Goal: Task Accomplishment & Management: Complete application form

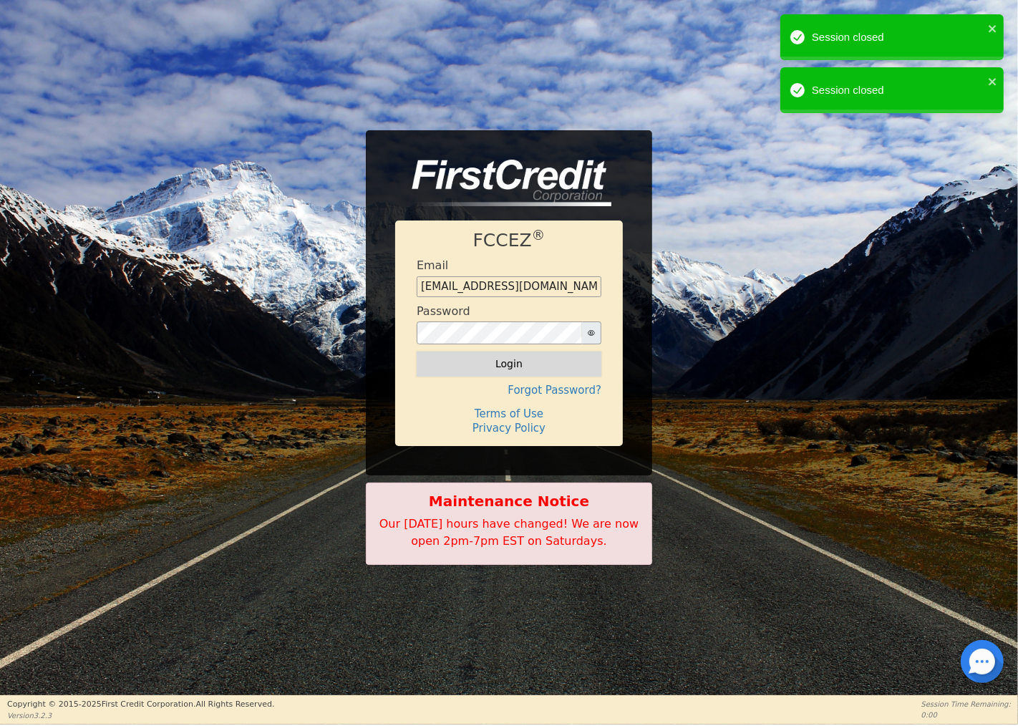
click at [482, 362] on button "Login" at bounding box center [509, 363] width 185 height 24
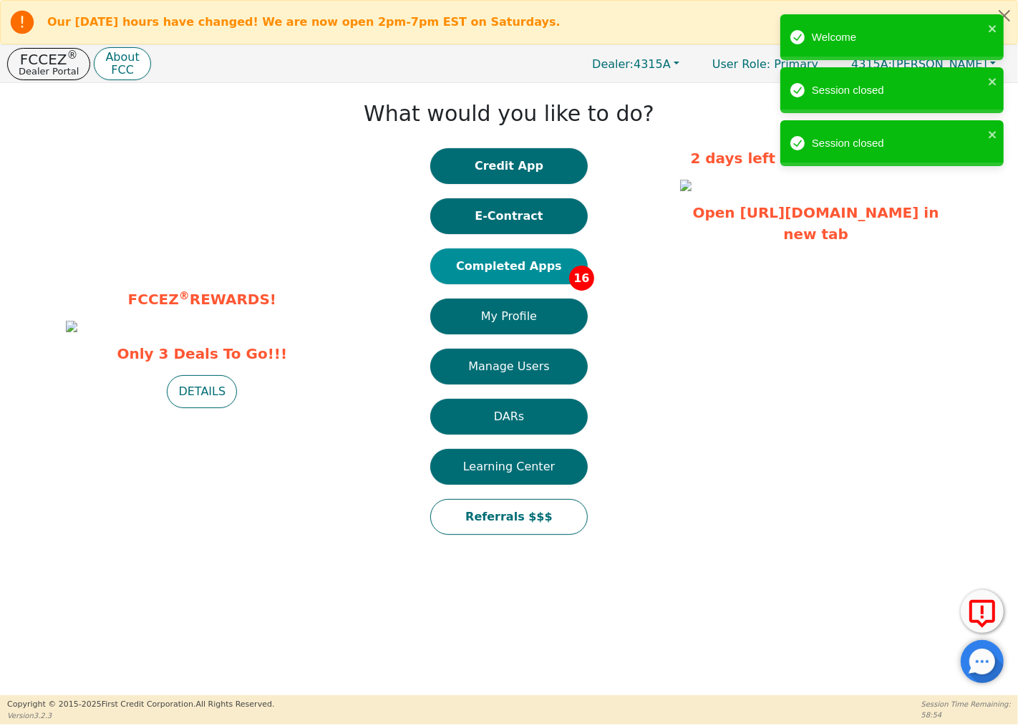
click at [537, 261] on button "Completed Apps 16" at bounding box center [508, 266] width 157 height 36
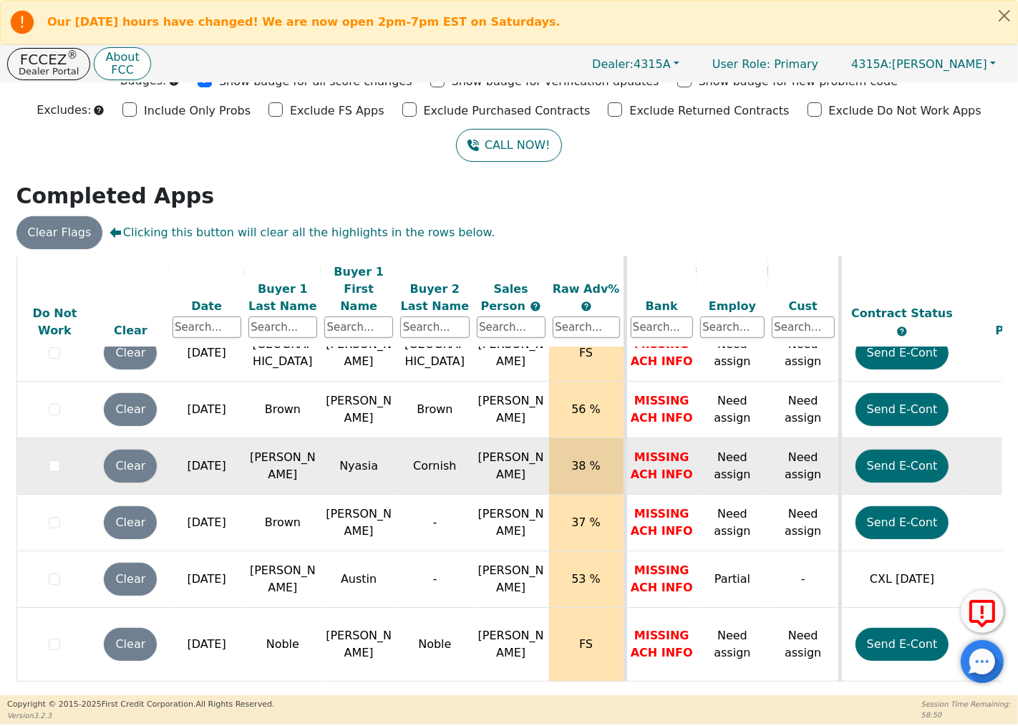
scroll to position [62, 0]
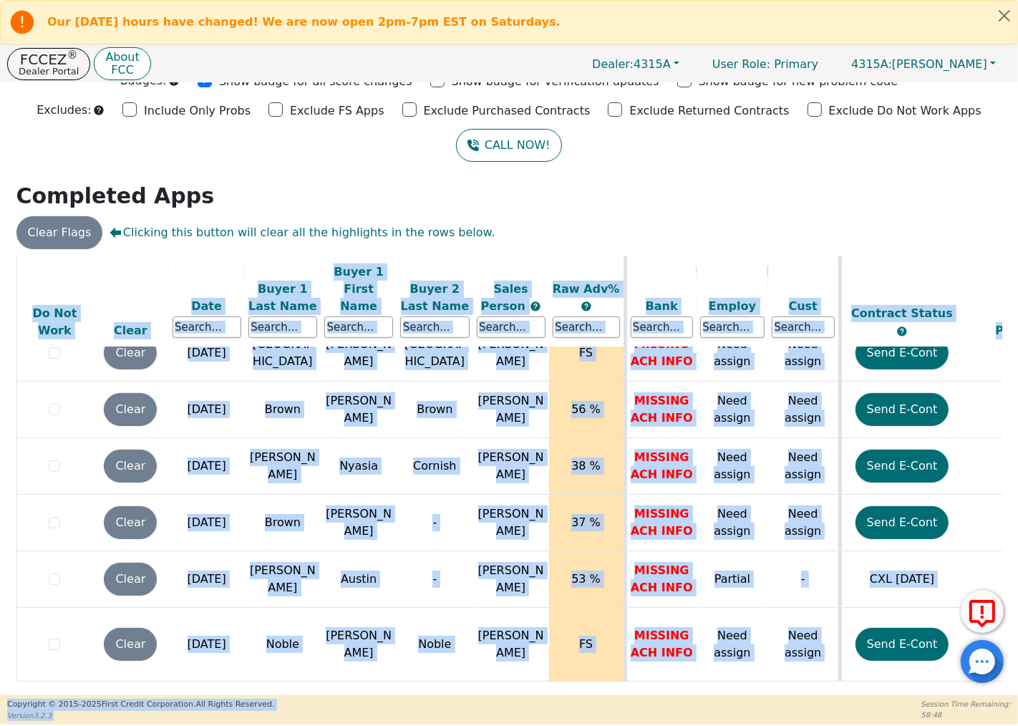
drag, startPoint x: 517, startPoint y: 685, endPoint x: 675, endPoint y: 696, distance: 157.8
click at [675, 696] on div "Our [DATE] hours have changed! We are now open 2pm-7pm EST on Saturdays. FCCEZ …" at bounding box center [509, 362] width 1018 height 724
click at [666, 683] on div "ALL VALUES ON THIS PAGE ARE UPDATED IN REAL TIME VERIFICATION STATUS Do Not Wor…" at bounding box center [509, 473] width 986 height 435
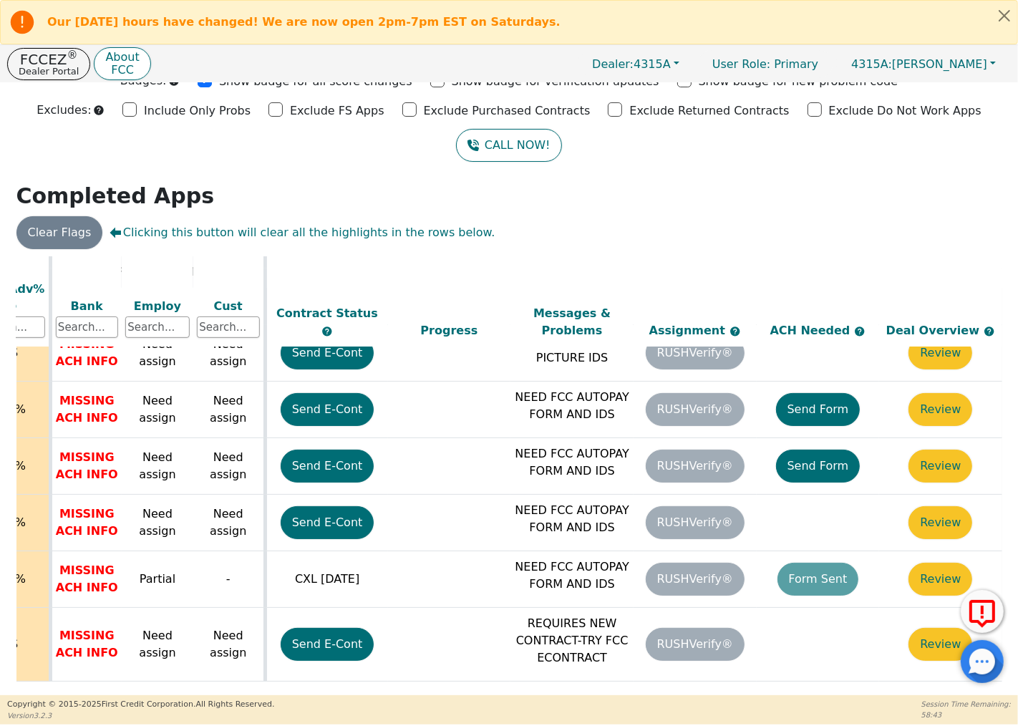
scroll to position [585, 583]
click at [979, 671] on div at bounding box center [982, 661] width 43 height 43
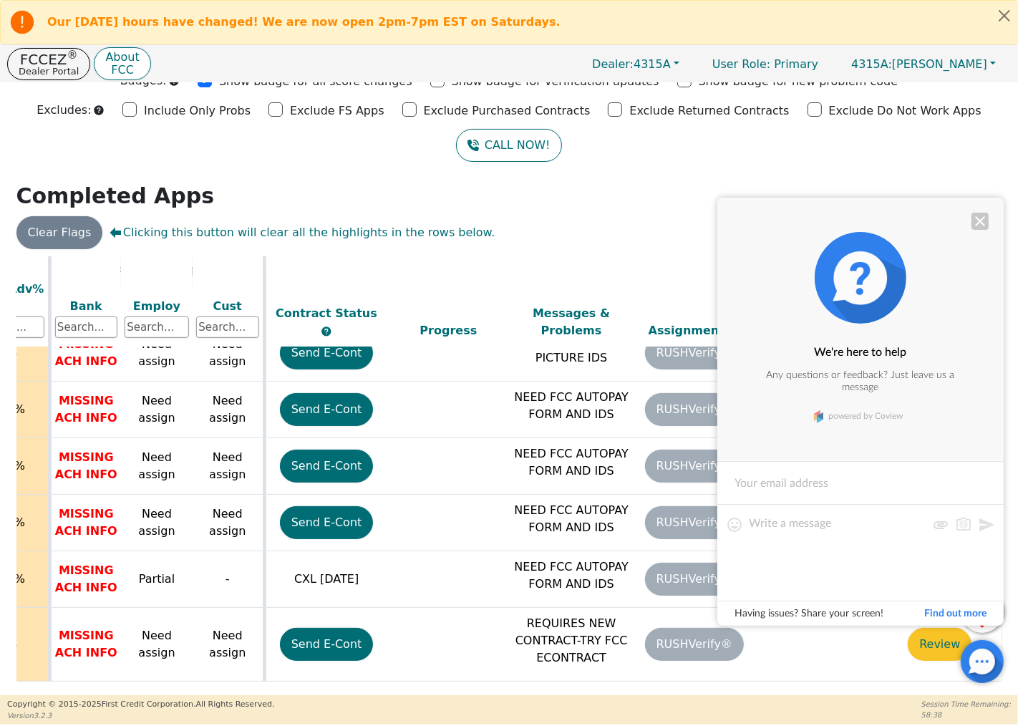
click at [977, 220] on div at bounding box center [979, 221] width 17 height 17
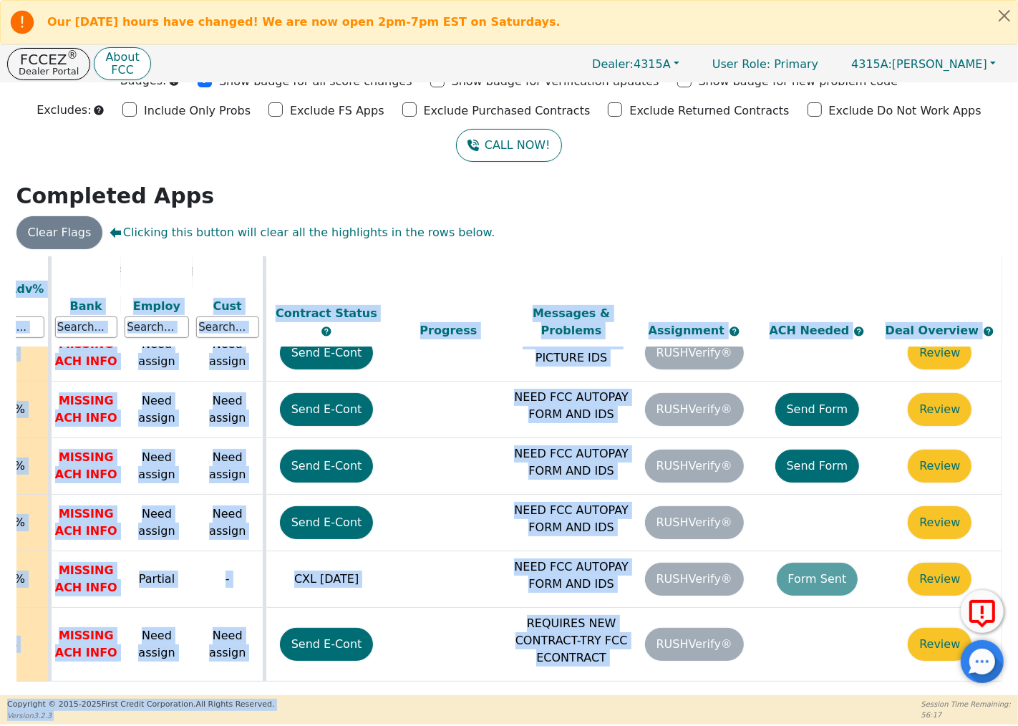
drag, startPoint x: 709, startPoint y: 690, endPoint x: 599, endPoint y: 694, distance: 109.6
click at [599, 694] on div "Our [DATE] hours have changed! We are now open 2pm-7pm EST on Saturdays. FCCEZ …" at bounding box center [509, 362] width 1018 height 724
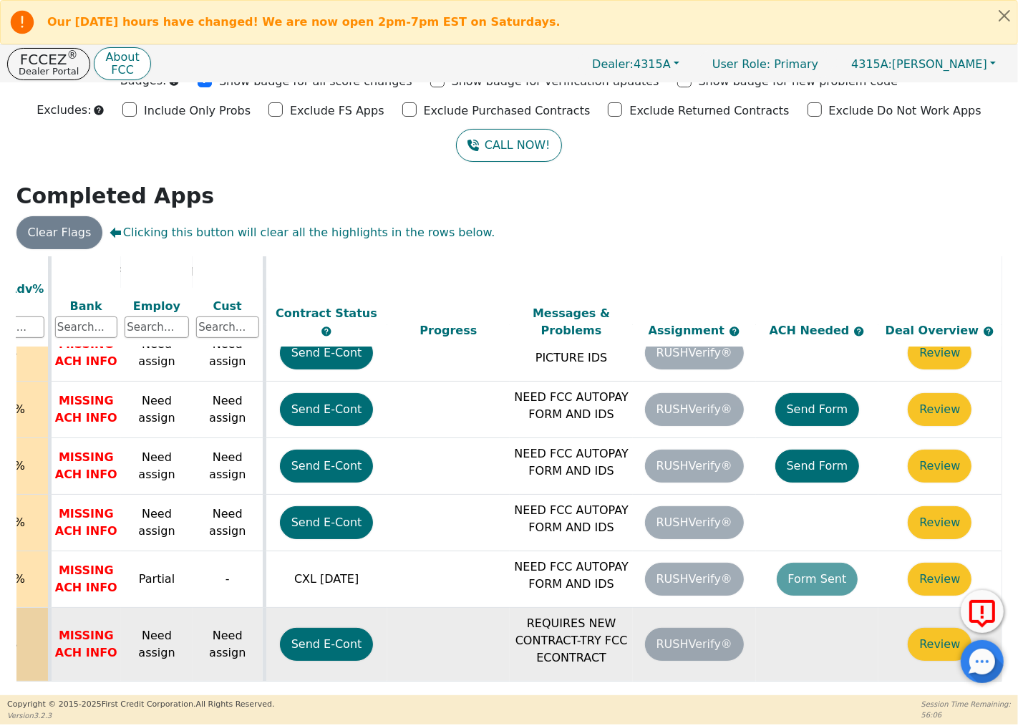
click at [699, 626] on td "RUSHVerify®" at bounding box center [694, 645] width 123 height 74
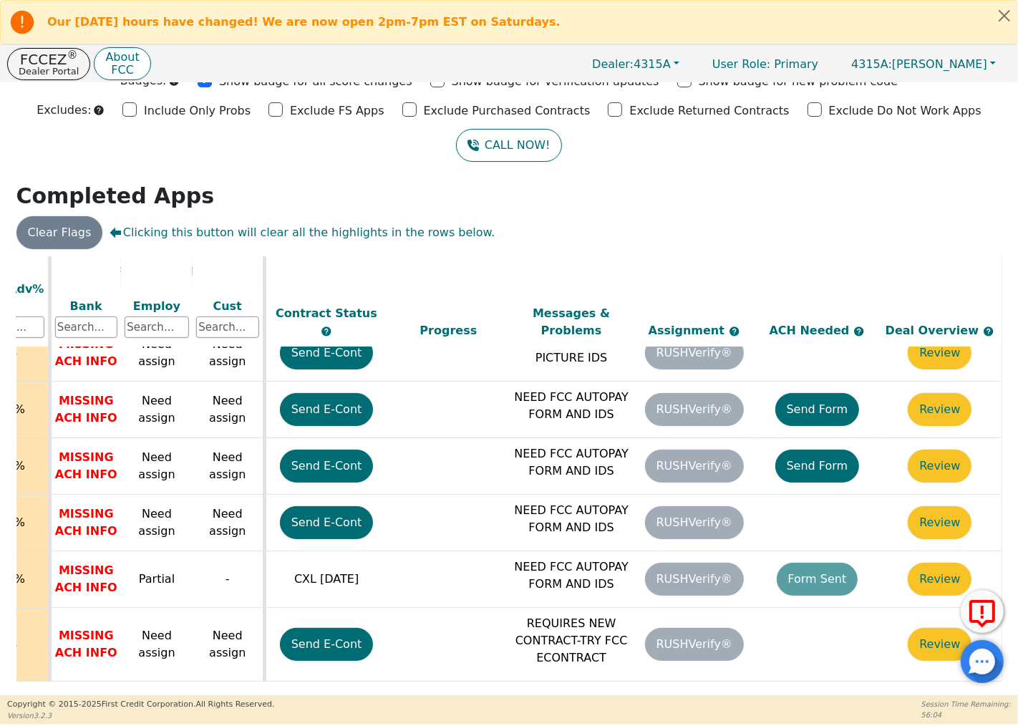
scroll to position [0, 0]
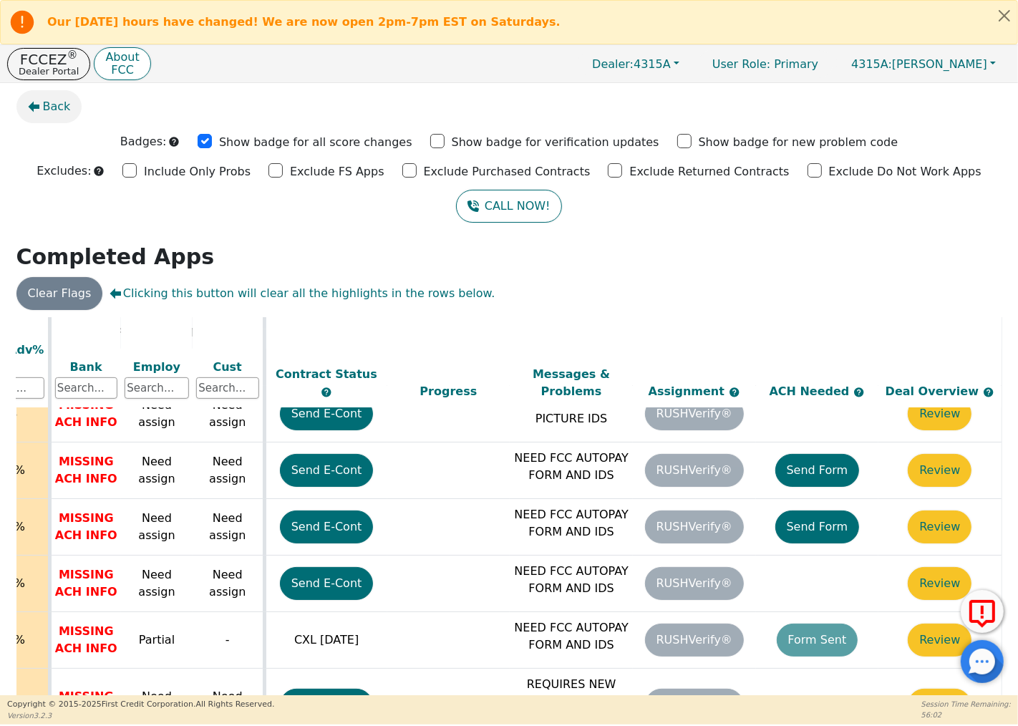
click at [50, 111] on span "Back" at bounding box center [57, 106] width 28 height 17
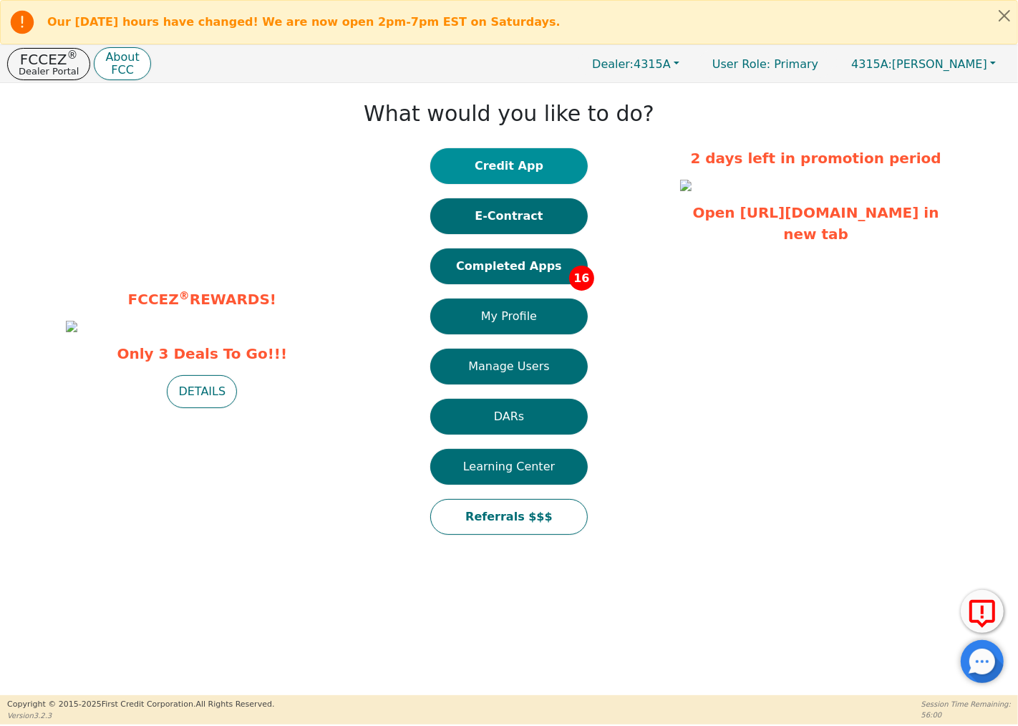
click at [549, 158] on button "Credit App" at bounding box center [508, 166] width 157 height 36
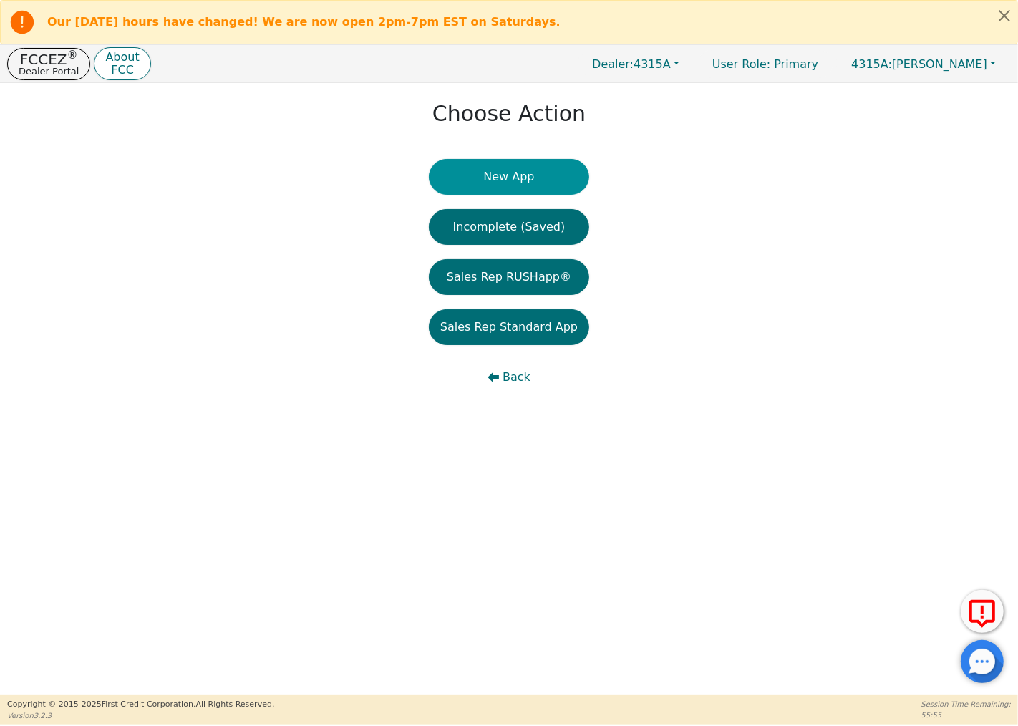
click at [553, 175] on button "New App" at bounding box center [509, 177] width 160 height 36
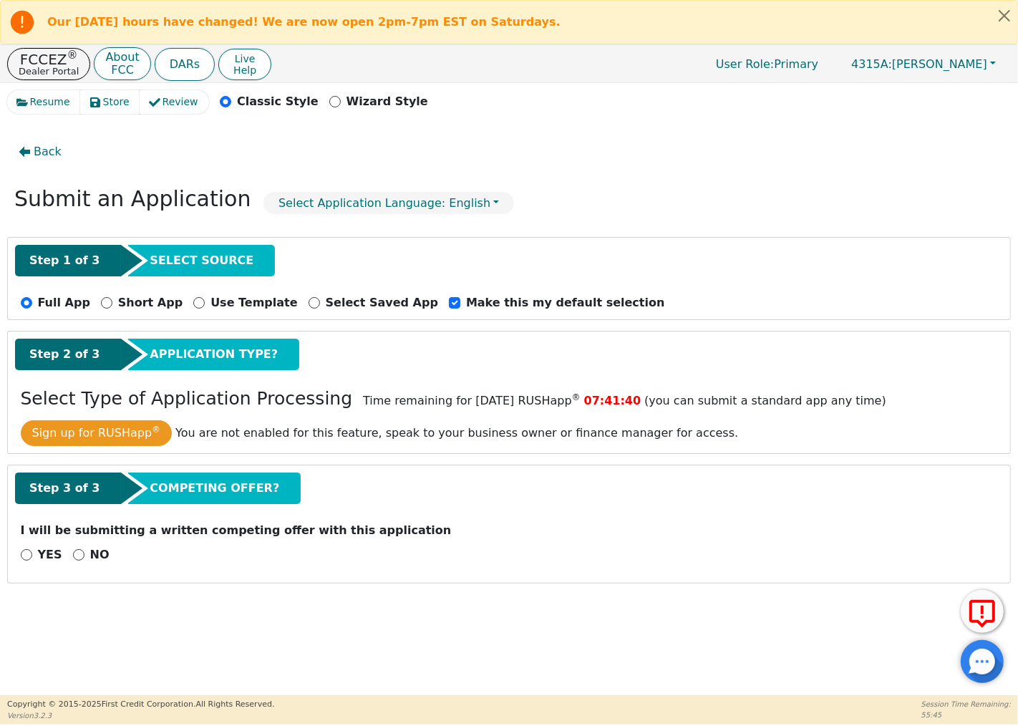
click at [73, 550] on div "NO" at bounding box center [91, 554] width 37 height 17
click at [73, 555] on input "NO" at bounding box center [78, 554] width 11 height 11
radio input "true"
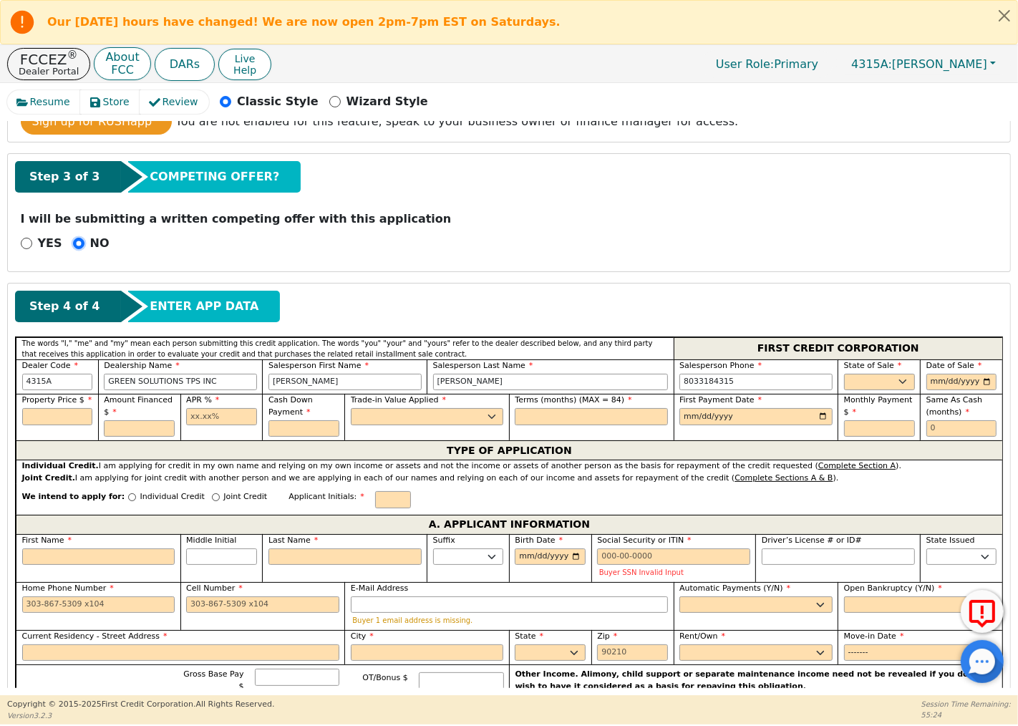
scroll to position [318, 0]
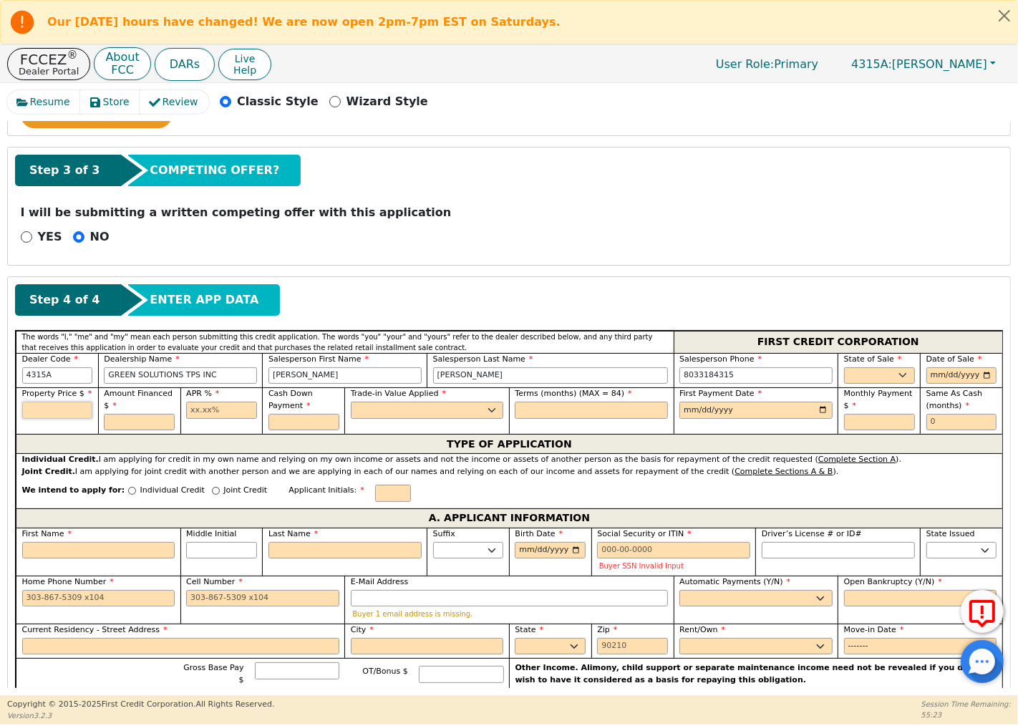
click at [57, 412] on input "text" at bounding box center [57, 410] width 71 height 17
click at [68, 415] on input "text" at bounding box center [57, 410] width 71 height 17
type input "9000.00"
click at [870, 376] on select "AK AL AR AZ CA CO CT DC DE FL [GEOGRAPHIC_DATA] HI IA ID IL IN KS [GEOGRAPHIC_D…" at bounding box center [879, 375] width 71 height 17
select select "SC"
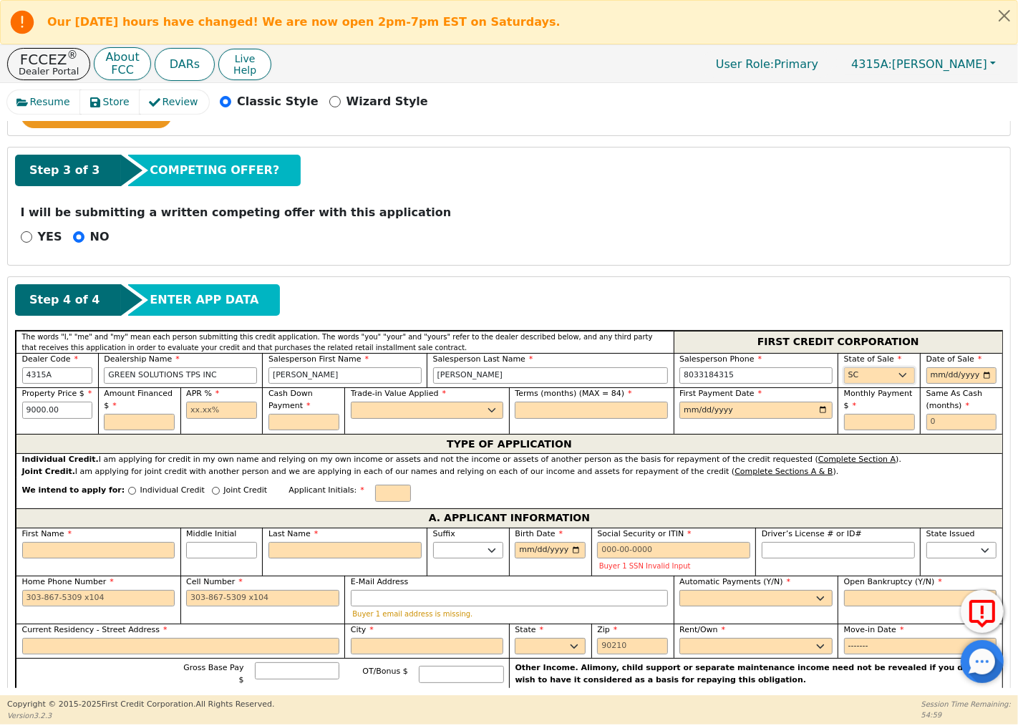
click at [865, 376] on select "AK AL AR AZ CA CO CT DC DE FL [GEOGRAPHIC_DATA] HI IA ID IL IN KS [GEOGRAPHIC_D…" at bounding box center [879, 375] width 71 height 17
click at [936, 375] on input "date" at bounding box center [961, 375] width 71 height 17
type input "[DATE]"
click at [149, 421] on input "text" at bounding box center [139, 422] width 71 height 17
drag, startPoint x: 69, startPoint y: 411, endPoint x: 14, endPoint y: 407, distance: 55.3
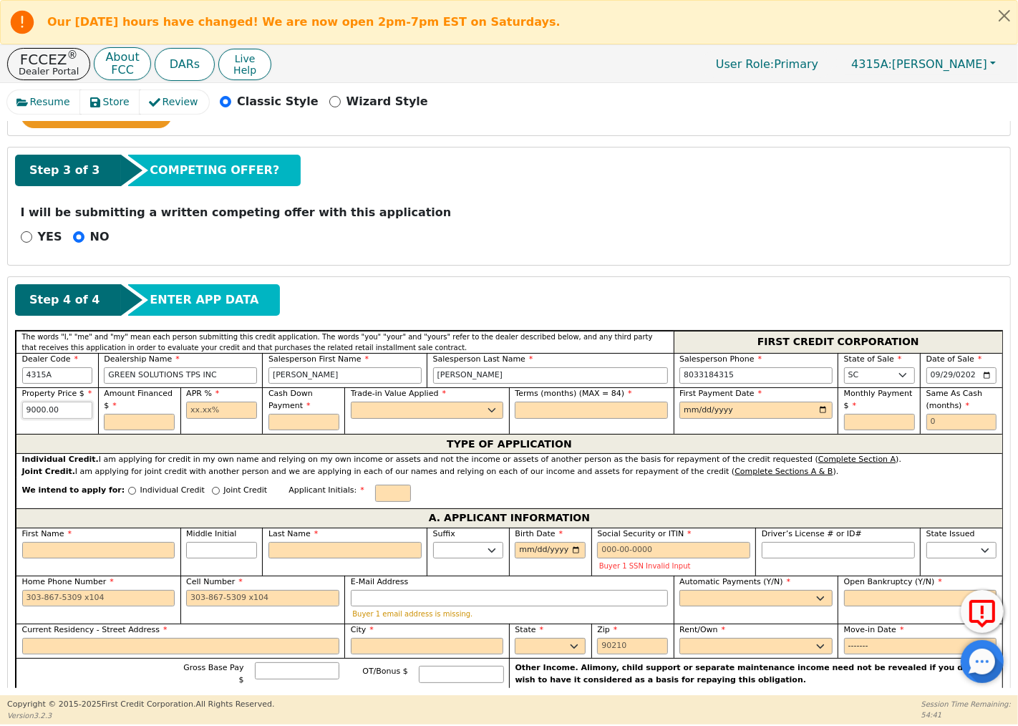
type input "9490.00"
click at [132, 425] on input "text" at bounding box center [139, 422] width 71 height 17
type input "9000.00"
click at [222, 416] on input "text" at bounding box center [221, 410] width 71 height 17
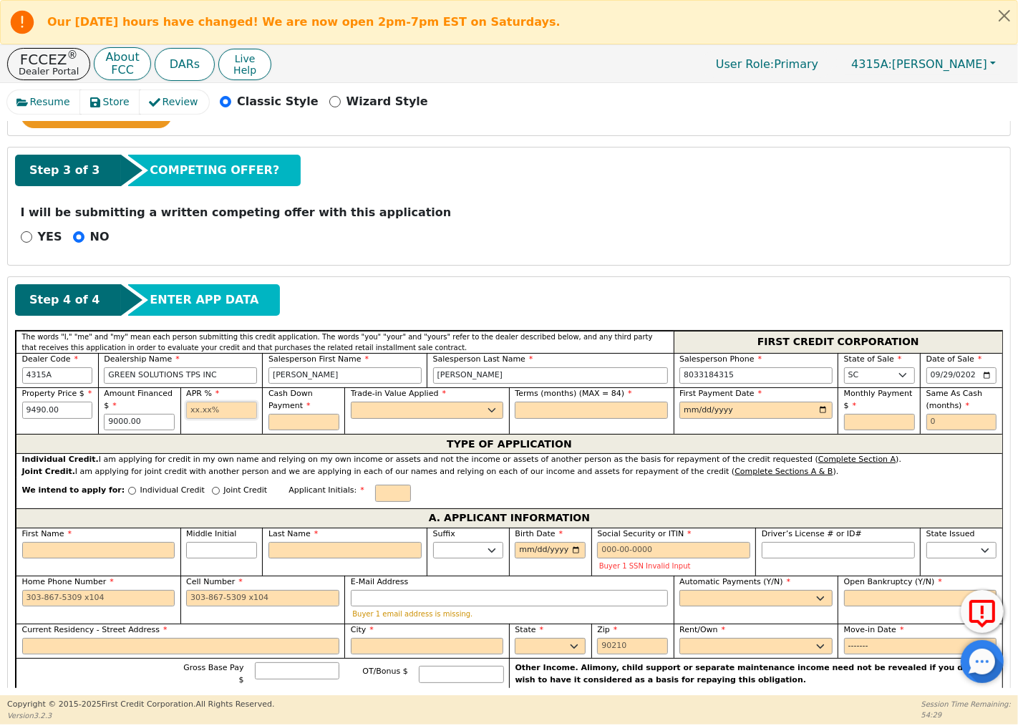
type input "13.50"
click at [290, 416] on input "text" at bounding box center [303, 422] width 71 height 17
click at [392, 404] on select "Yes No" at bounding box center [427, 410] width 153 height 17
type input "0.00"
select select "n"
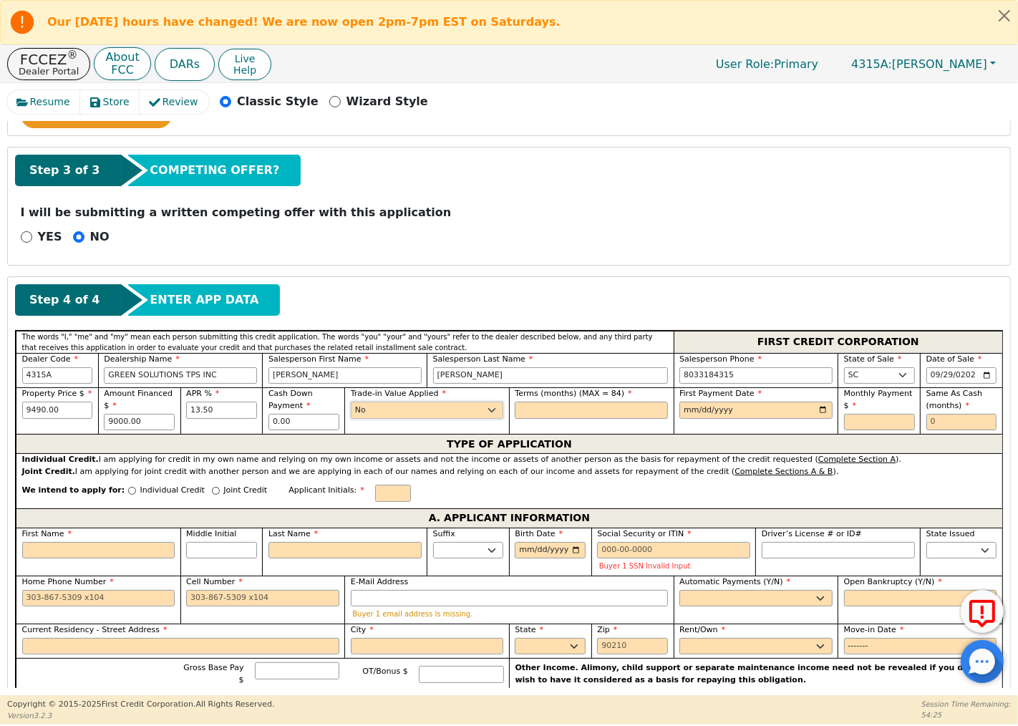
click at [351, 403] on select "Yes No" at bounding box center [427, 410] width 153 height 17
click at [543, 412] on input "text" at bounding box center [591, 410] width 153 height 17
type input "84"
click at [706, 413] on input "date" at bounding box center [755, 410] width 153 height 17
click at [688, 413] on input "date" at bounding box center [755, 410] width 153 height 17
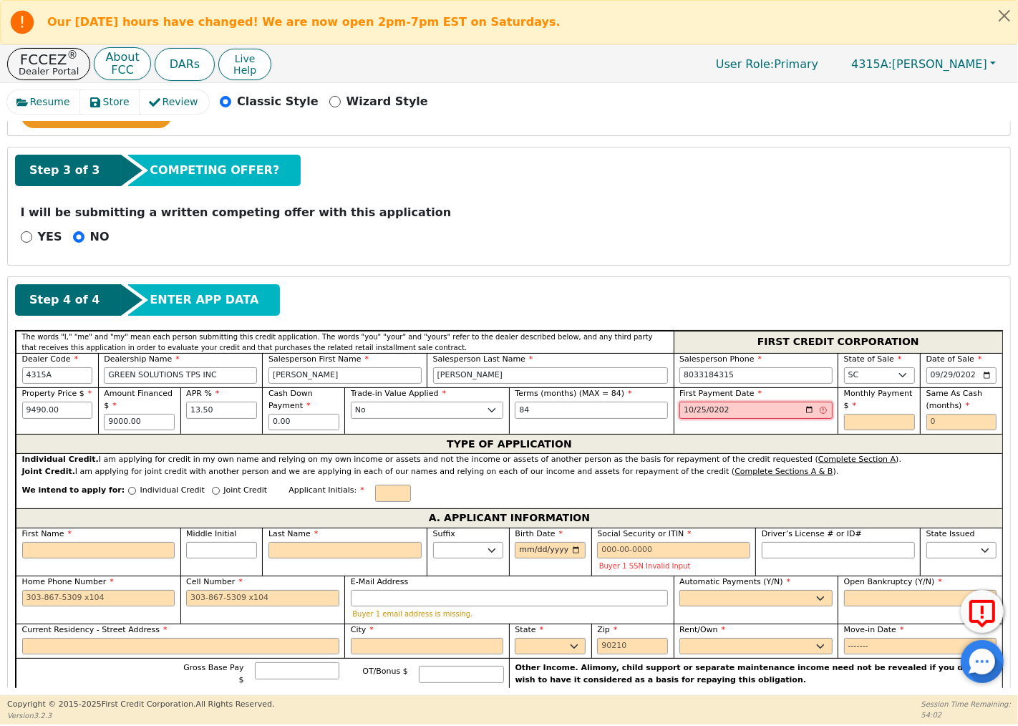
type input "[DATE]"
click at [875, 423] on input "text" at bounding box center [879, 422] width 71 height 17
type input "166.18"
click at [963, 424] on input "text" at bounding box center [961, 422] width 71 height 17
type input "0"
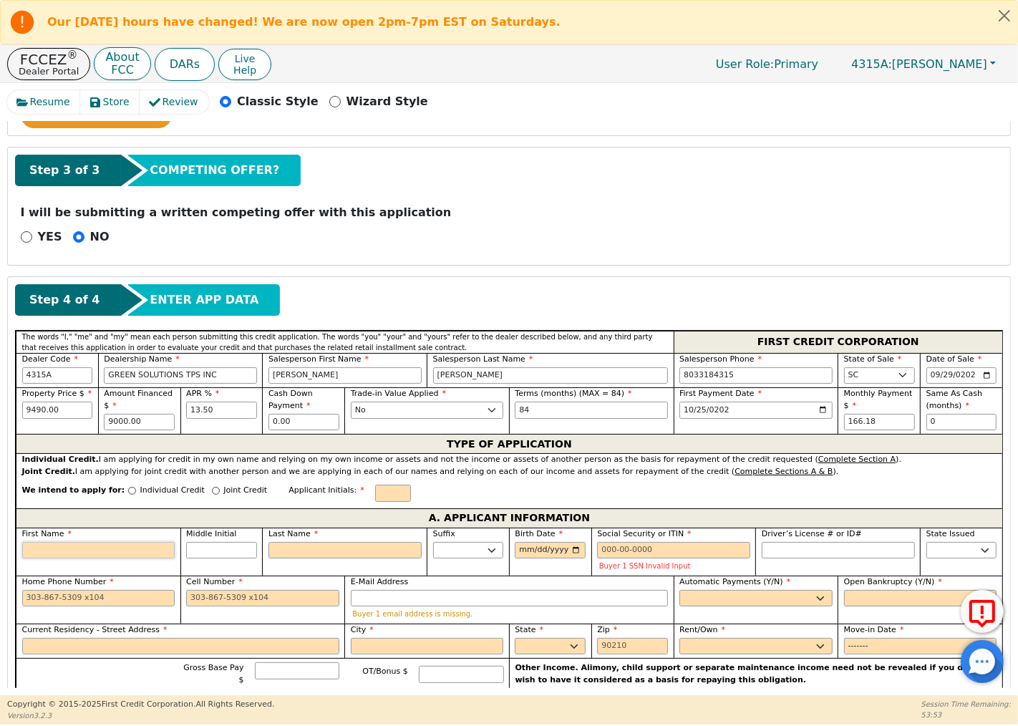
click at [80, 554] on input "First Name" at bounding box center [98, 550] width 153 height 17
type input "D"
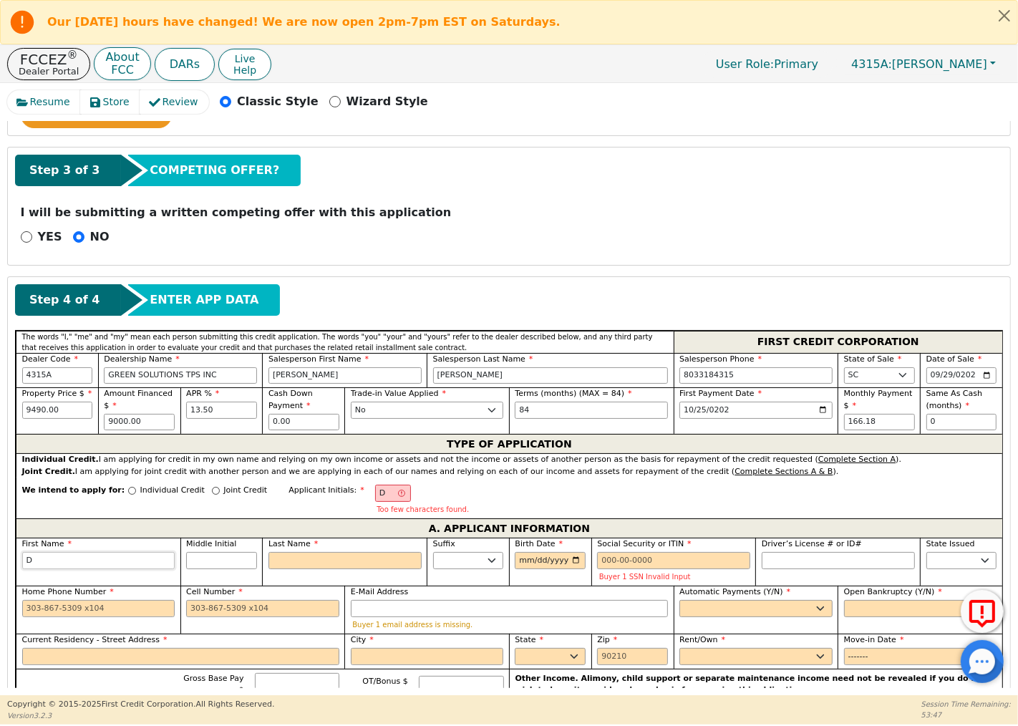
type input "Do"
type input "Dor"
type input "Doro"
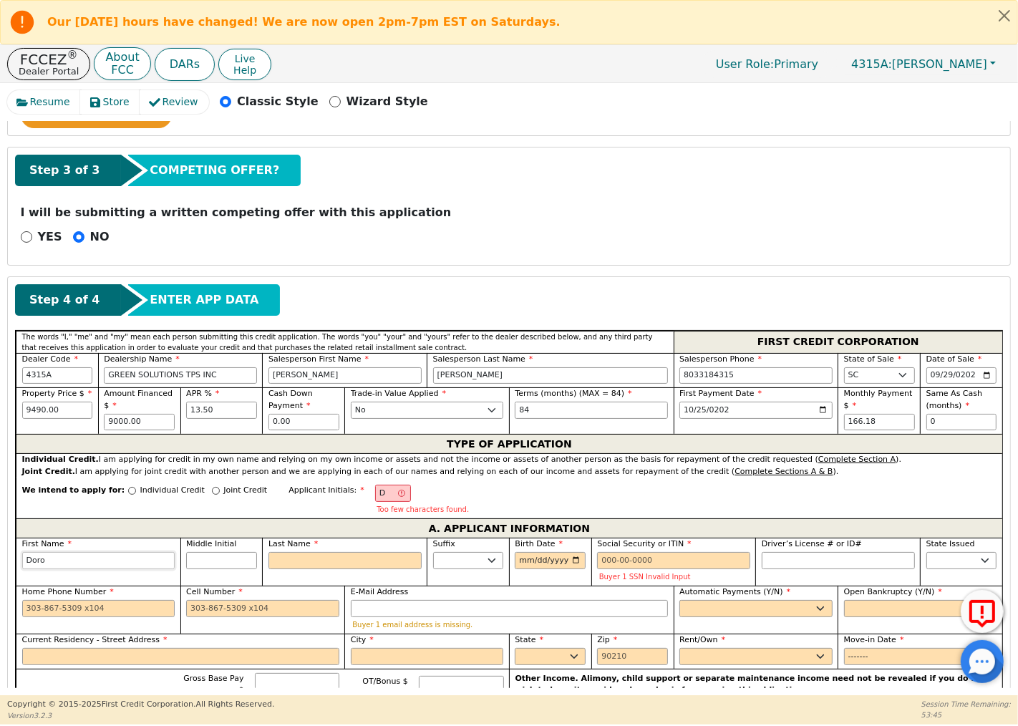
type input "Doro"
type input "Dorot"
type input "[PERSON_NAME]"
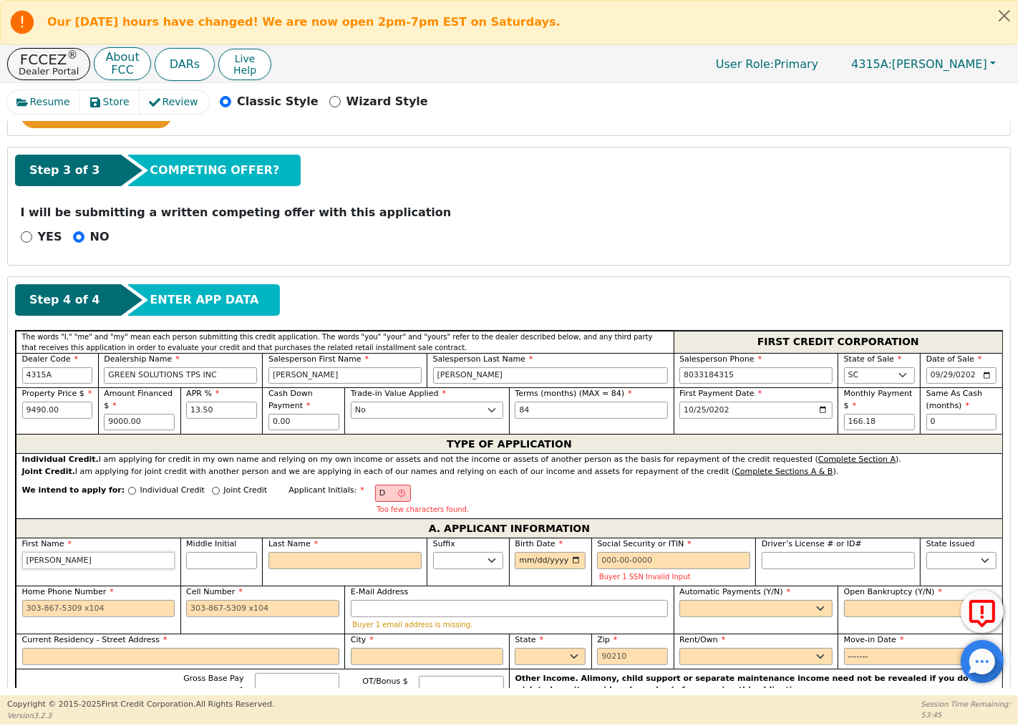
type input "[PERSON_NAME]"
click at [298, 563] on input "Last Name" at bounding box center [344, 560] width 153 height 17
type input "N"
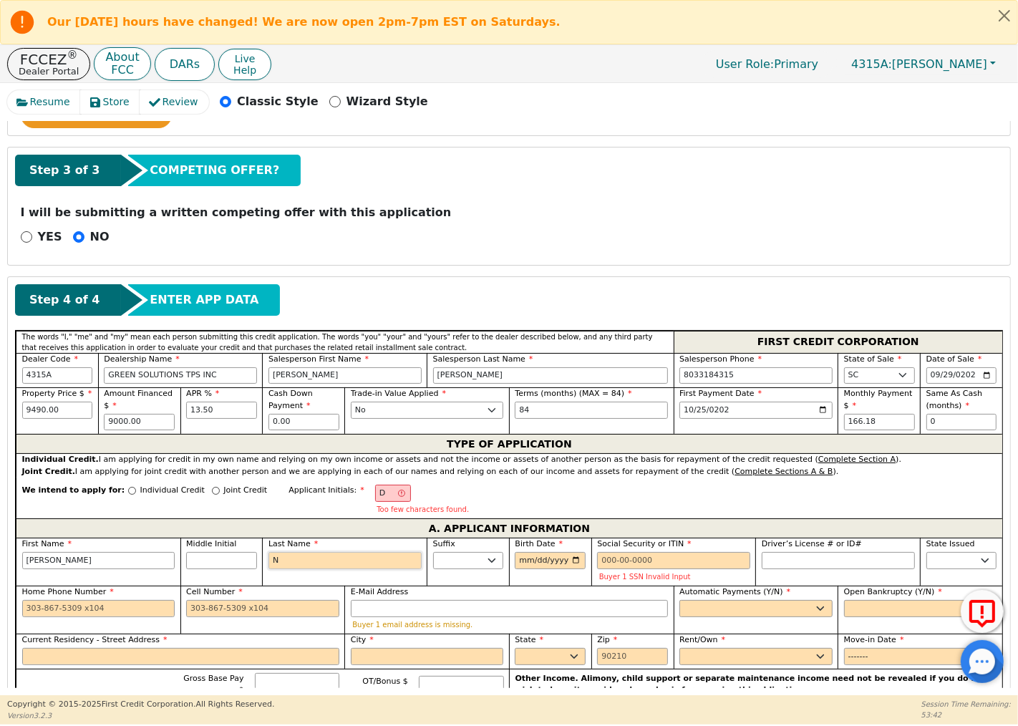
type input "DN"
type input "[PERSON_NAME]"
type input "No"
type input "[PERSON_NAME]"
type input "Nob"
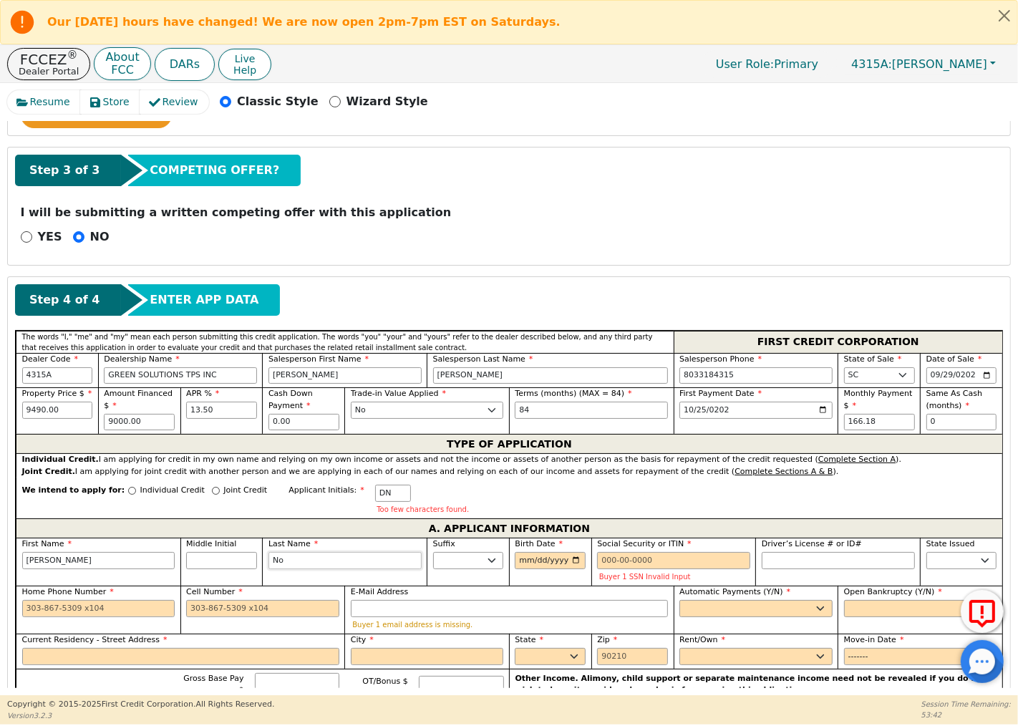
type input "[PERSON_NAME]"
type input "Nobl"
type input "[PERSON_NAME]"
type input "Noble"
type input "[PERSON_NAME]"
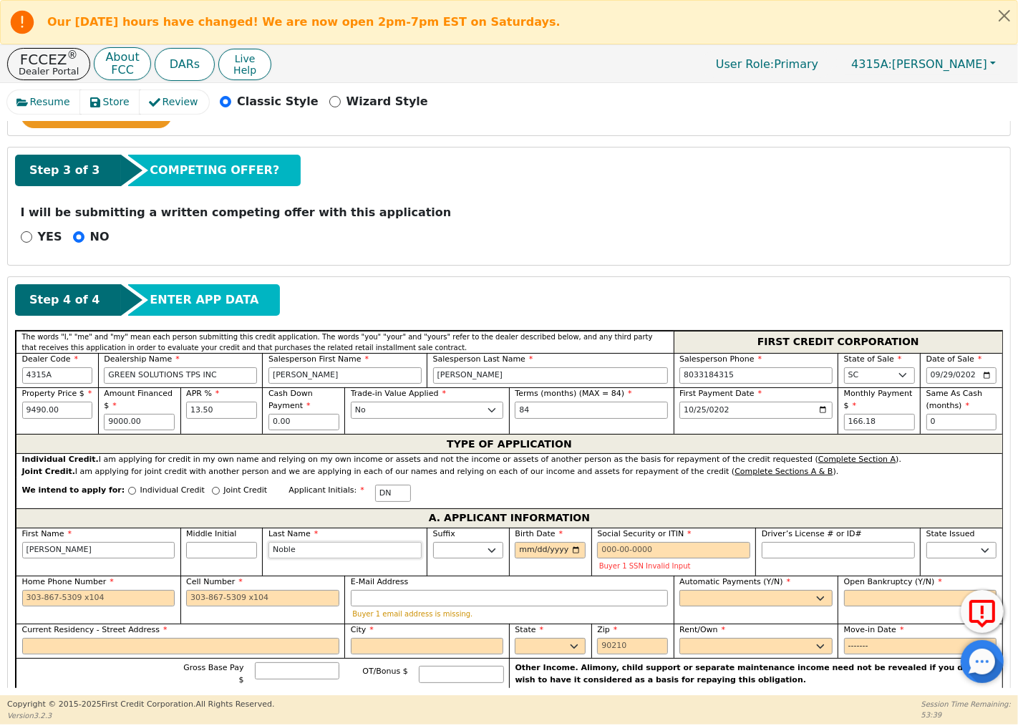
type input "Noble"
click at [564, 545] on input "Birth Date" at bounding box center [550, 550] width 71 height 17
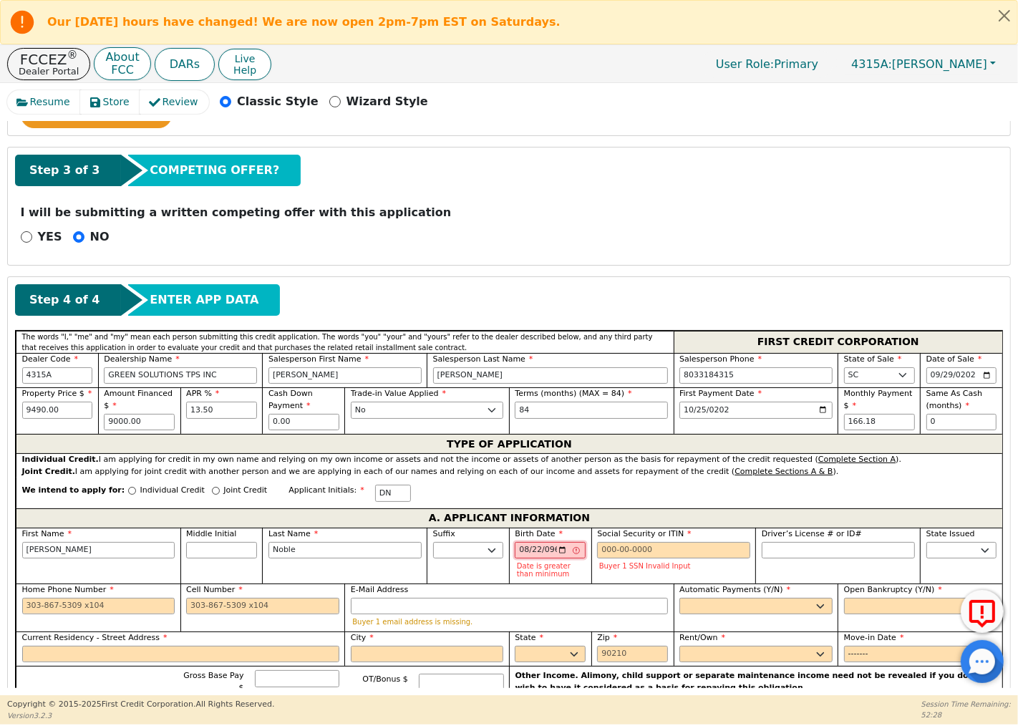
click at [548, 553] on input "0967-08-22" at bounding box center [550, 550] width 71 height 17
type input "[DATE]"
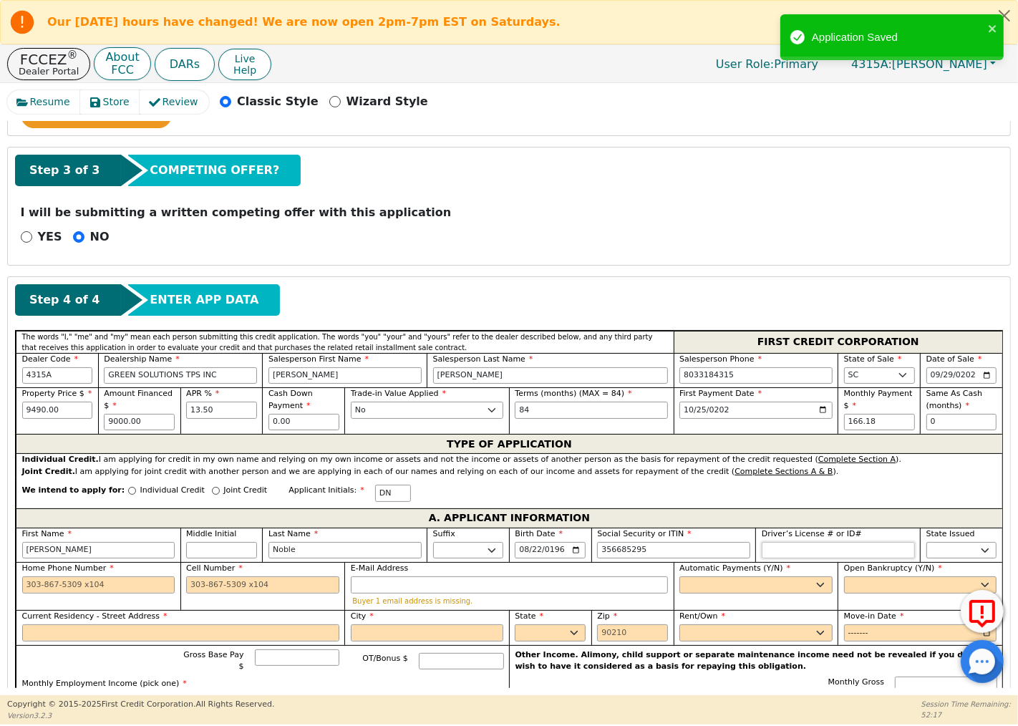
type input "***-**-5295"
click at [789, 553] on input "Driver’s License # or ID#" at bounding box center [838, 550] width 153 height 17
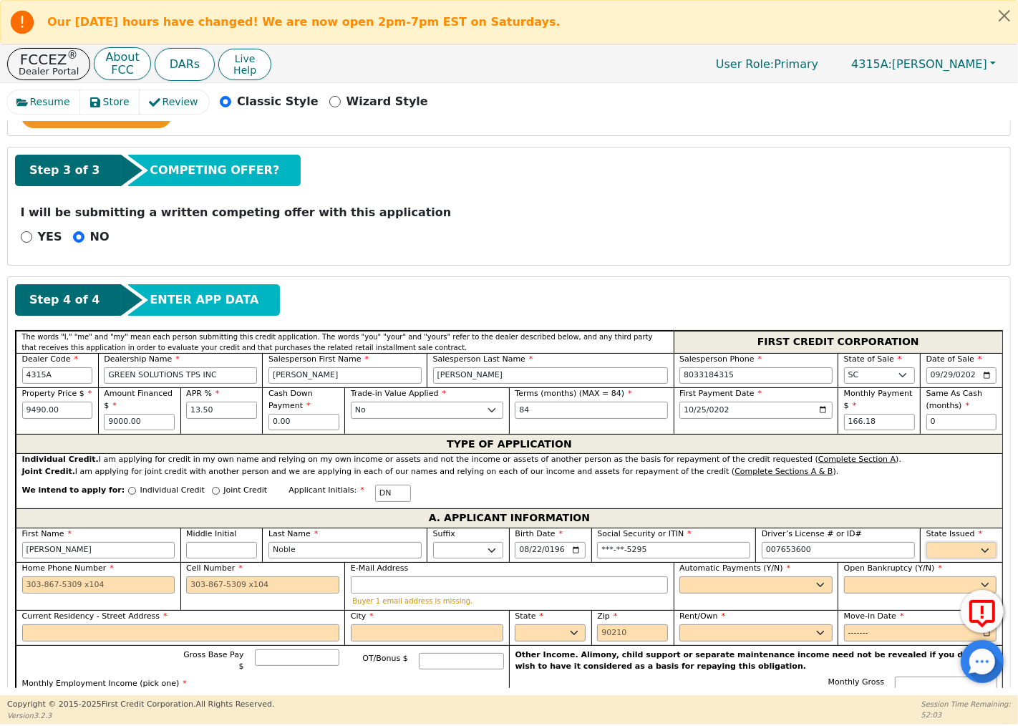
type input "*********"
click at [928, 553] on select "AK AL AR AZ CA CO CT DC DE FL [GEOGRAPHIC_DATA] HI IA ID IL IN KS [GEOGRAPHIC_D…" at bounding box center [961, 550] width 71 height 17
select select "SC"
click at [926, 543] on select "AK AL AR AZ CA CO CT DC DE FL [GEOGRAPHIC_DATA] HI IA ID IL IN KS [GEOGRAPHIC_D…" at bounding box center [961, 550] width 71 height 17
click at [139, 587] on input "Home Phone Number" at bounding box center [98, 584] width 153 height 17
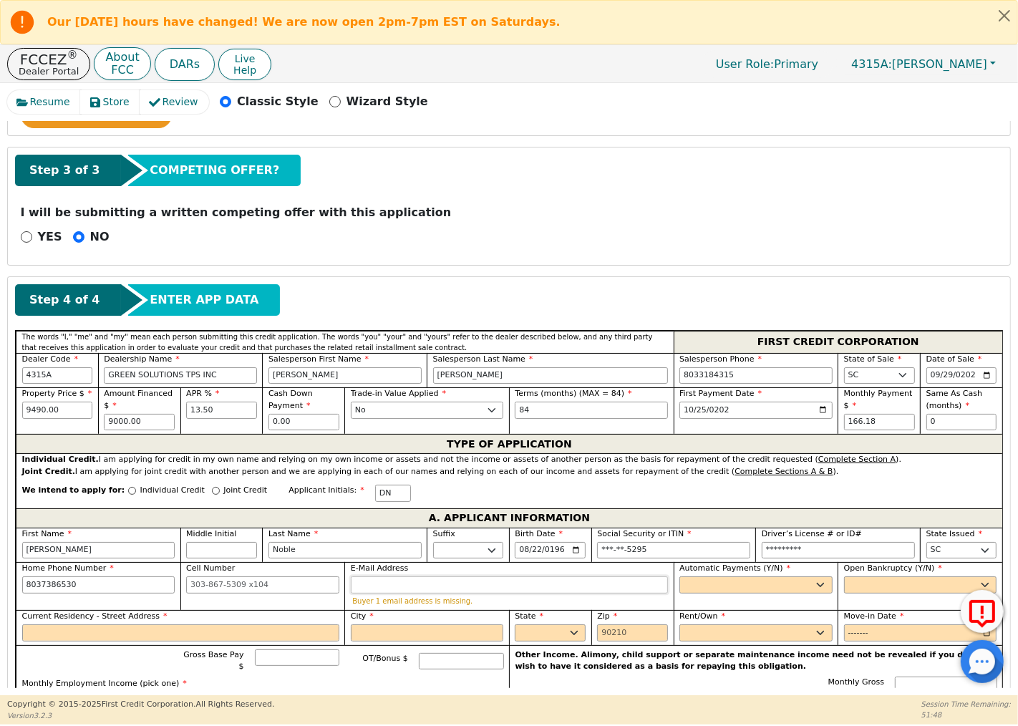
type input "[PHONE_NUMBER]"
click at [596, 591] on input "E-Mail Address" at bounding box center [509, 584] width 317 height 17
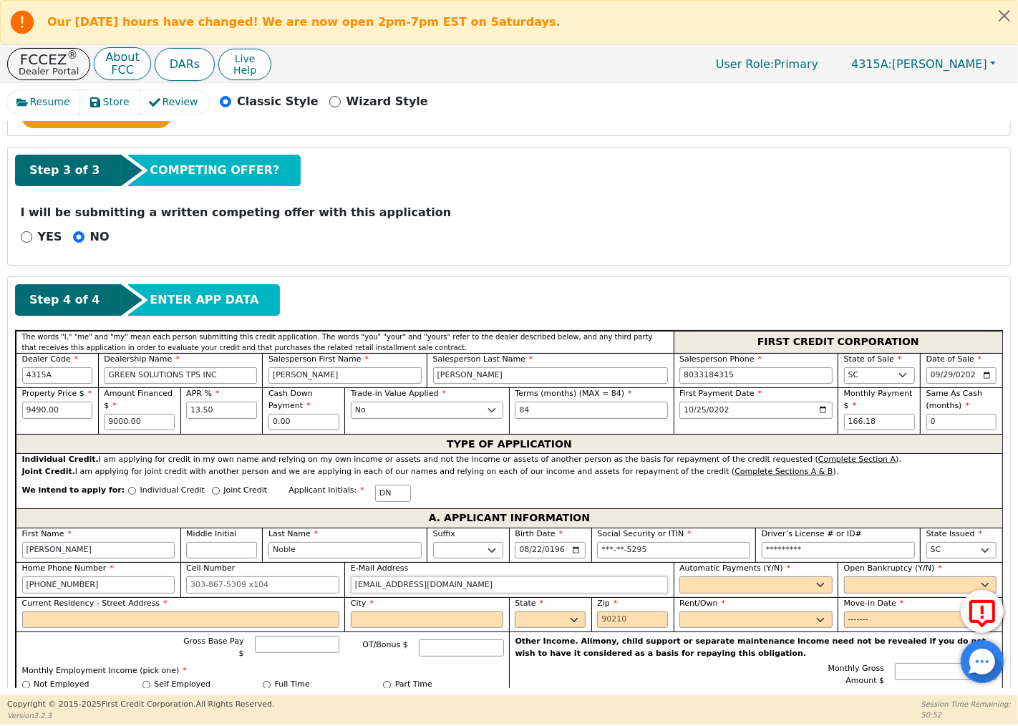
type input "[EMAIL_ADDRESS][DOMAIN_NAME]"
click at [754, 584] on select "Yes No" at bounding box center [755, 584] width 153 height 17
select select "n"
click at [679, 578] on select "Yes No" at bounding box center [755, 584] width 153 height 17
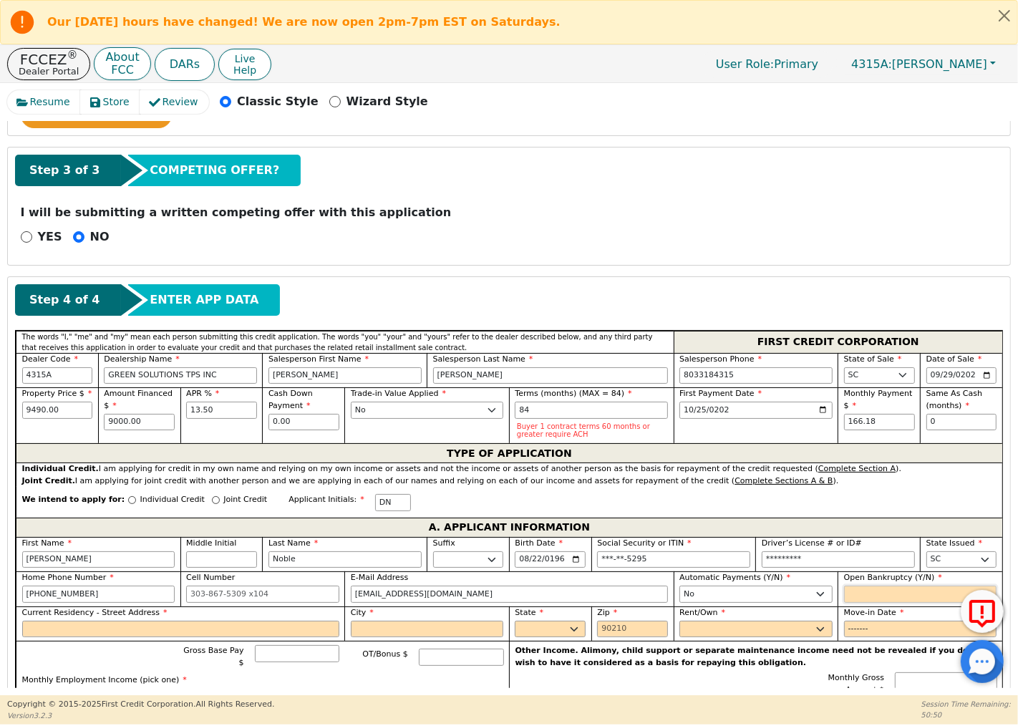
click at [854, 598] on select "Yes No" at bounding box center [920, 593] width 153 height 17
select select "n"
click at [844, 588] on select "Yes No" at bounding box center [920, 593] width 153 height 17
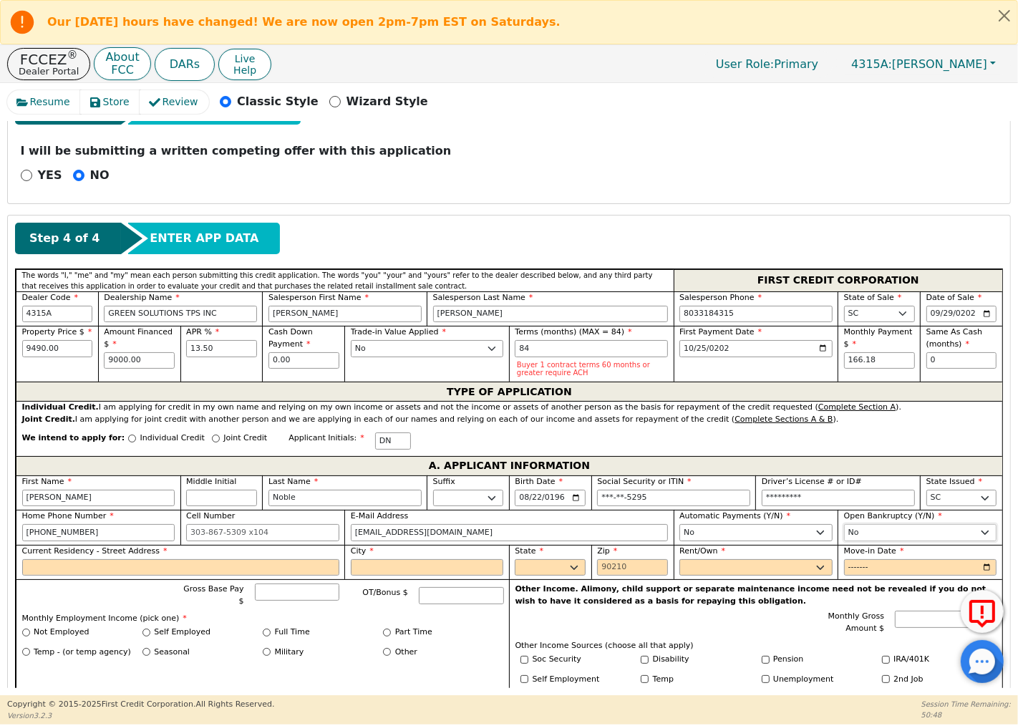
scroll to position [397, 0]
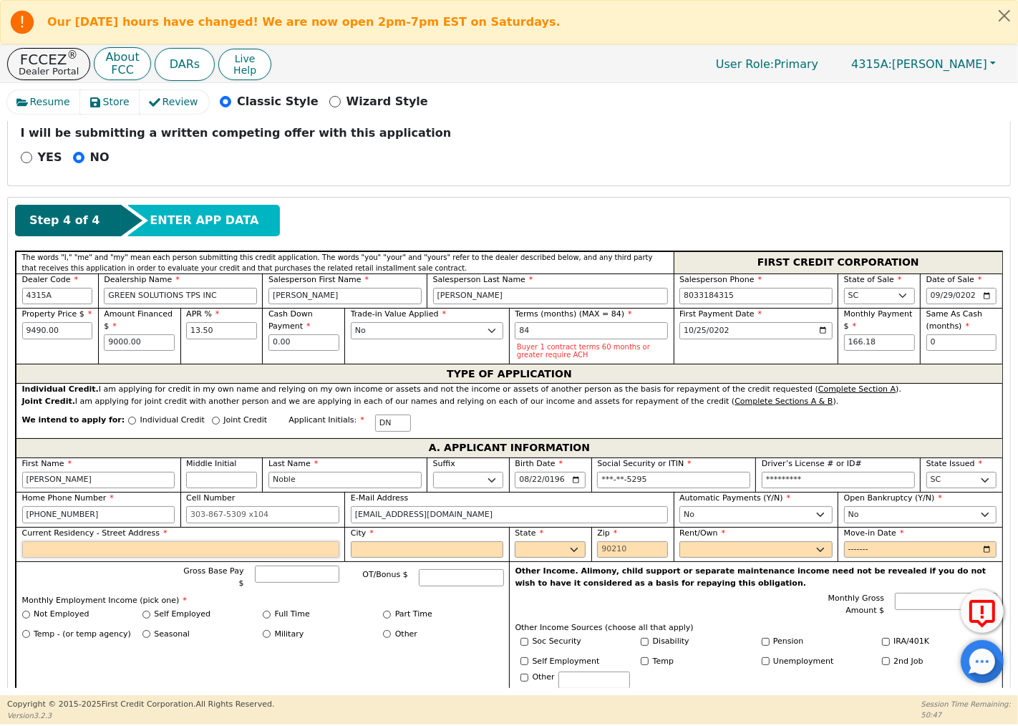
click at [294, 553] on input "Current Residency - Street Address" at bounding box center [180, 549] width 317 height 17
type input "[STREET_ADDRESS]"
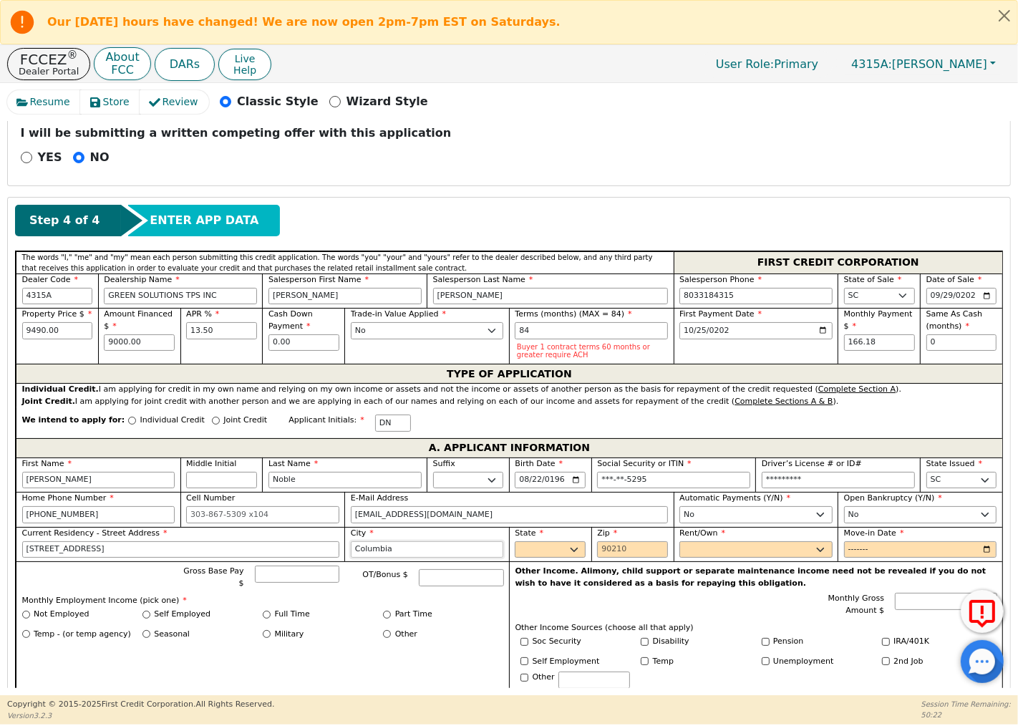
type input "Columbia"
click at [560, 551] on select "AK AL AR AZ CA CO CT DC DE FL [GEOGRAPHIC_DATA] HI IA ID IL IN KS [GEOGRAPHIC_D…" at bounding box center [550, 549] width 71 height 17
select select "SC"
click at [515, 543] on select "AK AL AR AZ CA CO CT DC DE FL [GEOGRAPHIC_DATA] HI IA ID IL IN KS [GEOGRAPHIC_D…" at bounding box center [550, 549] width 71 height 17
click at [634, 557] on input "Zip" at bounding box center [632, 549] width 71 height 17
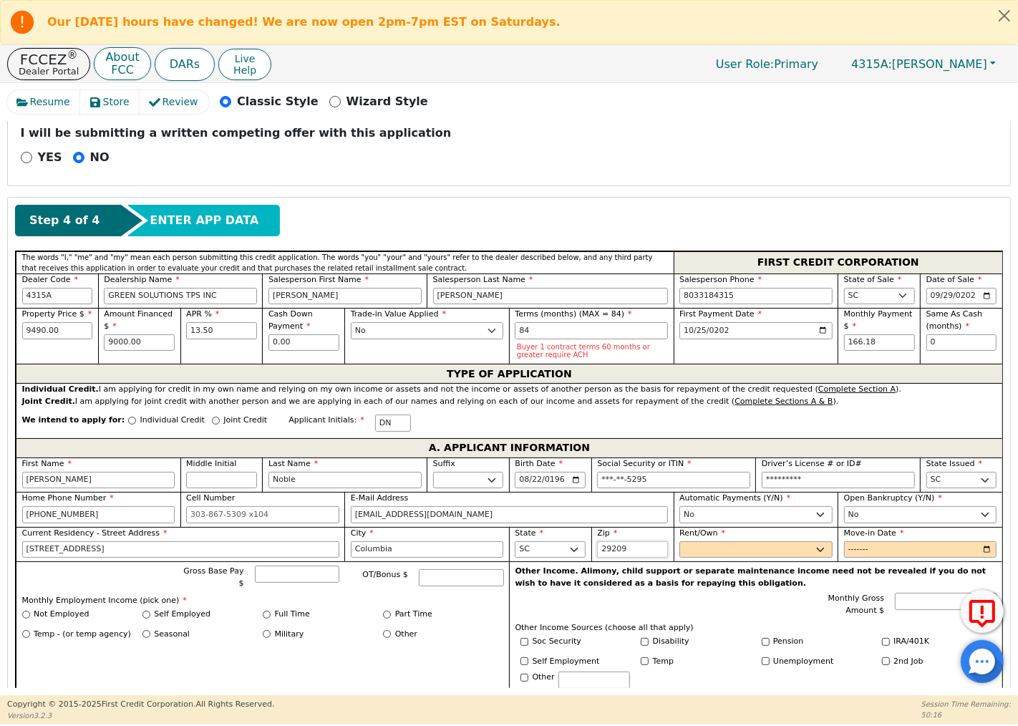
type input "29209"
click at [683, 546] on select "Rent Own" at bounding box center [755, 549] width 153 height 17
select select "Own"
click at [679, 543] on select "Rent Own" at bounding box center [755, 549] width 153 height 17
click at [870, 551] on input "Move-in Date" at bounding box center [920, 549] width 153 height 17
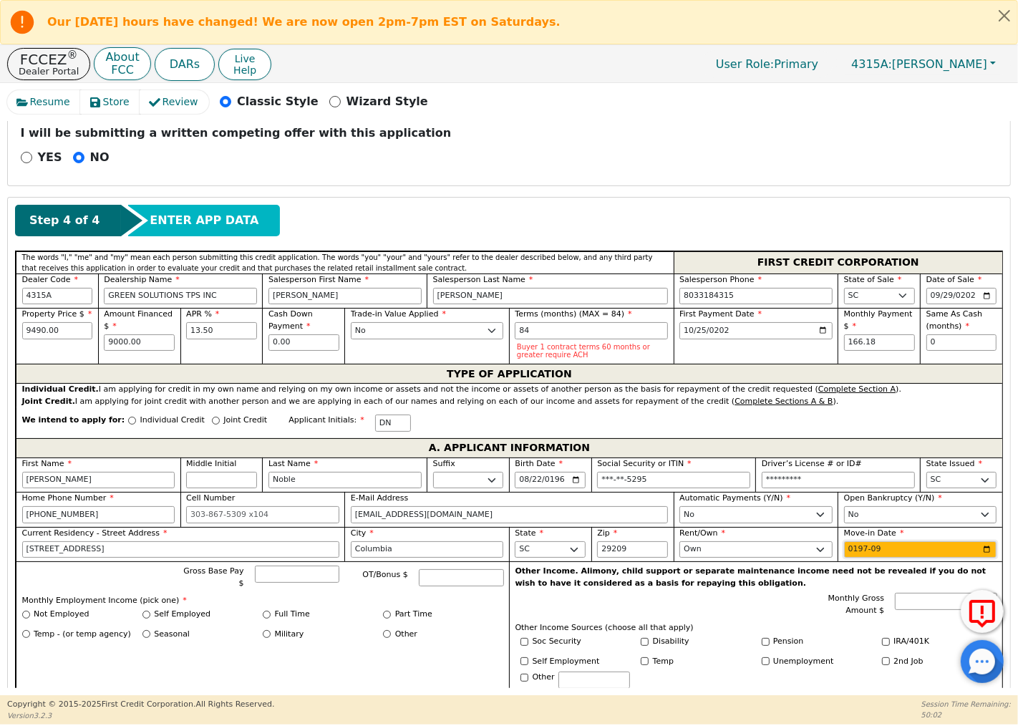
type input "1975-09"
click at [266, 611] on input "Full Time" at bounding box center [267, 615] width 8 height 8
radio input "true"
click at [281, 573] on input "Gross Base Pay $" at bounding box center [297, 573] width 85 height 17
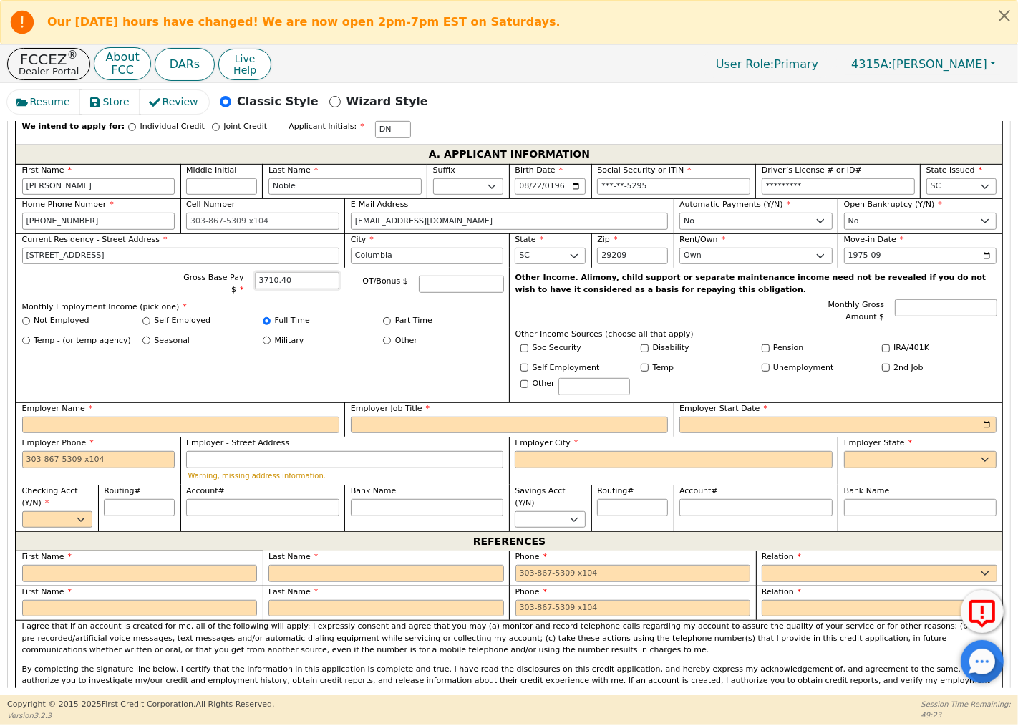
scroll to position [718, 0]
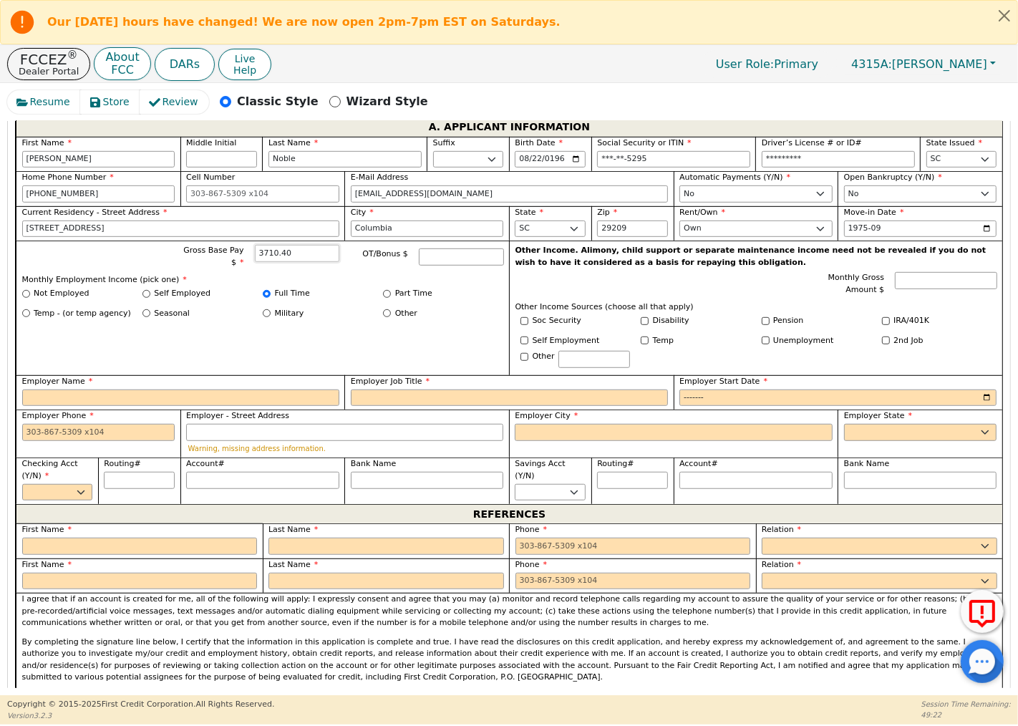
type input "3710.40"
click at [301, 392] on input "Employer Name" at bounding box center [180, 397] width 317 height 17
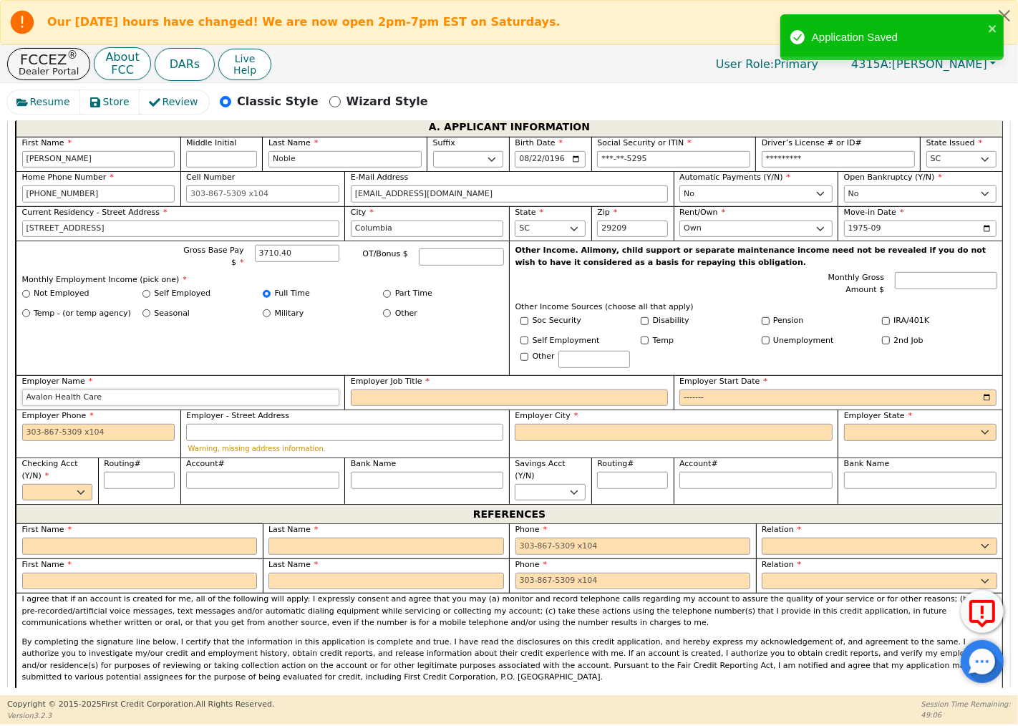
type input "Avalon Health Care"
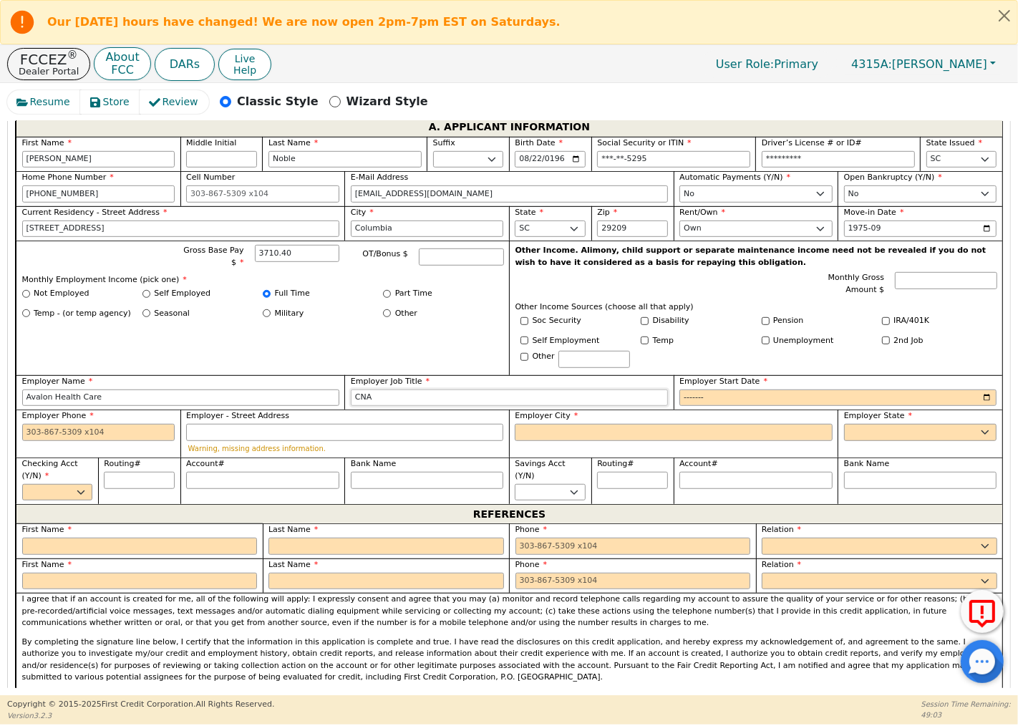
type input "CNA"
click at [695, 396] on input "Employer Start Date" at bounding box center [837, 397] width 317 height 17
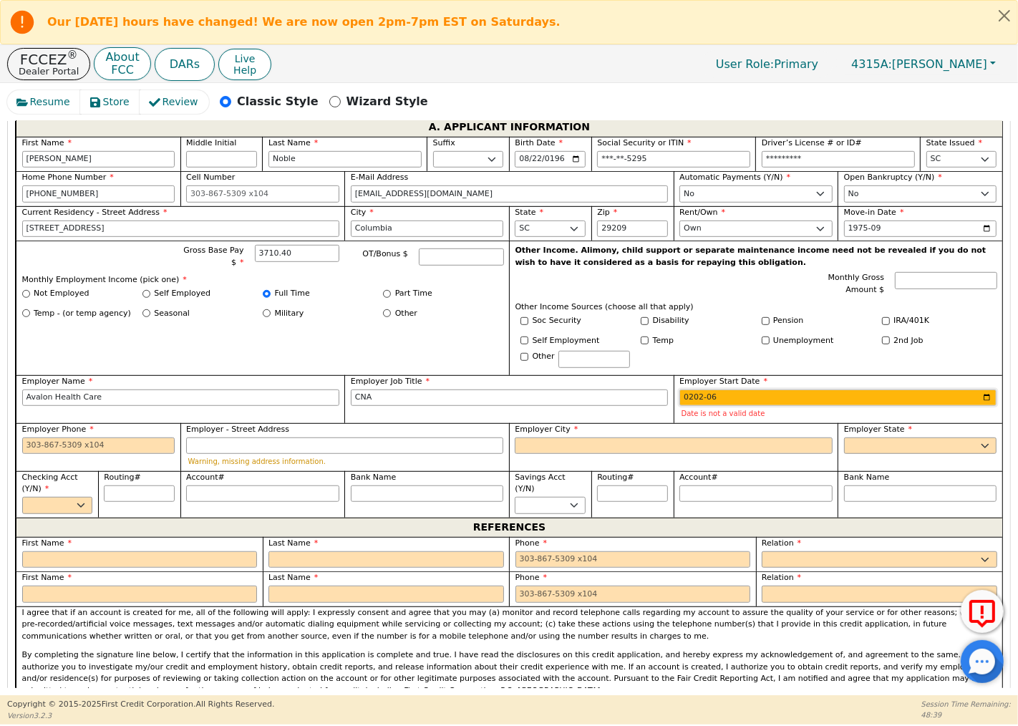
type input "2025-06"
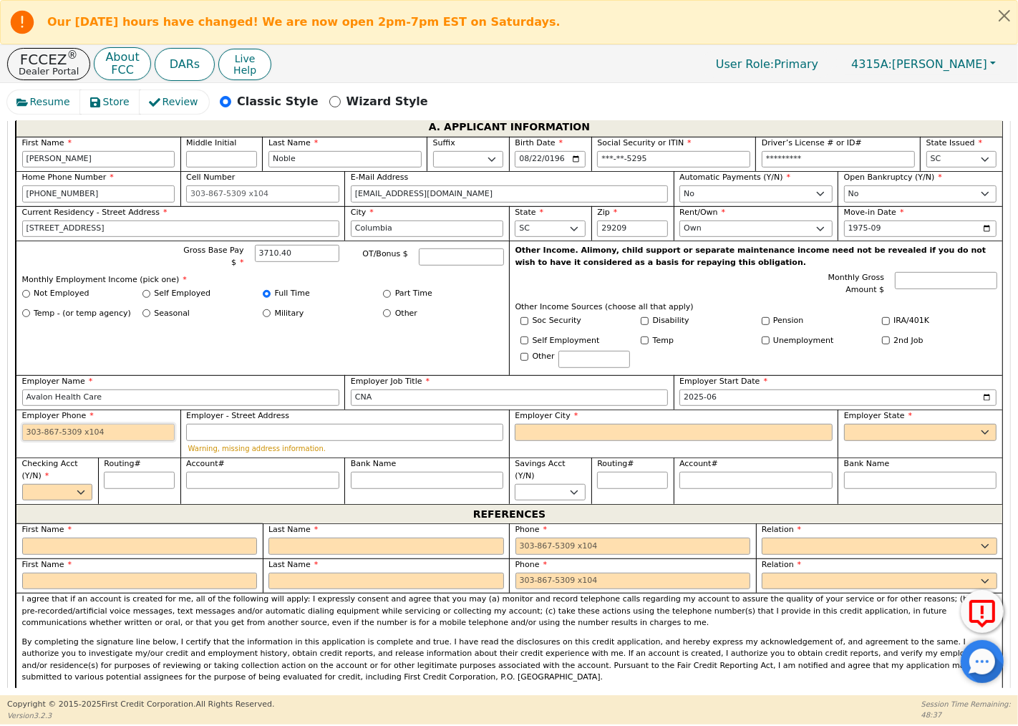
click at [155, 427] on input "Employer Phone" at bounding box center [98, 432] width 153 height 17
type input "[PHONE_NUMBER]"
click at [537, 432] on input "Employer City" at bounding box center [673, 432] width 317 height 17
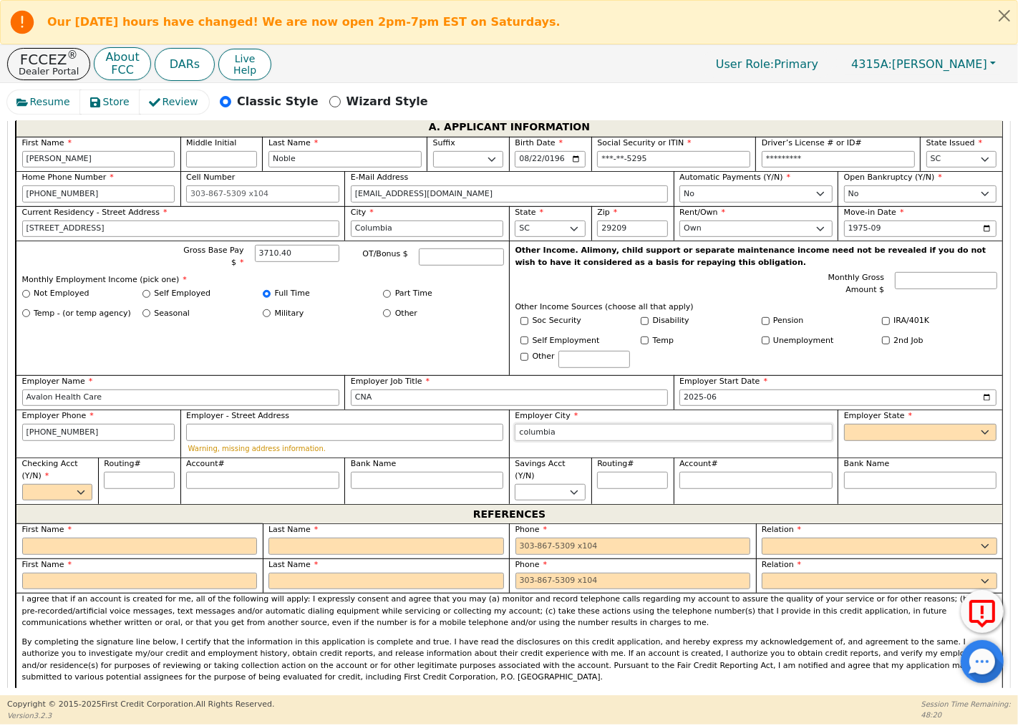
type input "columbia"
click at [873, 428] on select "AK AL AR AZ CA CO CT DC DE FL [GEOGRAPHIC_DATA] HI IA ID [GEOGRAPHIC_DATA] IN K…" at bounding box center [920, 432] width 153 height 17
select select "SC"
click at [805, 449] on div "Employer [GEOGRAPHIC_DATA]" at bounding box center [673, 433] width 329 height 48
click at [80, 485] on select "Yes No" at bounding box center [57, 492] width 71 height 17
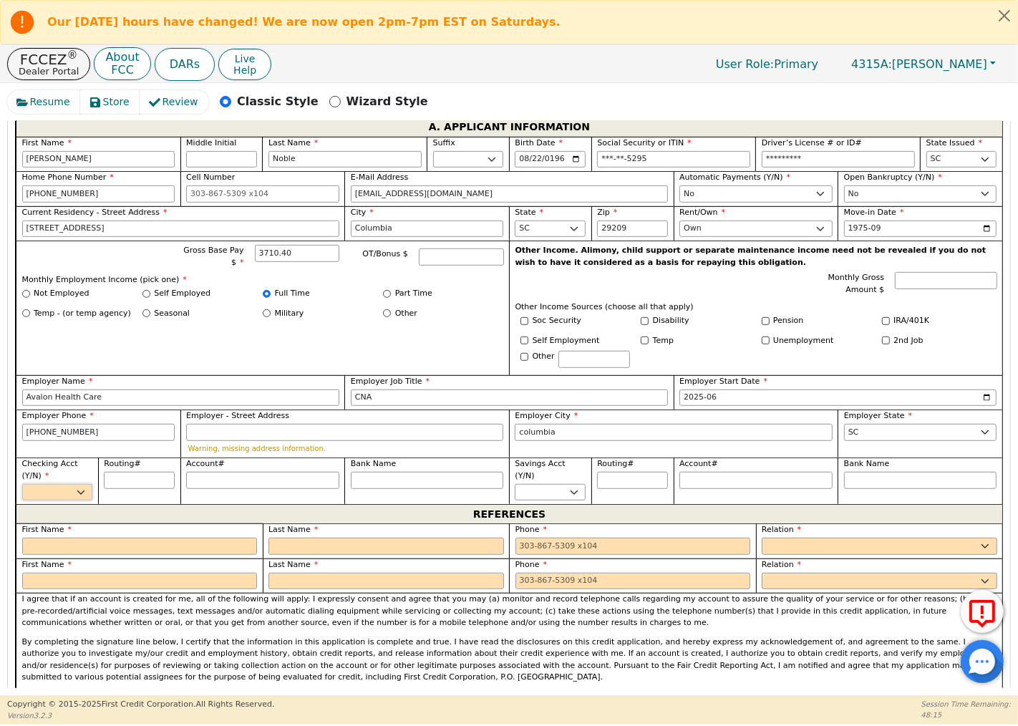
select select "y"
click at [22, 484] on select "Yes No" at bounding box center [57, 492] width 71 height 17
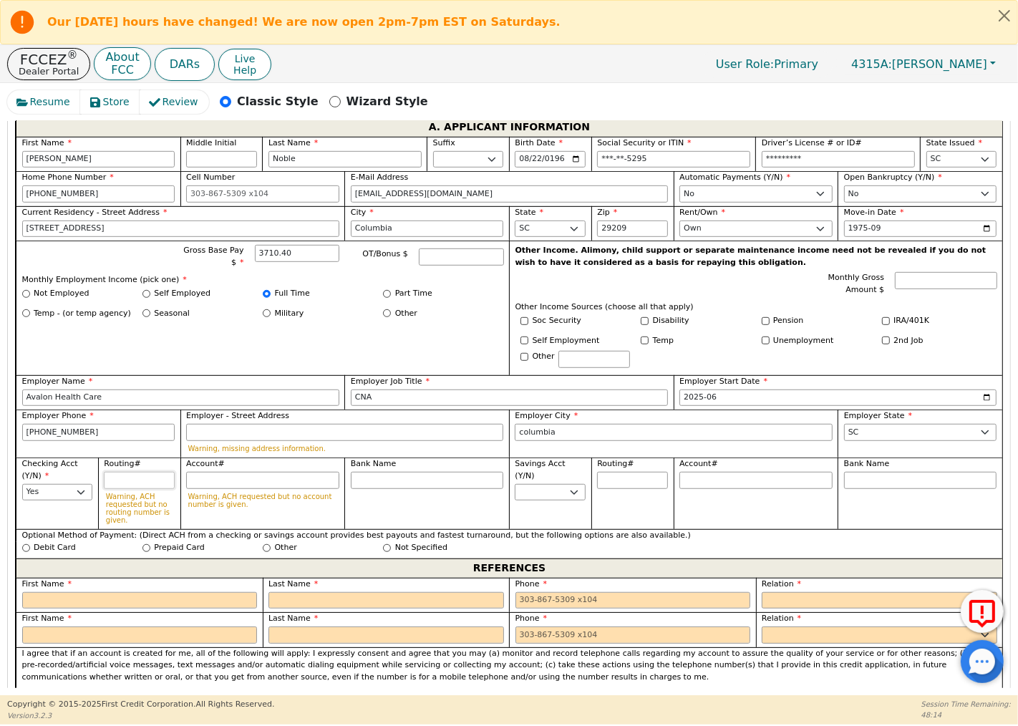
click at [127, 481] on input "Routing#" at bounding box center [139, 480] width 71 height 17
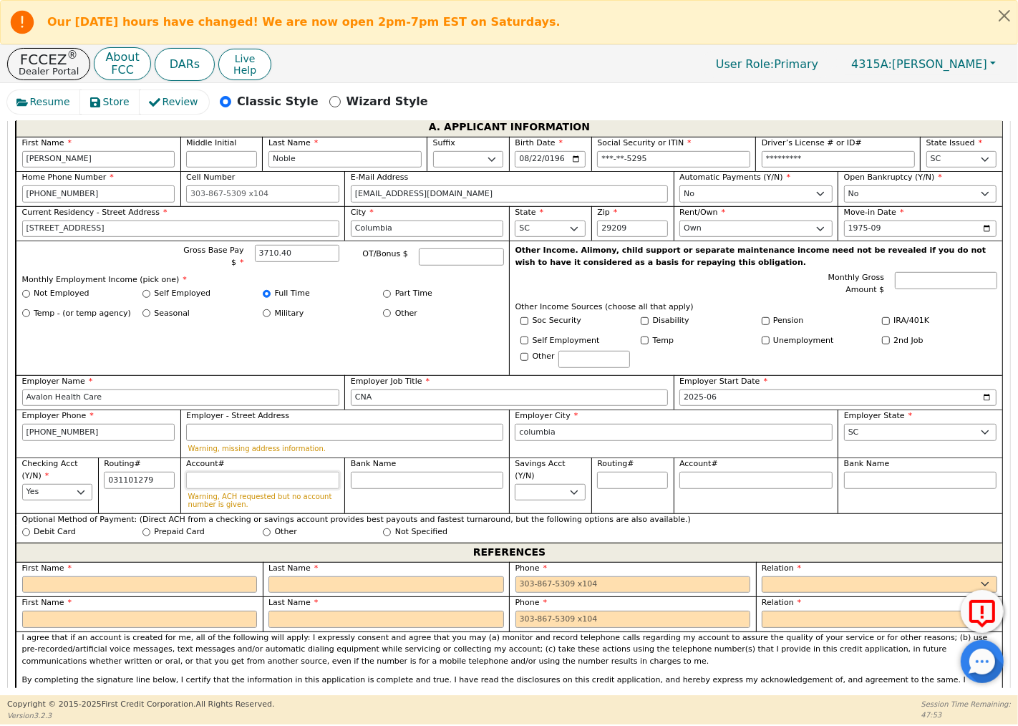
type input "*********"
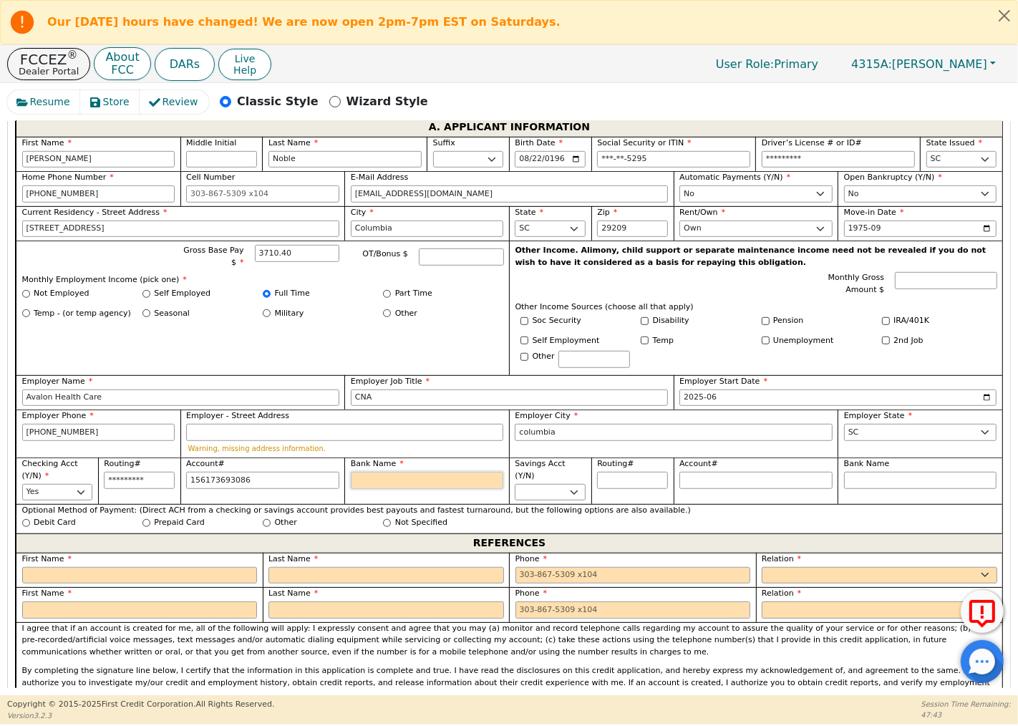
type input "**********"
click at [359, 476] on input "Bank Name" at bounding box center [427, 480] width 153 height 17
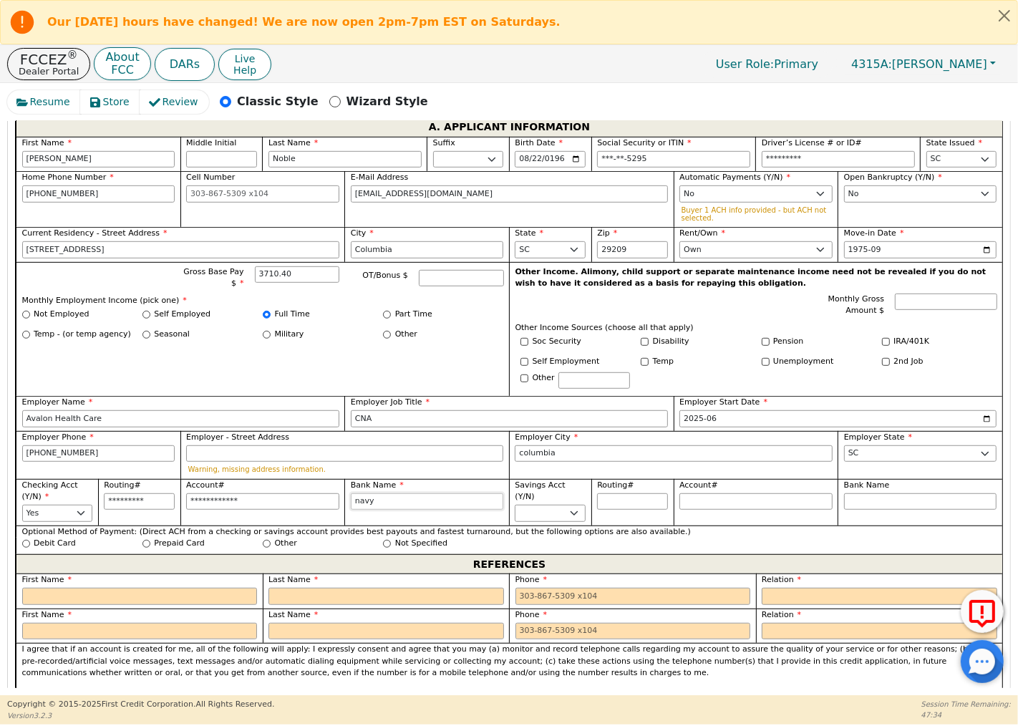
type input "Navy Federal"
click at [201, 591] on input "text" at bounding box center [139, 596] width 235 height 17
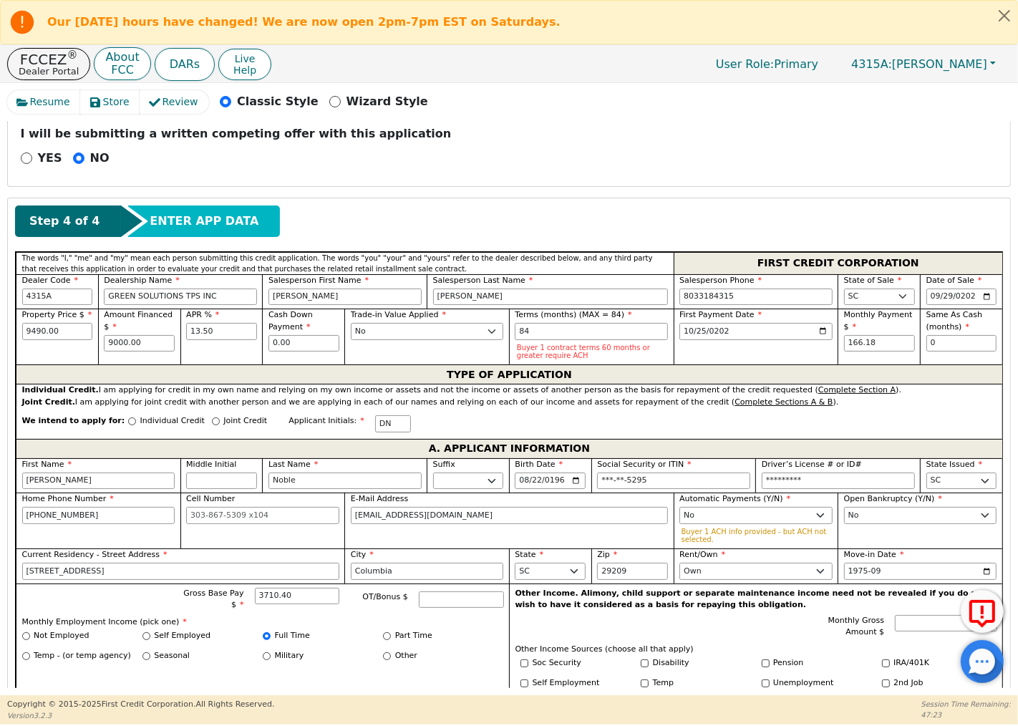
scroll to position [399, 0]
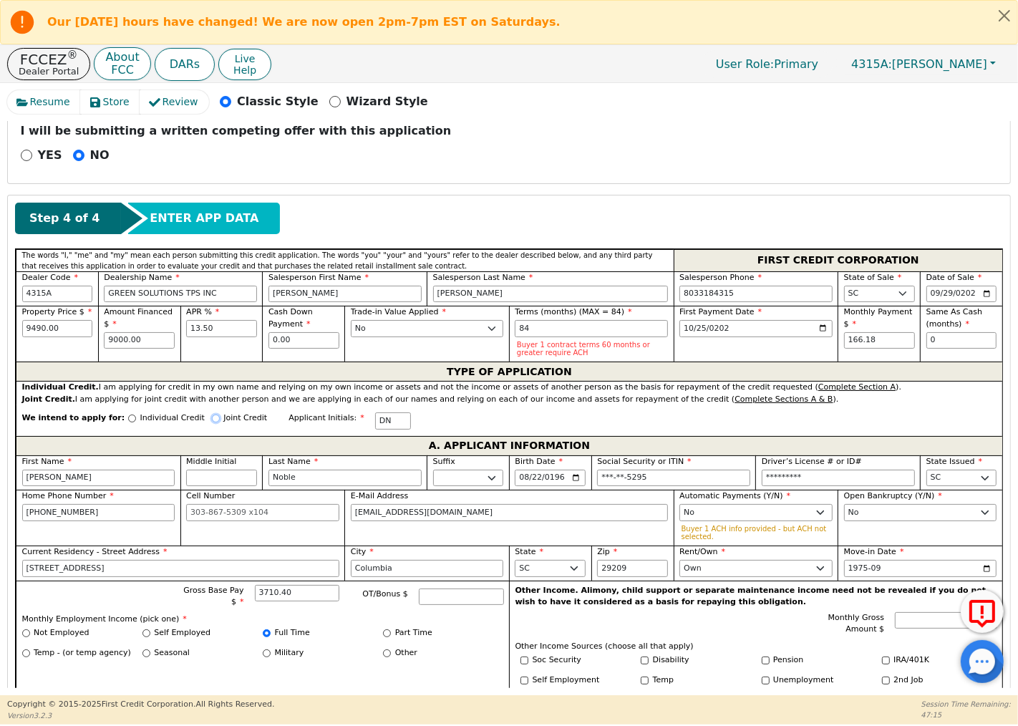
click at [212, 419] on input "Joint Credit" at bounding box center [216, 418] width 8 height 8
radio input "true"
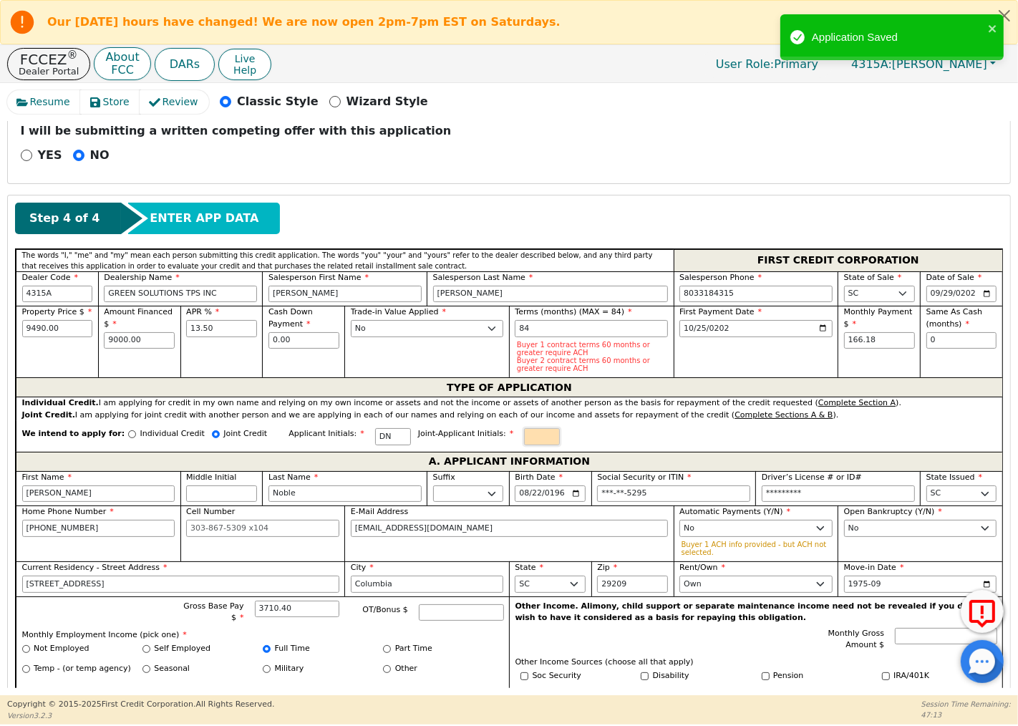
click at [524, 434] on input "text" at bounding box center [542, 436] width 36 height 17
type input "m"
type input "MN"
click at [576, 433] on div "We intend to apply for: Individual Credit Joint Credit Applicant Initials: DN J…" at bounding box center [509, 436] width 986 height 31
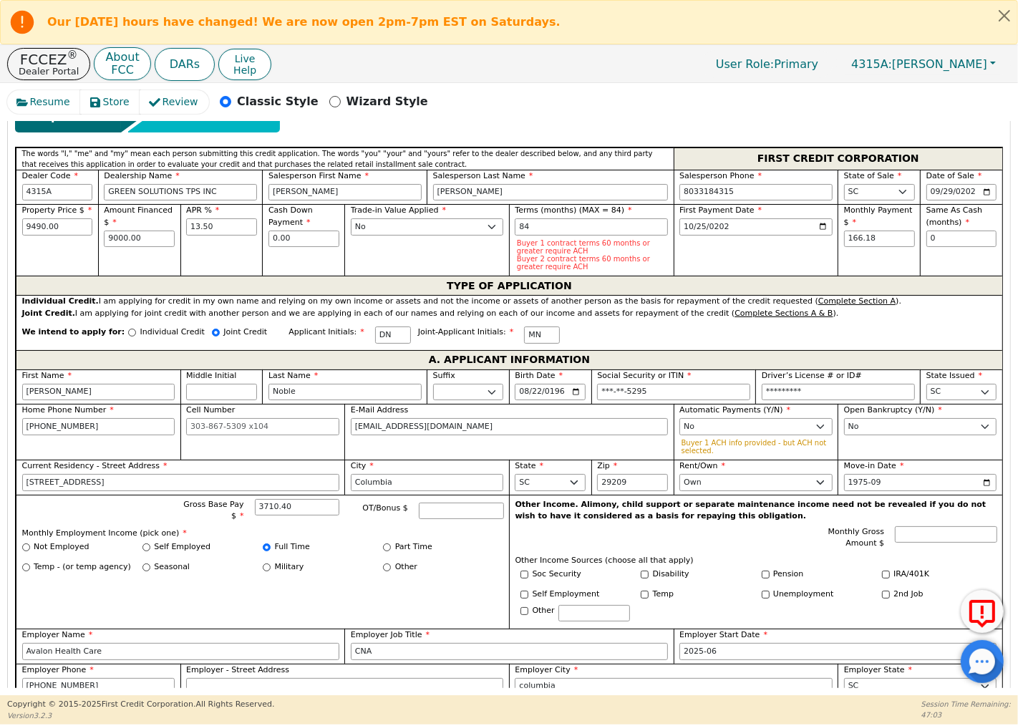
scroll to position [718, 0]
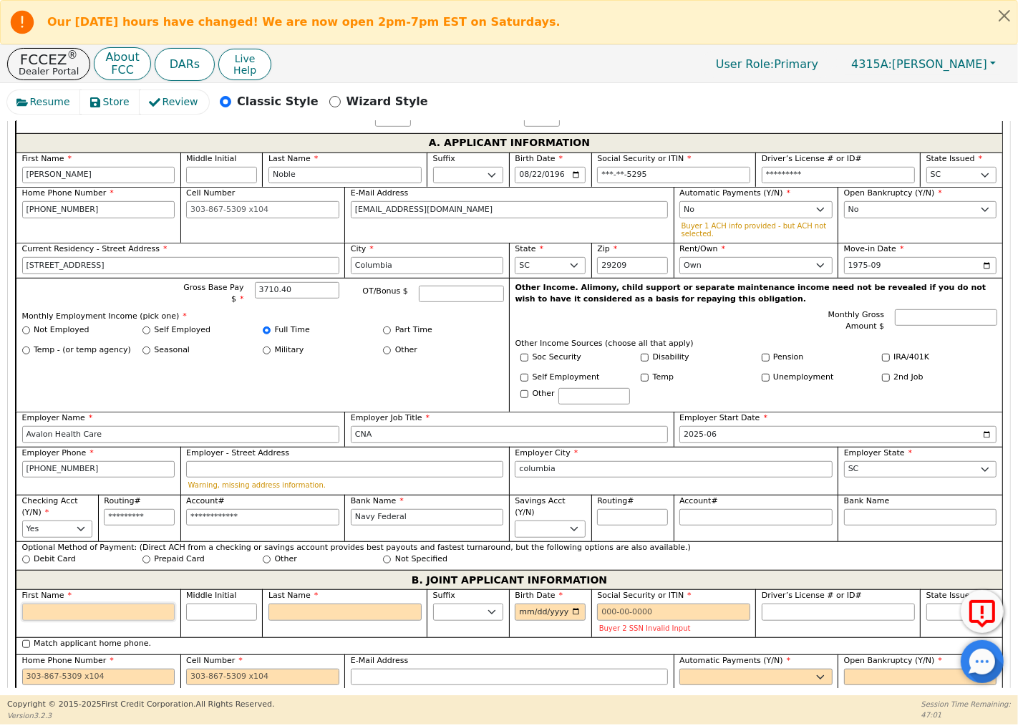
click at [160, 616] on input "First Name" at bounding box center [98, 611] width 153 height 17
type input "M"
type input "Ma"
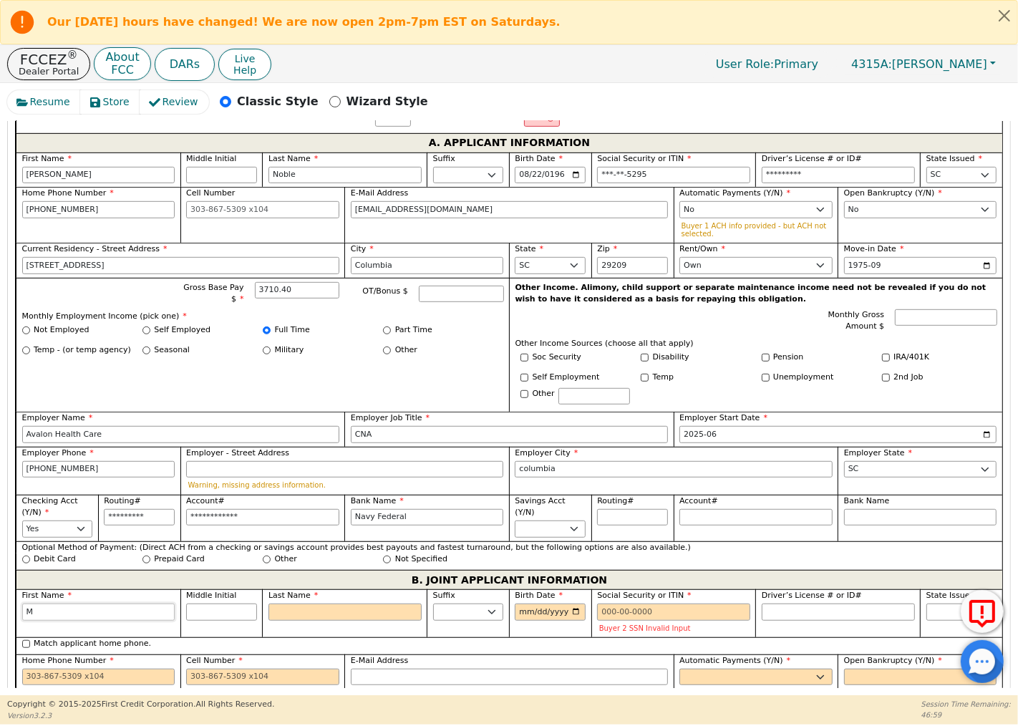
type input "Ma"
type input "Mar"
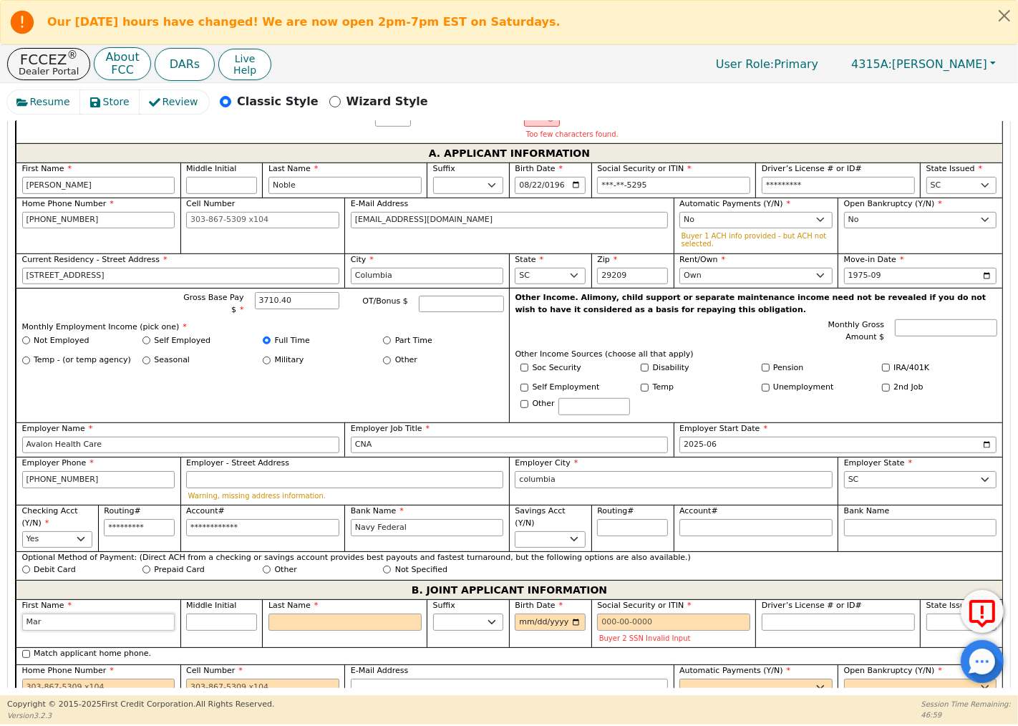
type input "[PERSON_NAME]"
click at [306, 625] on input "Last Name" at bounding box center [344, 621] width 153 height 17
type input "N"
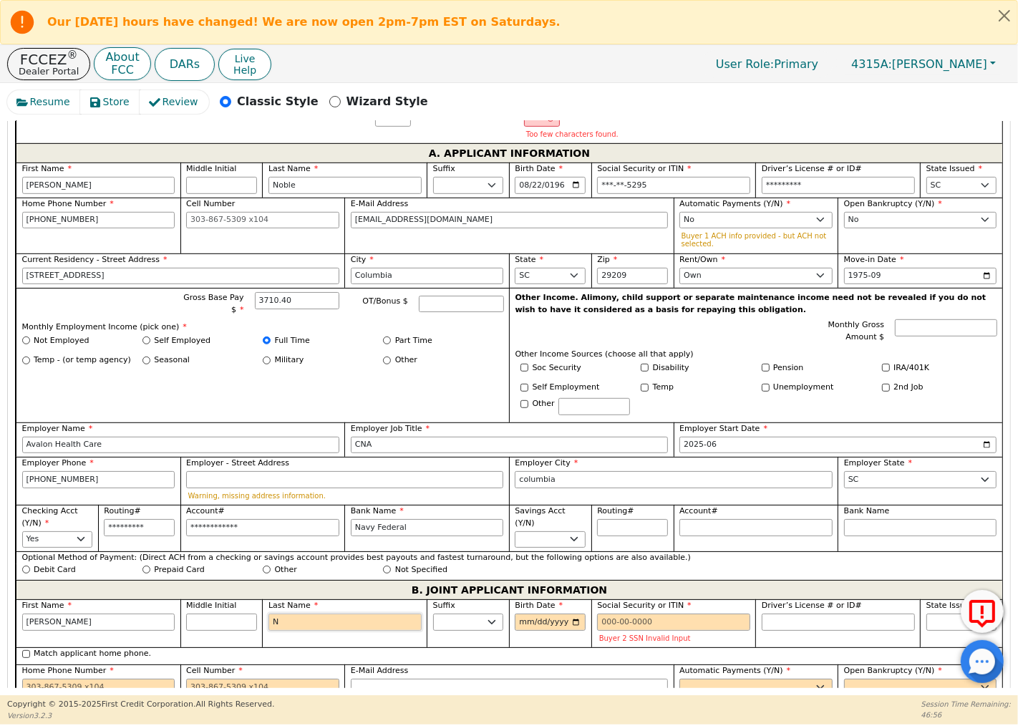
type input "MN"
type input "[PERSON_NAME]"
type input "No"
type input "[PERSON_NAME]"
type input "Nob"
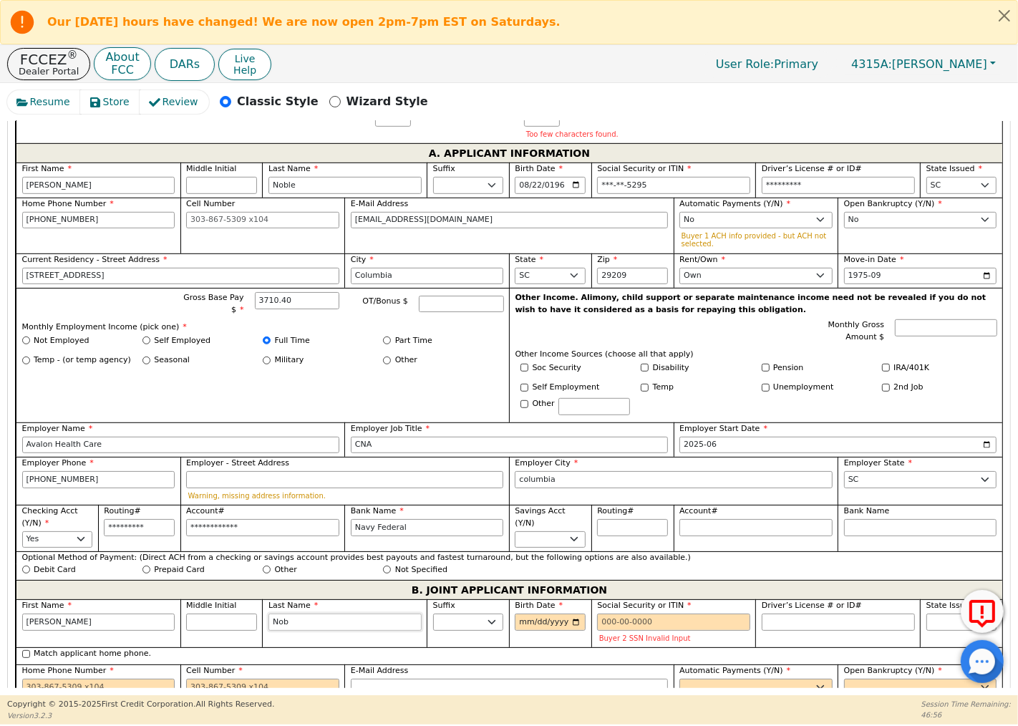
type input "[PERSON_NAME]"
type input "Nobl"
type input "[PERSON_NAME]"
type input "Noble"
type input "[PERSON_NAME]"
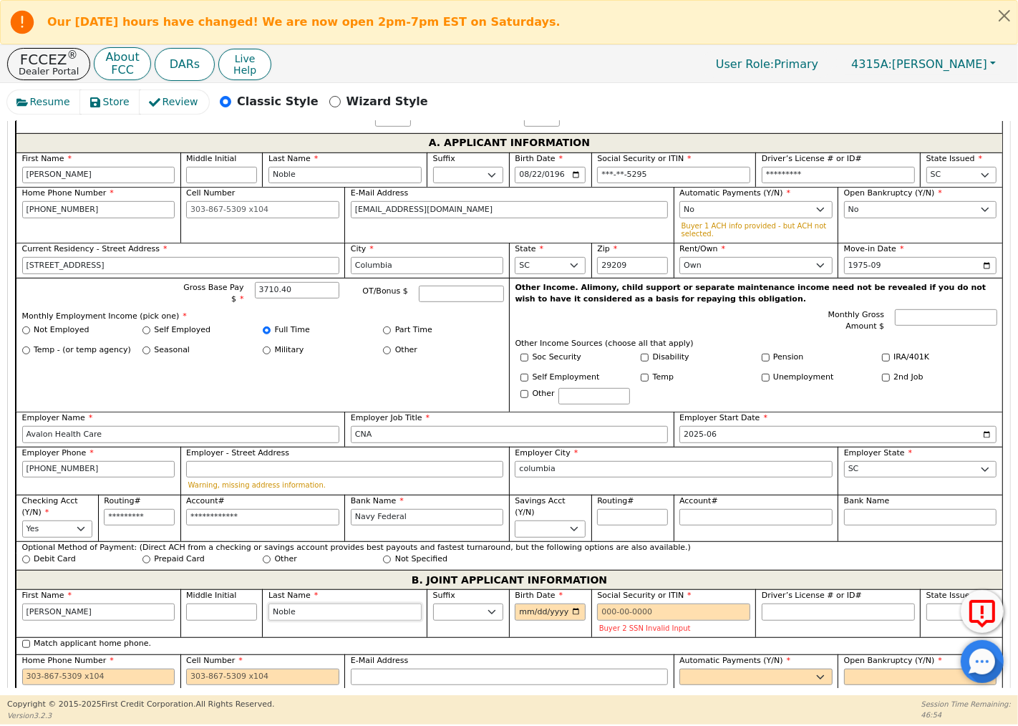
type input "Noble"
type input "[DATE]"
click at [659, 616] on input "Social Security or ITIN" at bounding box center [673, 611] width 153 height 17
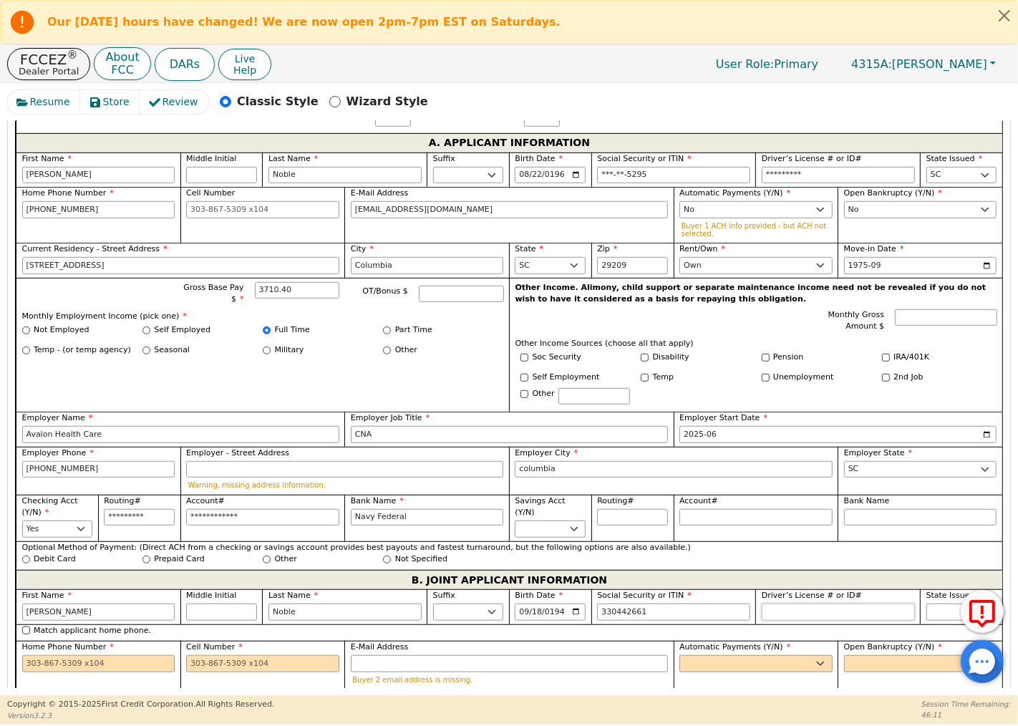
click at [785, 610] on input "Driver’s License # or ID#" at bounding box center [838, 611] width 153 height 17
type input "***-**-2661"
click at [762, 553] on div "First Name [PERSON_NAME] Middle Initial Last Name [PERSON_NAME]. Sr. II III IV …" at bounding box center [509, 360] width 986 height 417
click at [151, 652] on div "Home Phone Number" at bounding box center [98, 656] width 153 height 31
click at [151, 658] on input "Home Phone Number" at bounding box center [98, 663] width 153 height 17
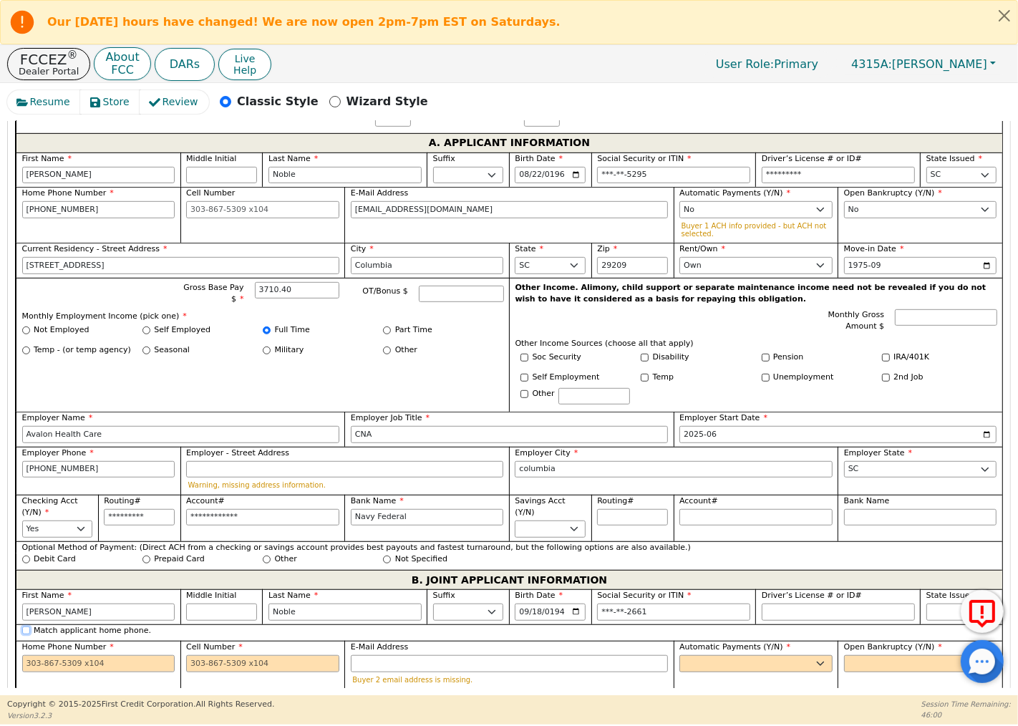
click at [26, 628] on input "Match applicant home phone." at bounding box center [26, 630] width 8 height 8
checkbox input "true"
type input "[PHONE_NUMBER]"
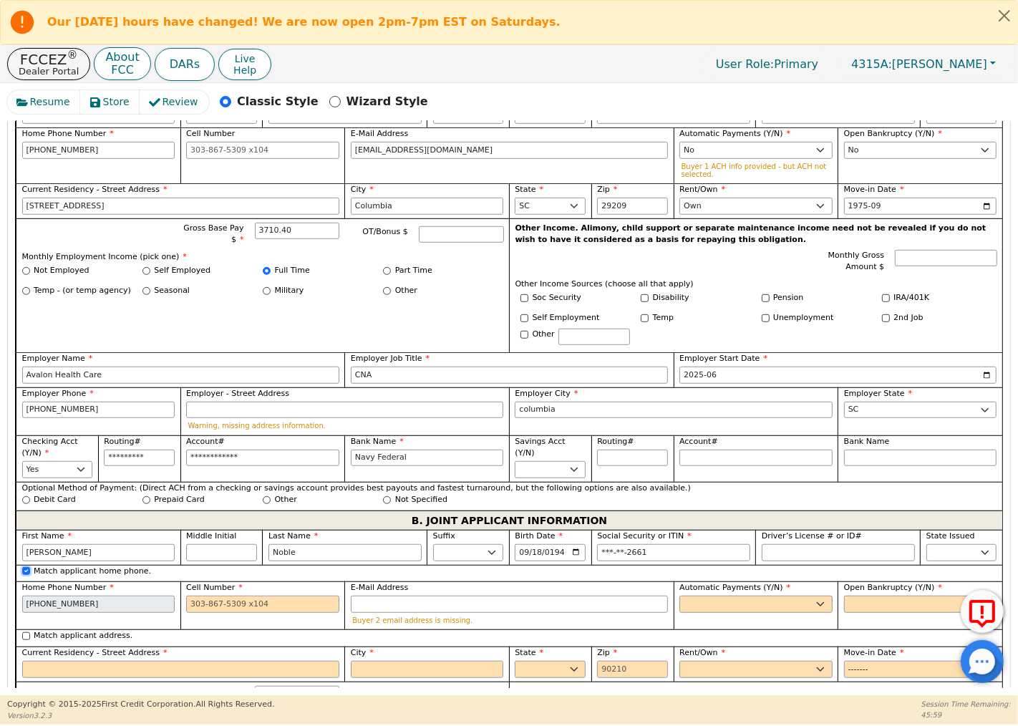
scroll to position [877, 0]
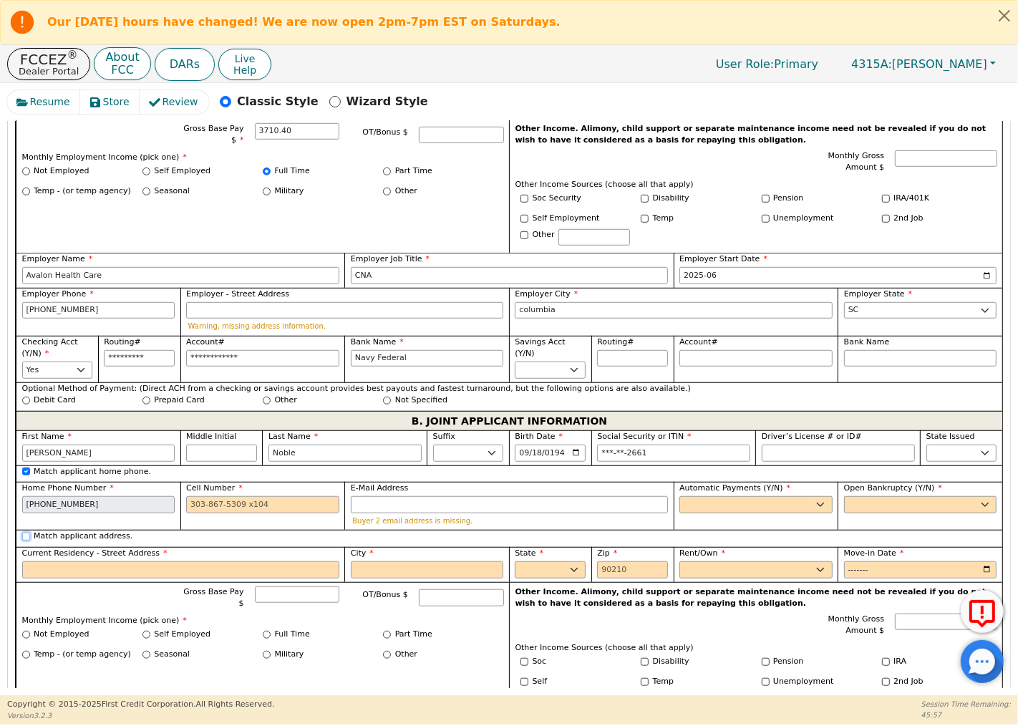
click at [26, 533] on input "Match applicant address." at bounding box center [26, 537] width 8 height 8
checkbox input "true"
type input "[STREET_ADDRESS]"
type input "Columbia"
select select "SC"
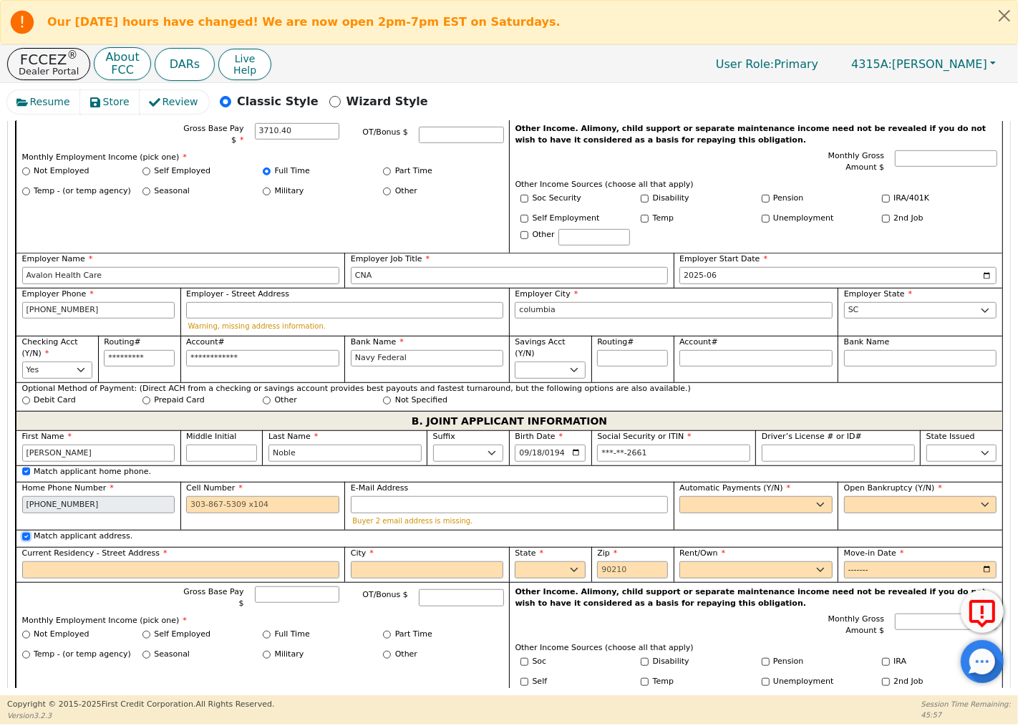
type input "29209"
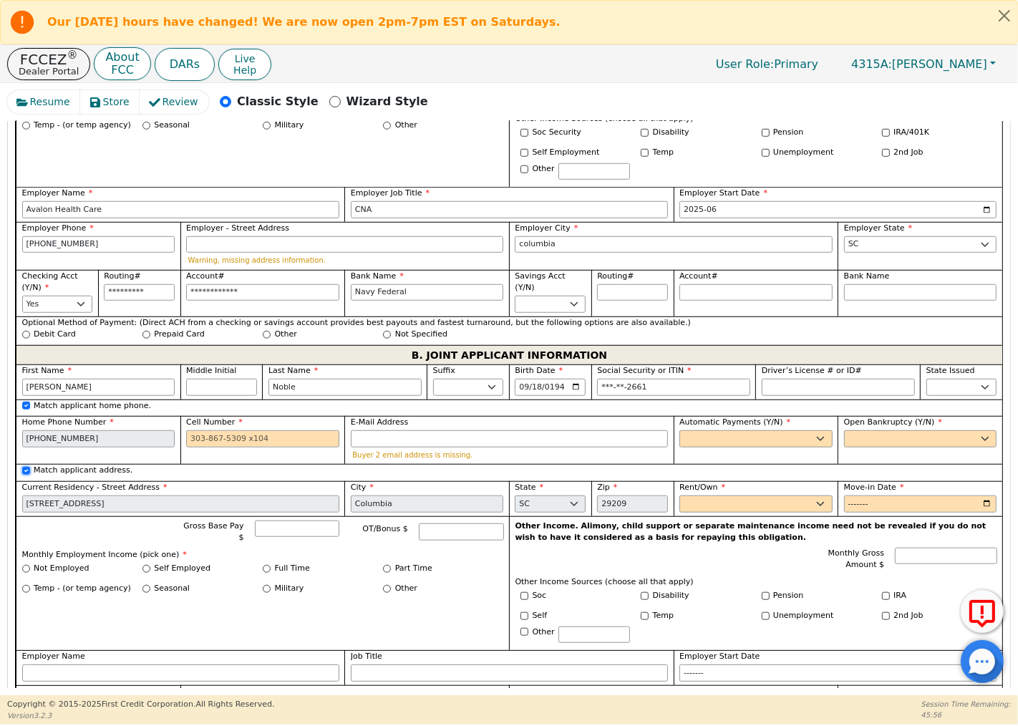
scroll to position [1036, 0]
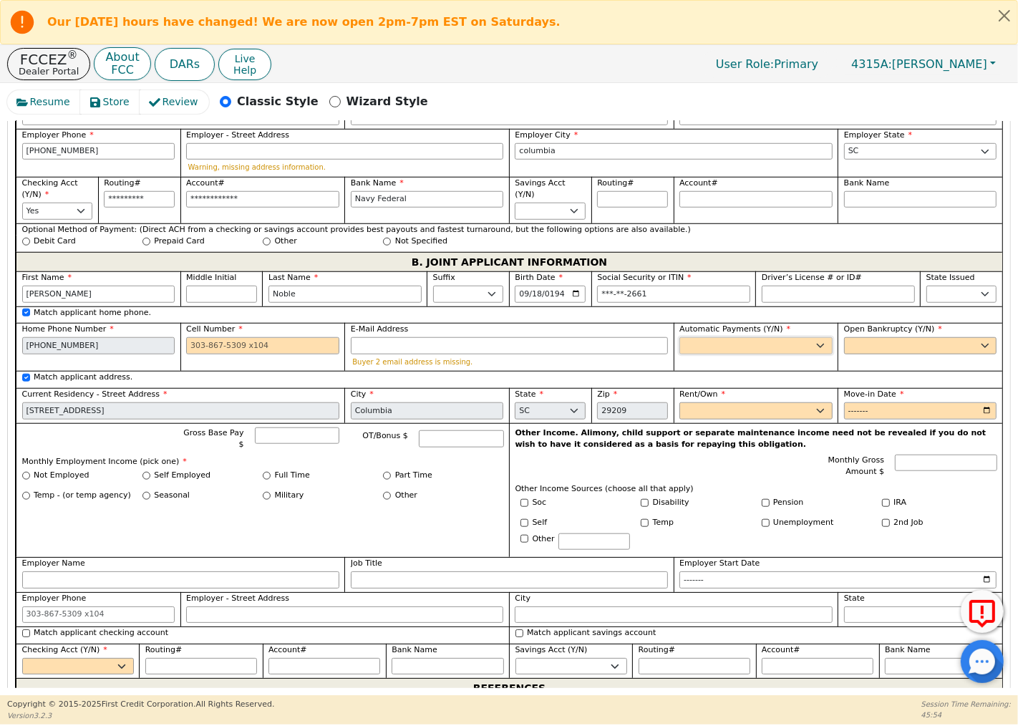
click at [818, 345] on select "Yes No" at bounding box center [755, 345] width 153 height 17
select select "n"
click at [679, 337] on select "Yes No" at bounding box center [755, 345] width 153 height 17
click at [907, 339] on select "Yes No" at bounding box center [920, 345] width 153 height 17
select select "n"
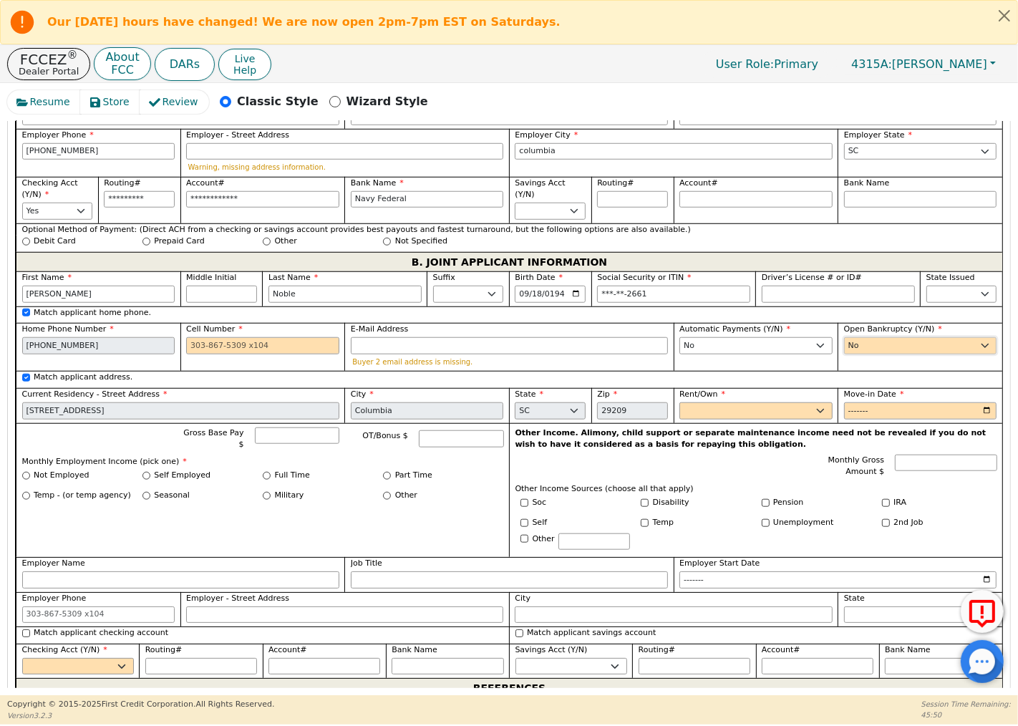
click at [844, 337] on select "Yes No" at bounding box center [920, 345] width 153 height 17
click at [807, 410] on select "Rent Own" at bounding box center [755, 410] width 153 height 17
select select "Own"
click at [679, 402] on select "Rent Own" at bounding box center [755, 410] width 153 height 17
click at [888, 411] on input "Move-in Date" at bounding box center [920, 410] width 153 height 17
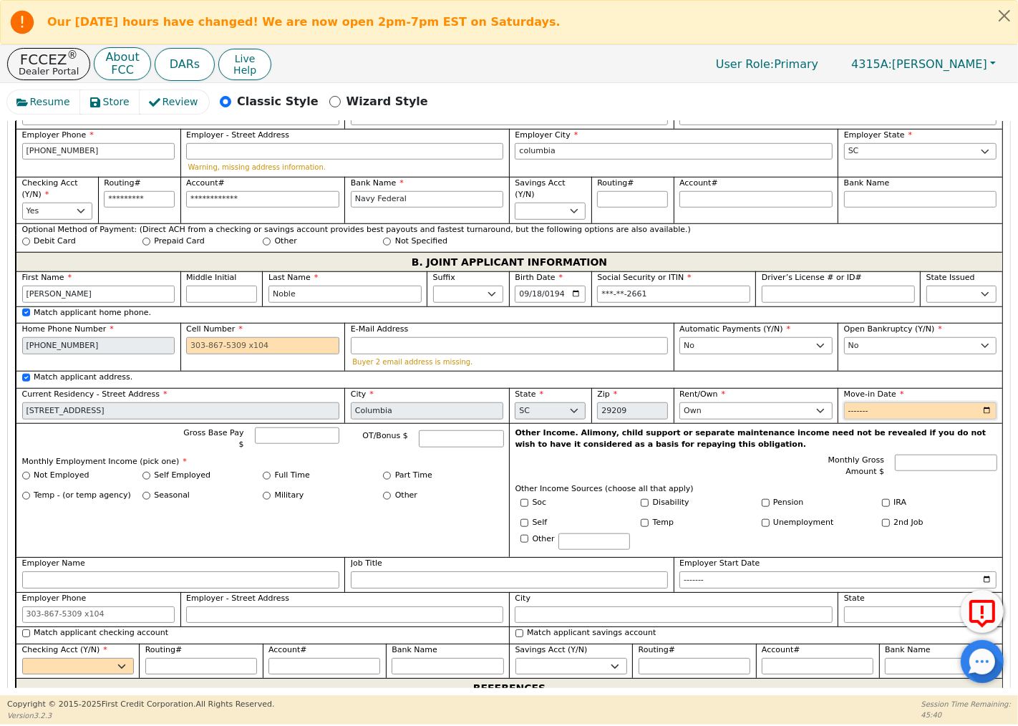
click at [888, 406] on input "Move-in Date" at bounding box center [920, 410] width 153 height 17
type input "1975-09"
click at [263, 472] on input "Full Time" at bounding box center [267, 476] width 8 height 8
radio input "true"
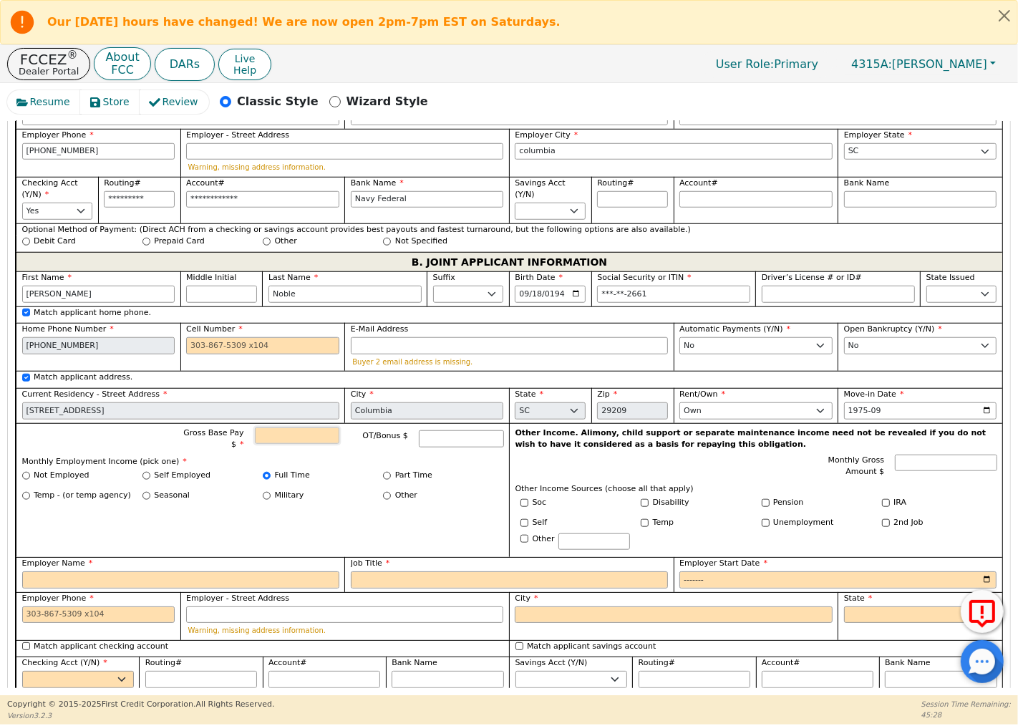
click at [276, 437] on input "Gross Base Pay $" at bounding box center [297, 435] width 85 height 17
type input "1524.00"
click at [265, 571] on input "Employer Name" at bounding box center [180, 579] width 317 height 17
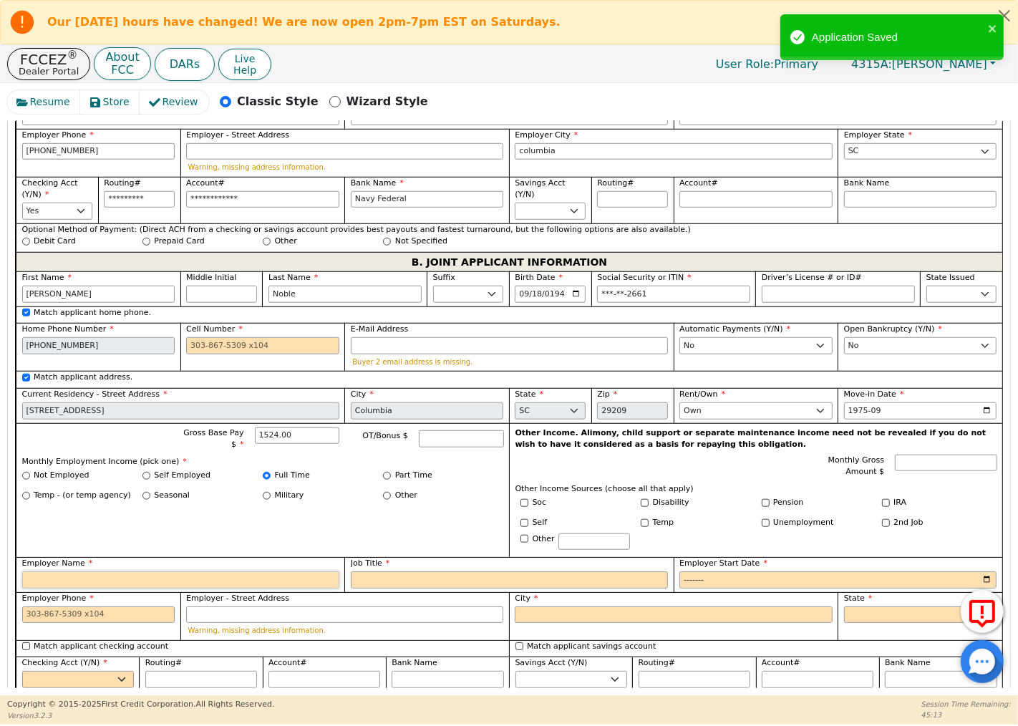
type input "Retired"
click at [376, 571] on input "Job Title" at bounding box center [509, 579] width 317 height 17
type input "Retired"
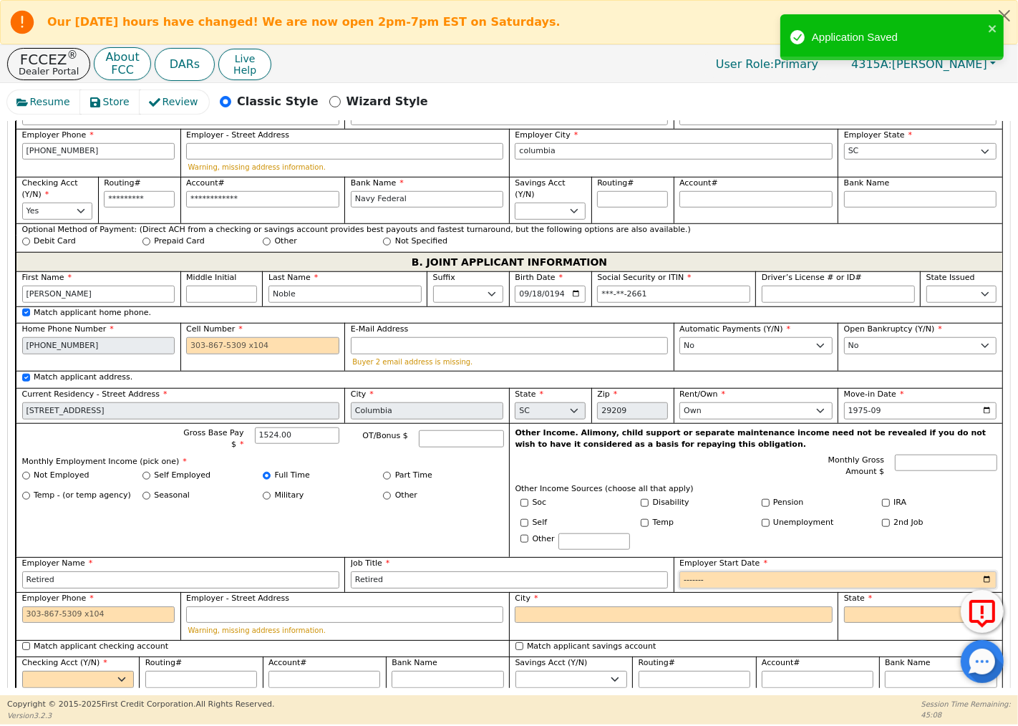
click at [695, 571] on input "Employer Start Date" at bounding box center [837, 579] width 317 height 17
click at [985, 571] on input "Employer Start Date" at bounding box center [837, 579] width 317 height 17
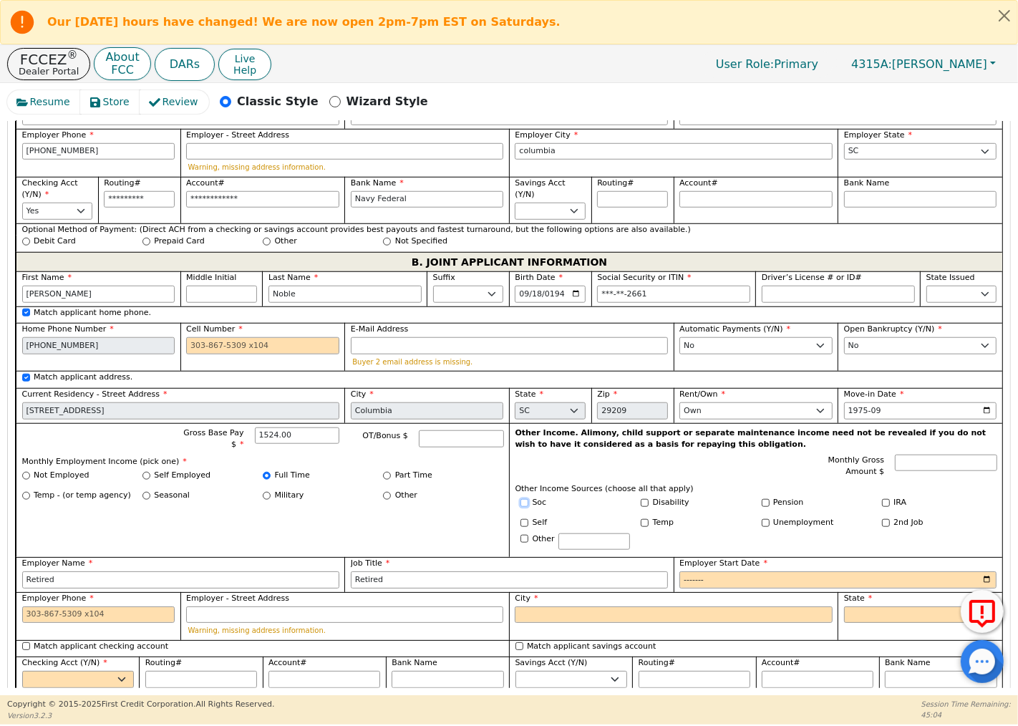
click at [520, 499] on input "Soc" at bounding box center [524, 503] width 8 height 8
checkbox input "true"
click at [266, 472] on input "Full Time" at bounding box center [267, 476] width 8 height 8
drag, startPoint x: 305, startPoint y: 429, endPoint x: 253, endPoint y: 432, distance: 52.3
click at [253, 432] on div "Gross Base Pay $ 1524.00" at bounding box center [259, 439] width 160 height 24
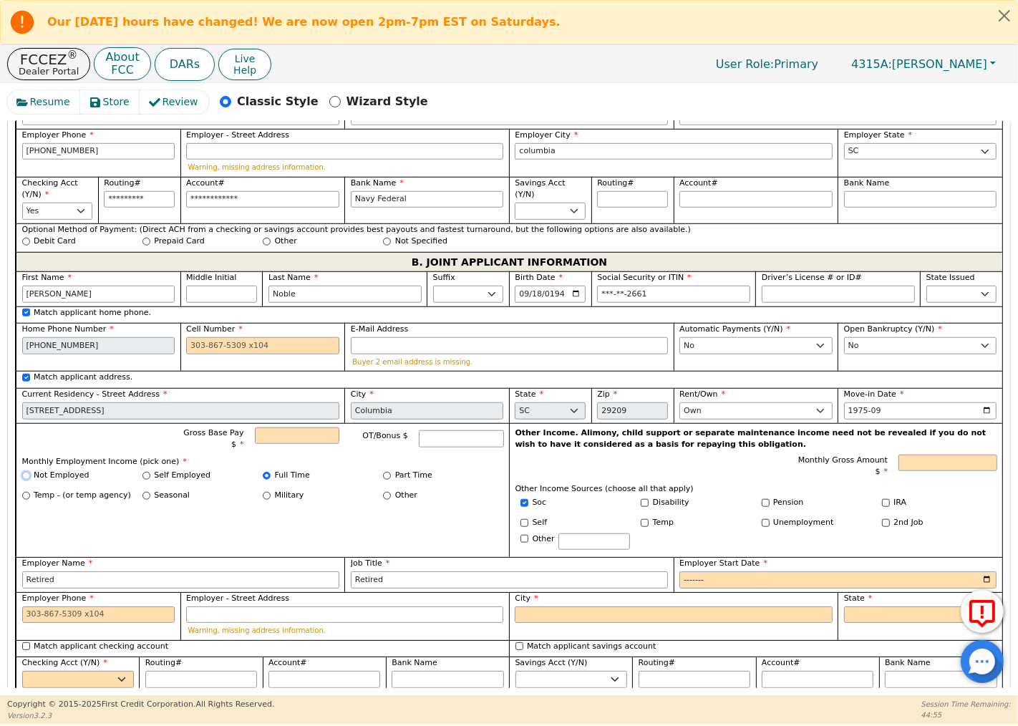
click at [26, 472] on input "Not Employed" at bounding box center [26, 476] width 8 height 8
radio input "true"
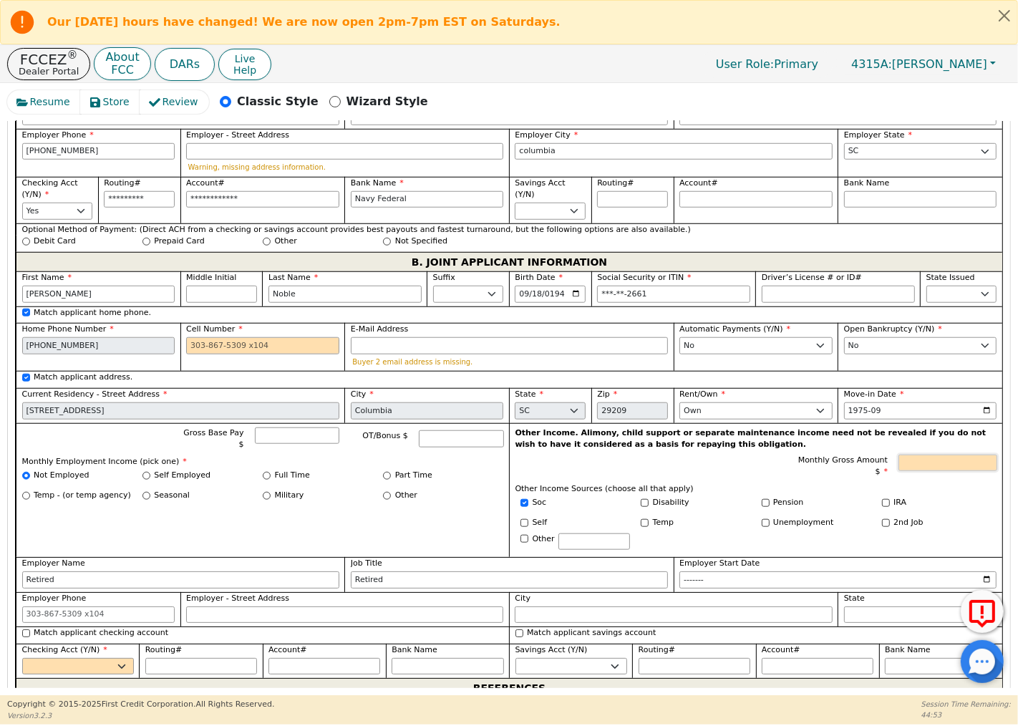
click at [923, 455] on input "Monthly Gross Amount $" at bounding box center [947, 463] width 98 height 17
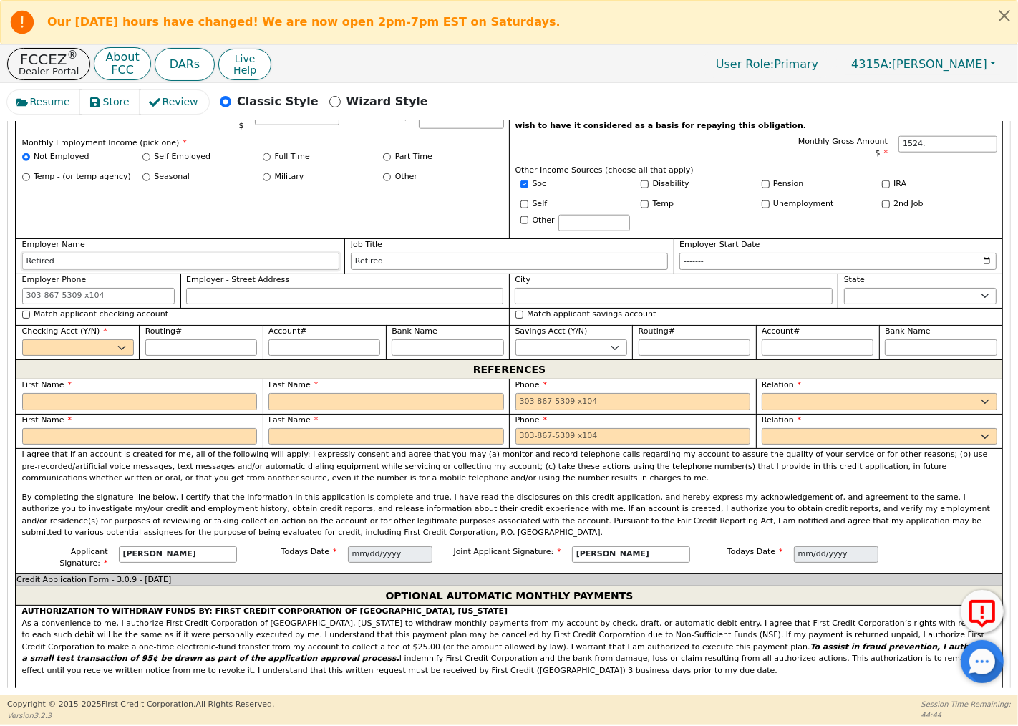
type input "1524.00"
drag, startPoint x: 86, startPoint y: 261, endPoint x: 23, endPoint y: 259, distance: 63.0
click at [23, 259] on input "Retired" at bounding box center [180, 261] width 317 height 17
drag, startPoint x: 387, startPoint y: 260, endPoint x: 322, endPoint y: 256, distance: 65.3
click at [322, 256] on div "First Name [PERSON_NAME] Middle Initial Last Name [PERSON_NAME] Sr. II III IV B…" at bounding box center [509, 156] width 986 height 407
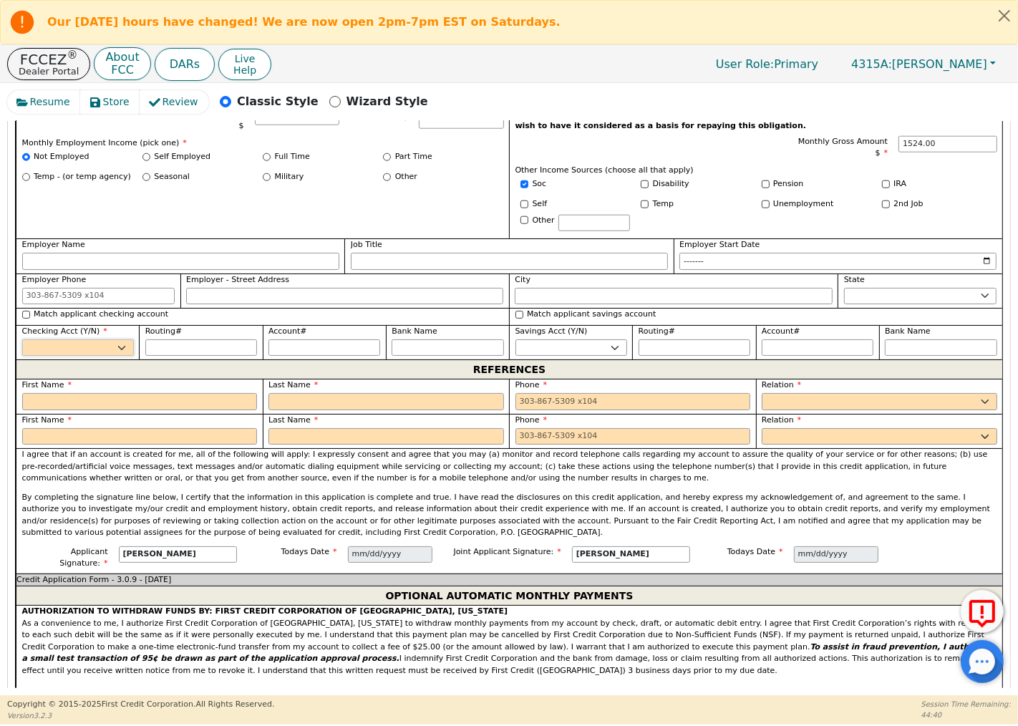
click at [122, 346] on select "Yes No" at bounding box center [78, 347] width 112 height 17
select select "y"
click at [22, 339] on select "Yes No" at bounding box center [78, 347] width 112 height 17
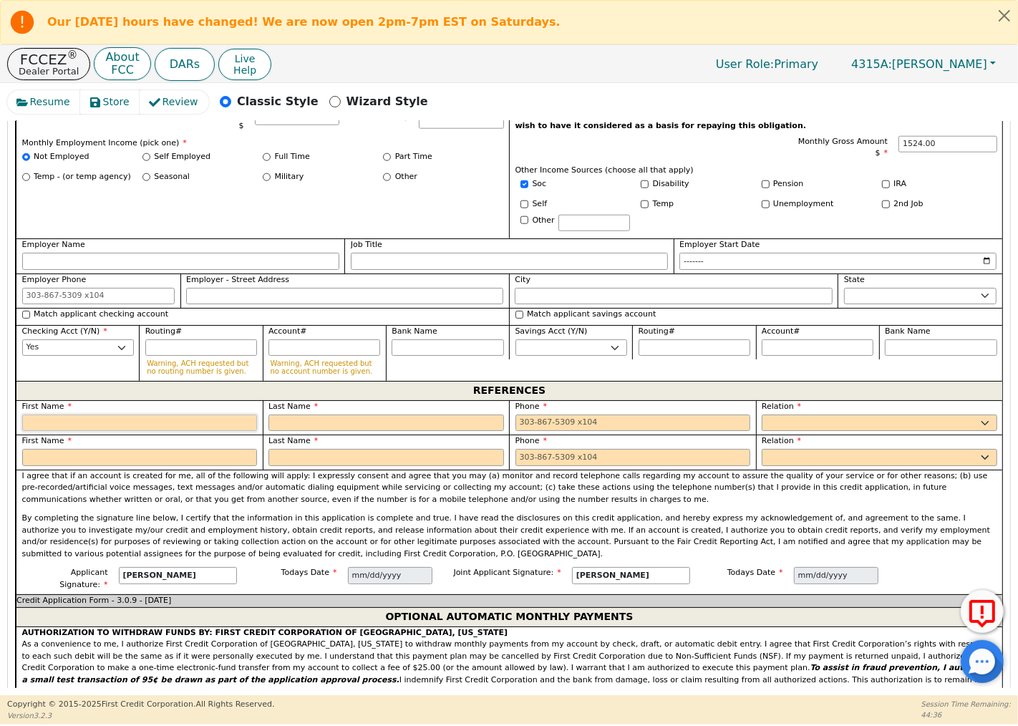
click at [152, 424] on input "text" at bounding box center [139, 422] width 235 height 17
click at [100, 425] on input "[PERSON_NAME]" at bounding box center [139, 422] width 235 height 17
drag, startPoint x: 87, startPoint y: 418, endPoint x: 52, endPoint y: 417, distance: 35.1
click at [52, 417] on input "[PERSON_NAME]" at bounding box center [139, 422] width 235 height 17
type input "[PERSON_NAME]"
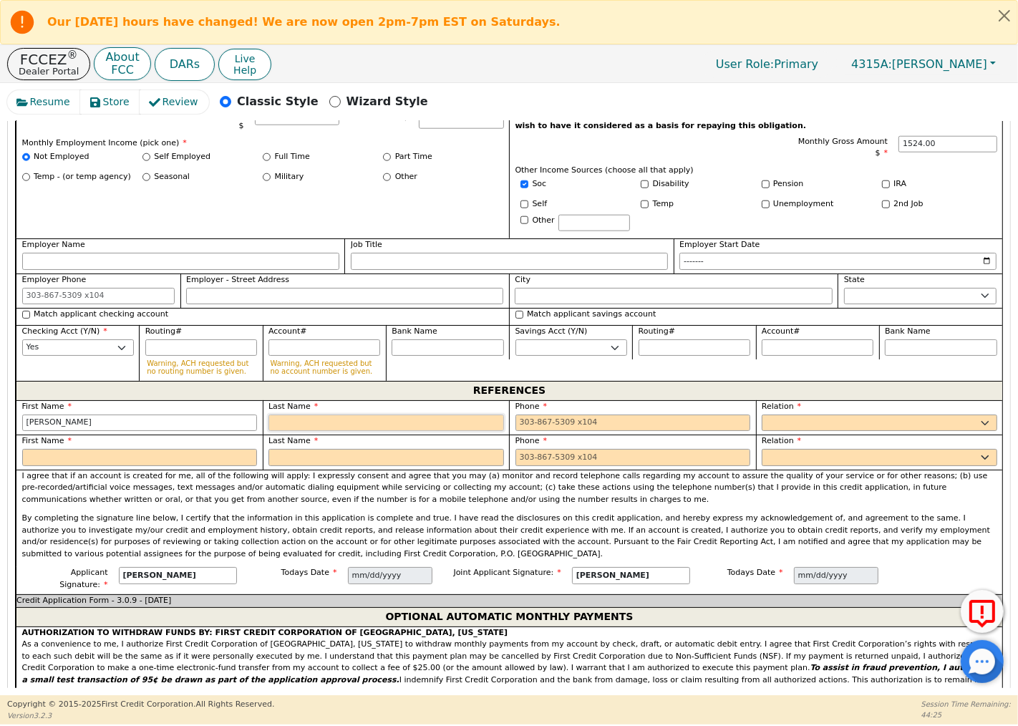
click at [280, 424] on input "text" at bounding box center [385, 422] width 235 height 17
type input "Noble"
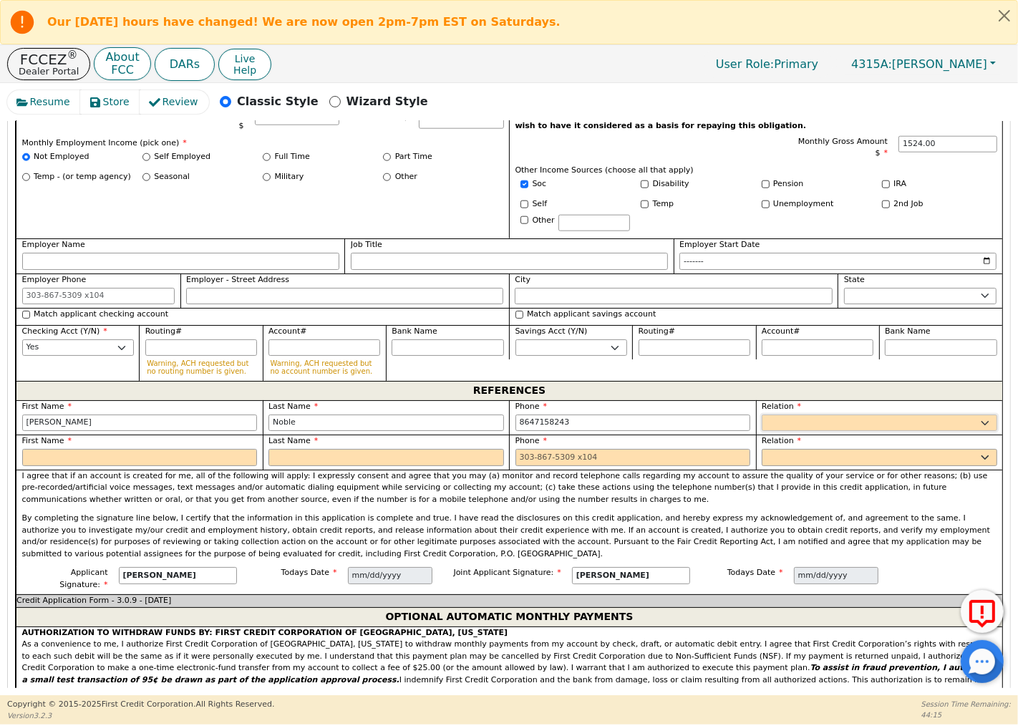
click at [777, 419] on select "FATHER MOTHER SISTER BROTHER DAUGHTER SON CO-WORKER NEIGHBOR FRIEND COUSIN G-MO…" at bounding box center [879, 422] width 235 height 17
type input "[PHONE_NUMBER]"
select select "BROTHER"
click at [762, 414] on select "FATHER MOTHER SISTER BROTHER DAUGHTER SON CO-WORKER NEIGHBOR FRIEND COUSIN G-MO…" at bounding box center [879, 422] width 235 height 17
click at [209, 455] on input "text" at bounding box center [139, 457] width 235 height 17
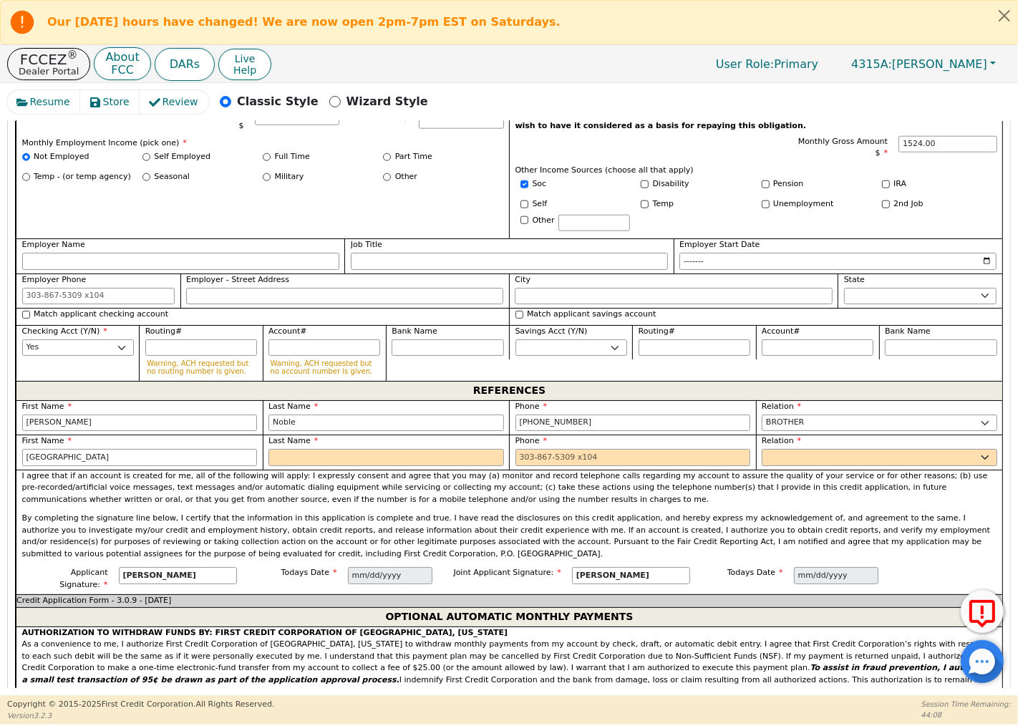
click at [211, 447] on div "First Name [GEOGRAPHIC_DATA]" at bounding box center [139, 450] width 235 height 31
click at [66, 453] on input "[GEOGRAPHIC_DATA]" at bounding box center [139, 457] width 235 height 17
drag, startPoint x: 88, startPoint y: 461, endPoint x: 81, endPoint y: 459, distance: 7.5
click at [81, 459] on div "First Name [PERSON_NAME]" at bounding box center [139, 451] width 247 height 35
drag, startPoint x: 70, startPoint y: 457, endPoint x: 56, endPoint y: 454, distance: 14.6
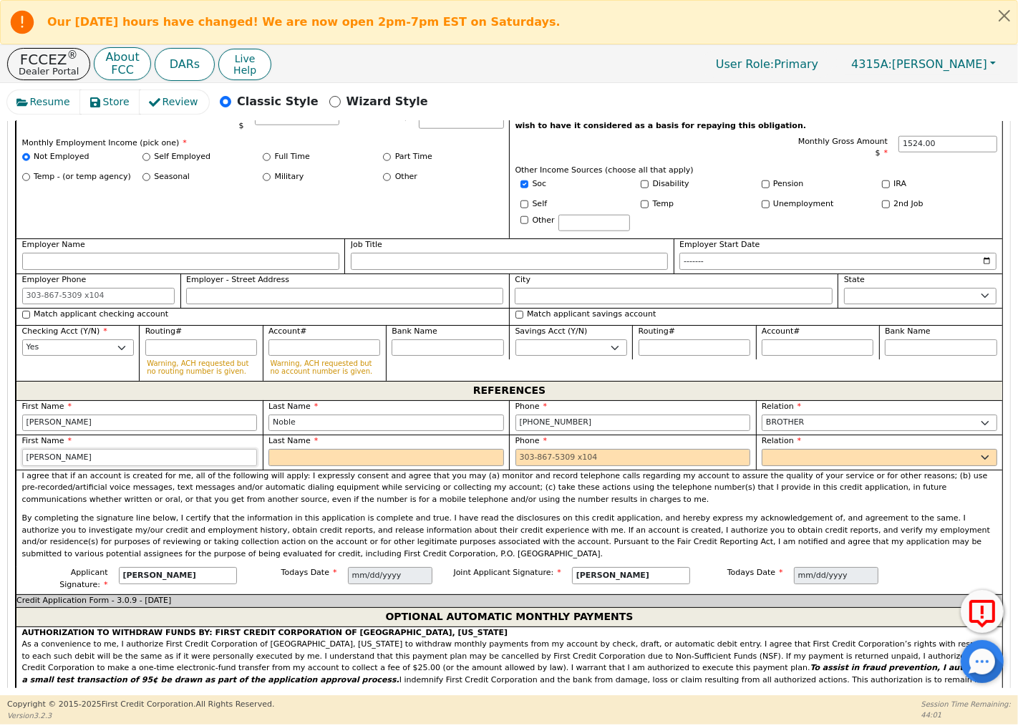
click at [52, 456] on input "[PERSON_NAME]" at bounding box center [139, 457] width 235 height 17
click at [295, 459] on input "text" at bounding box center [385, 457] width 235 height 17
type input "[GEOGRAPHIC_DATA]"
paste input "[PERSON_NAME]"
type input "[PERSON_NAME]"
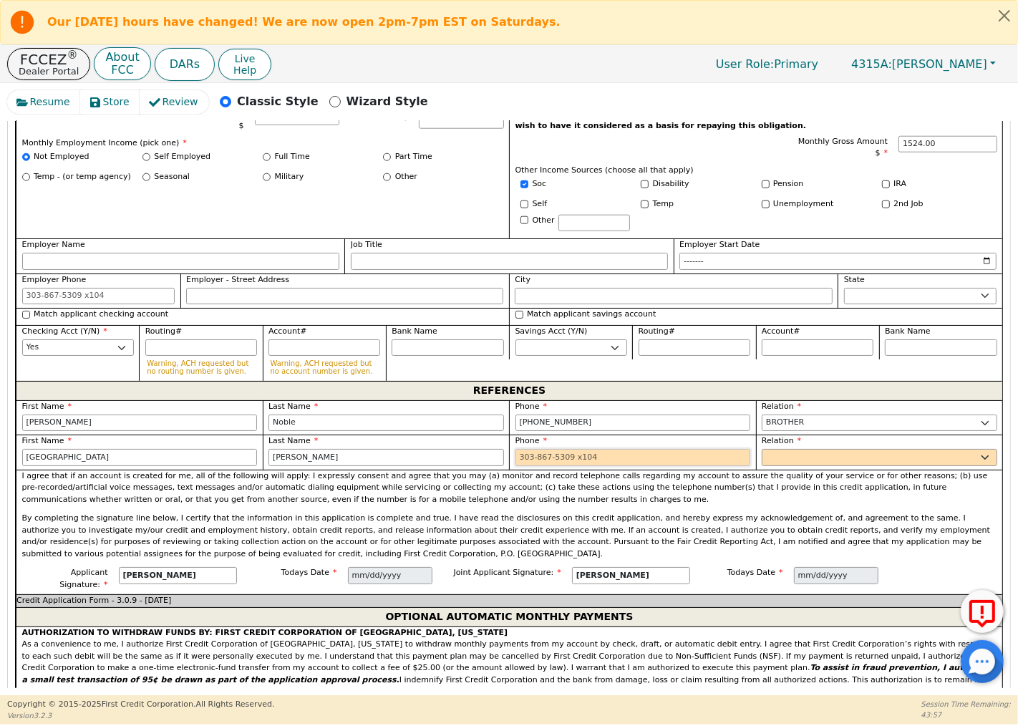
click at [530, 456] on input "tel" at bounding box center [632, 457] width 235 height 17
type input "[PHONE_NUMBER]"
click at [780, 456] on select "FATHER MOTHER SISTER BROTHER DAUGHTER SON CO-WORKER NEIGHBOR FRIEND COUSIN G-MO…" at bounding box center [879, 457] width 235 height 17
select select "SON"
click at [762, 449] on select "FATHER MOTHER SISTER BROTHER DAUGHTER SON CO-WORKER NEIGHBOR FRIEND COUSIN G-MO…" at bounding box center [879, 457] width 235 height 17
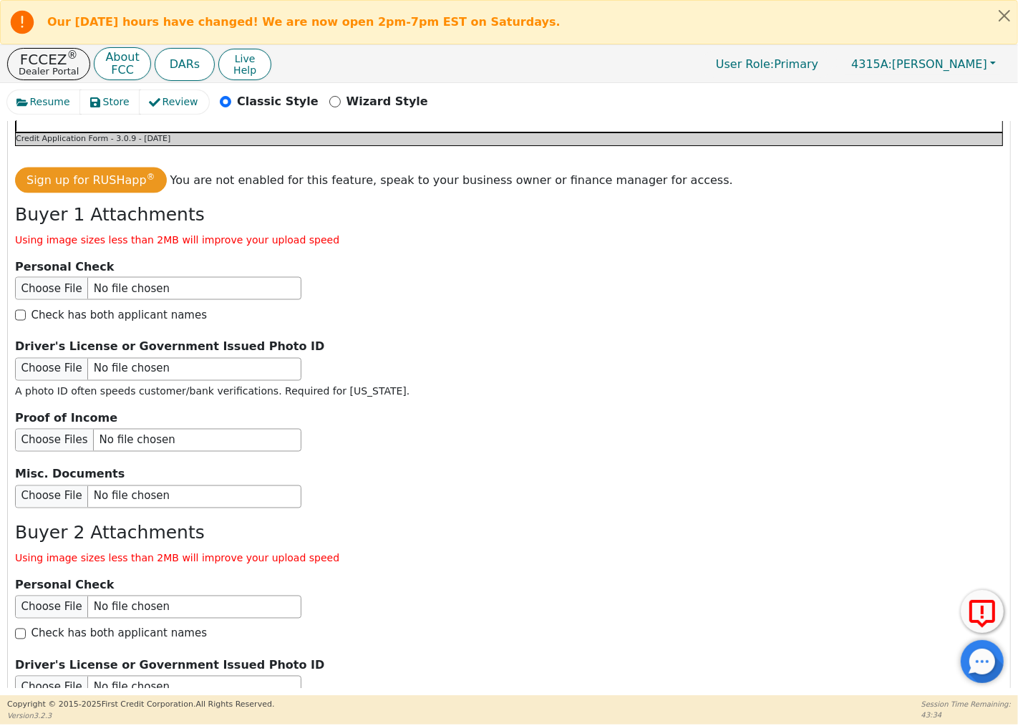
scroll to position [2070, 0]
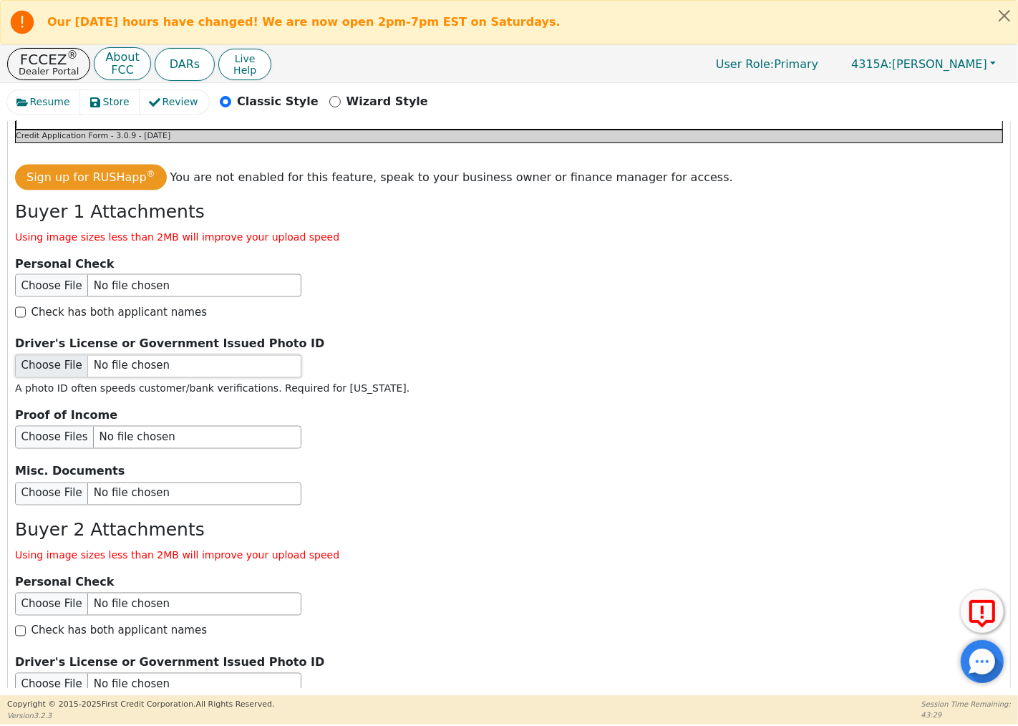
click at [54, 359] on input "file" at bounding box center [158, 366] width 286 height 23
type input "C:\fakepath\[PERSON_NAME].jpeg"
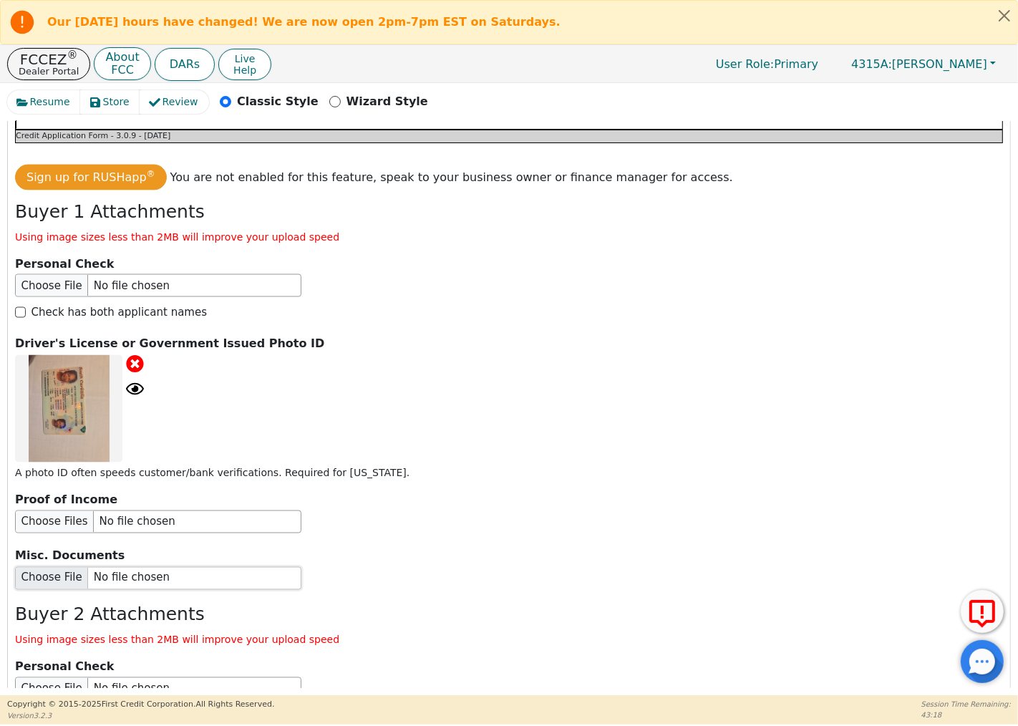
click at [62, 568] on input "file" at bounding box center [158, 578] width 286 height 23
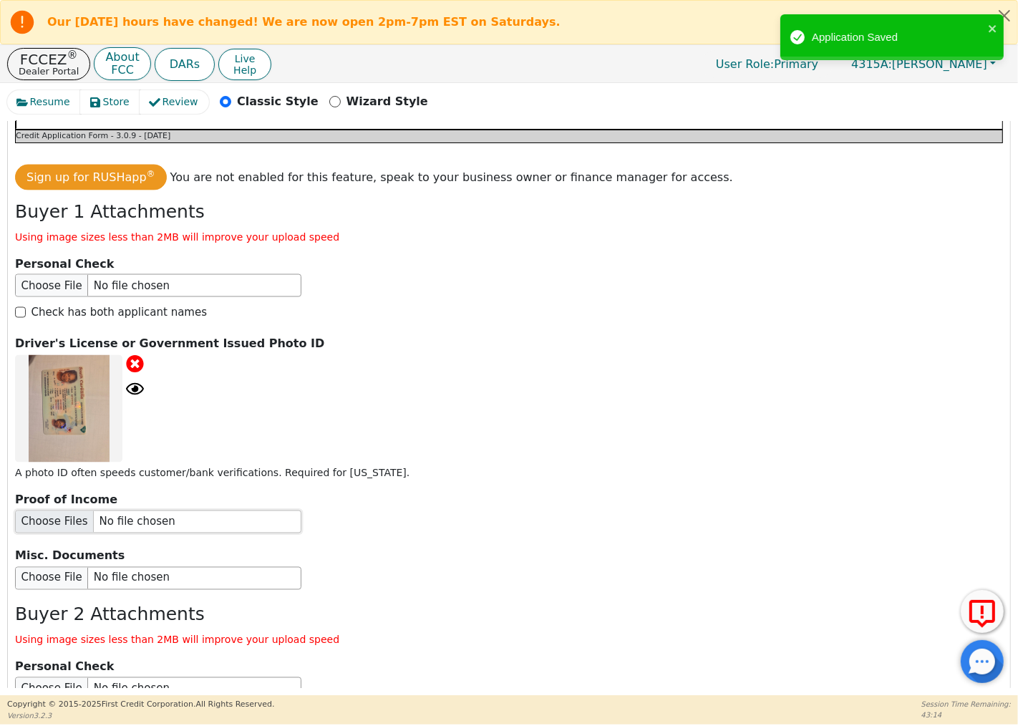
click at [74, 512] on input "file" at bounding box center [158, 521] width 286 height 23
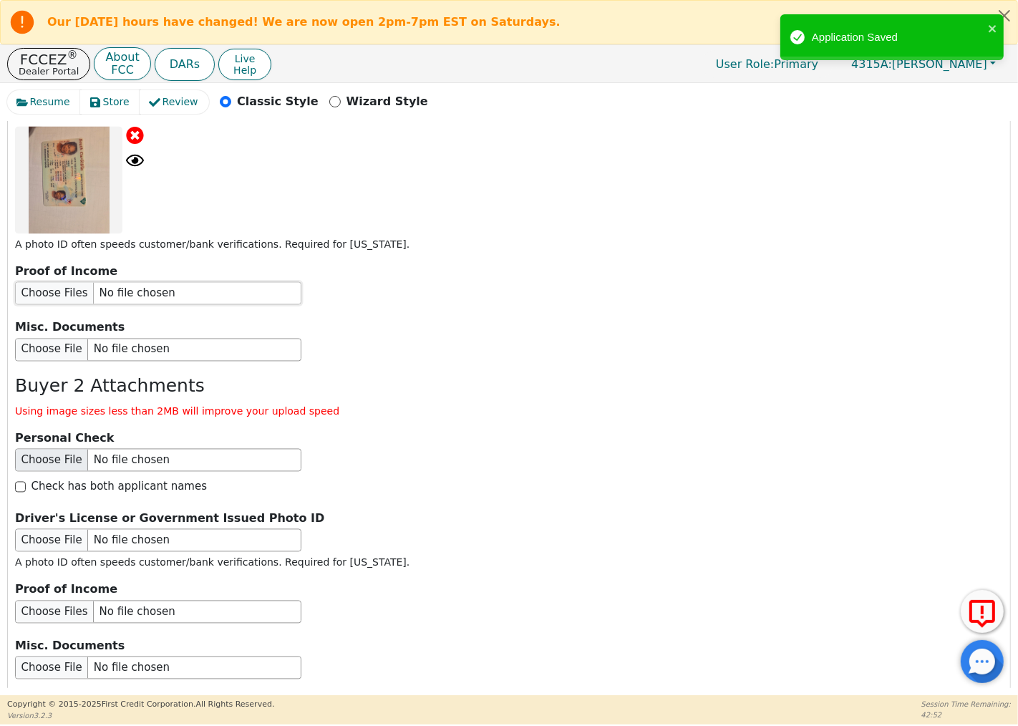
scroll to position [2308, 0]
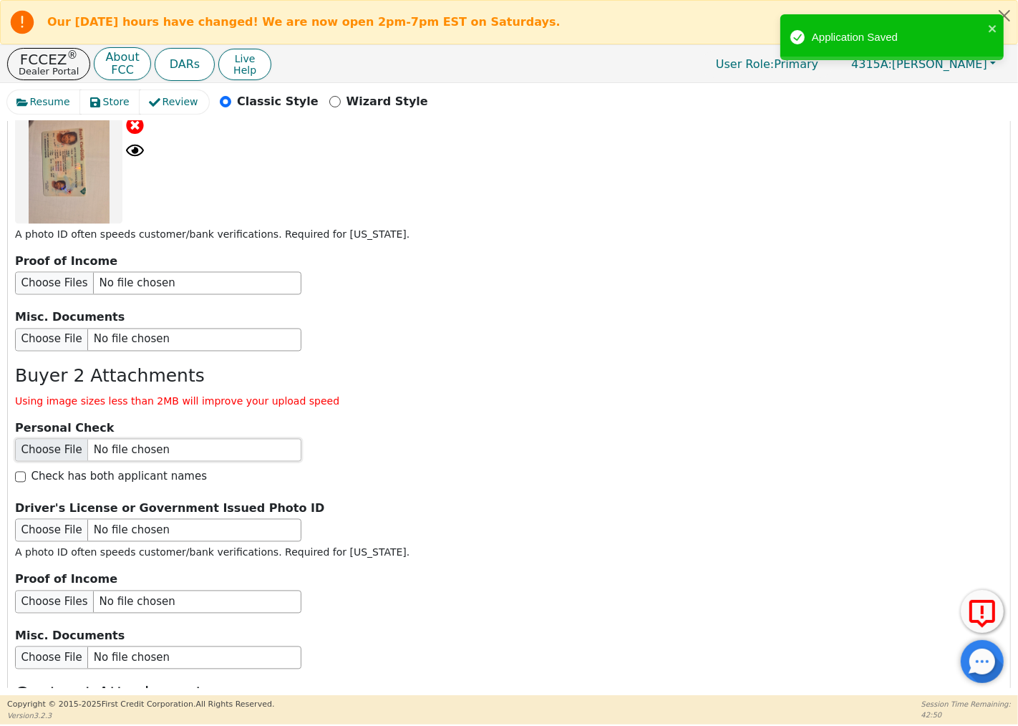
click at [65, 439] on input "file" at bounding box center [158, 450] width 286 height 23
click at [53, 519] on input "file" at bounding box center [158, 530] width 286 height 23
type input "C:\fakepath\DorothyNoble2.jpeg"
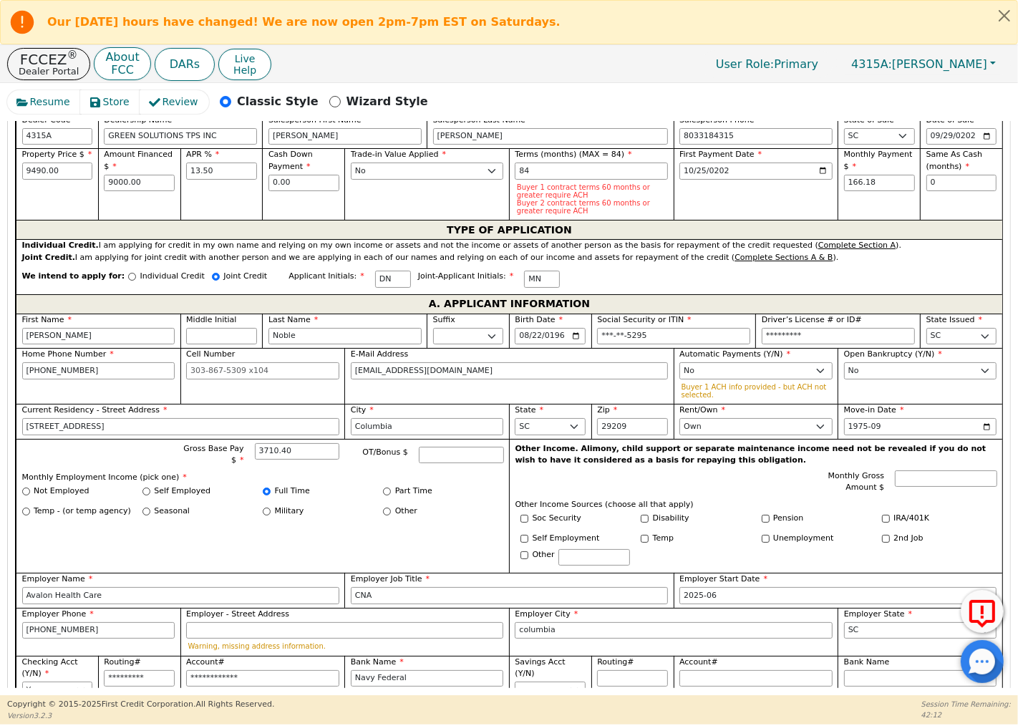
scroll to position [559, 0]
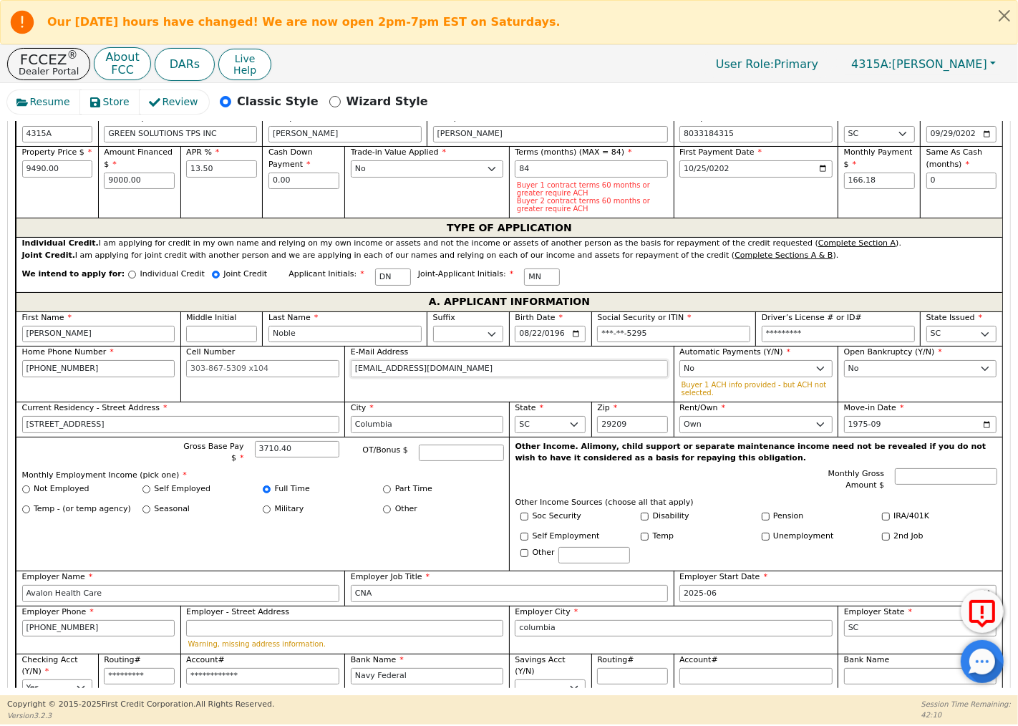
drag, startPoint x: 476, startPoint y: 366, endPoint x: 361, endPoint y: 374, distance: 114.8
click at [351, 369] on input "[EMAIL_ADDRESS][DOMAIN_NAME]" at bounding box center [509, 368] width 317 height 17
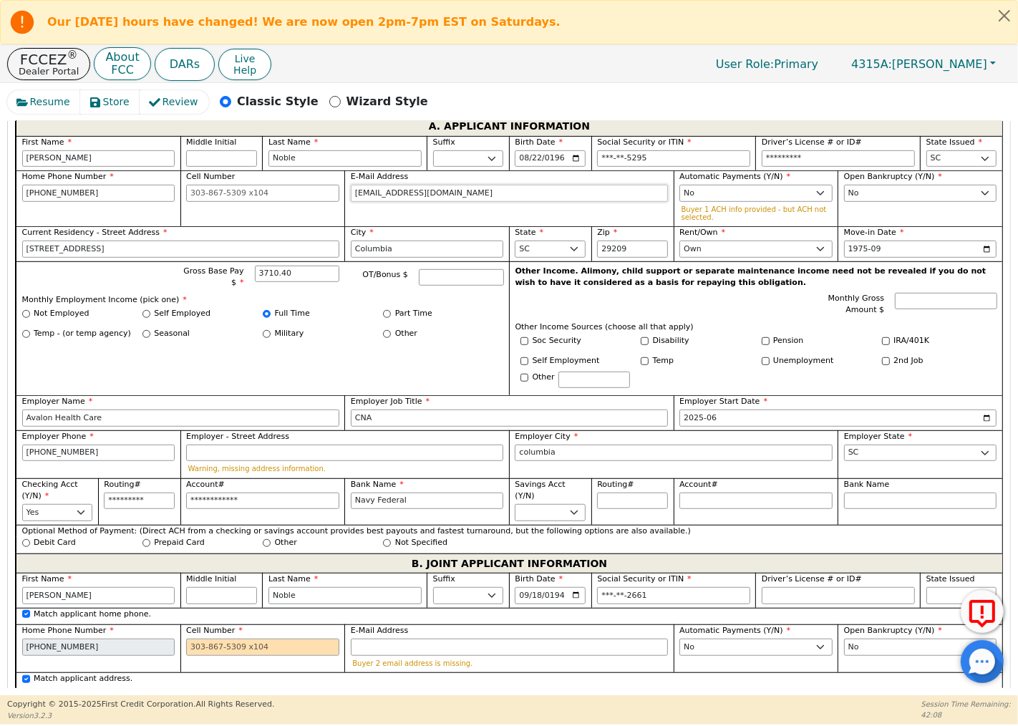
scroll to position [877, 0]
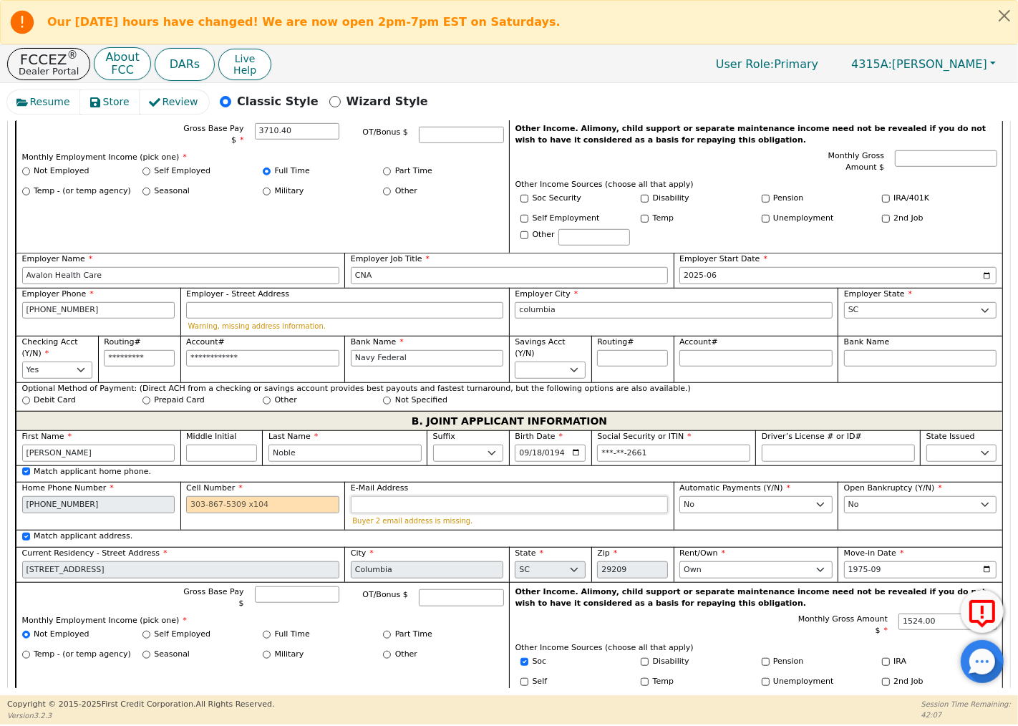
click at [438, 504] on input "E-Mail Address" at bounding box center [509, 504] width 317 height 17
paste input "[EMAIL_ADDRESS][DOMAIN_NAME]"
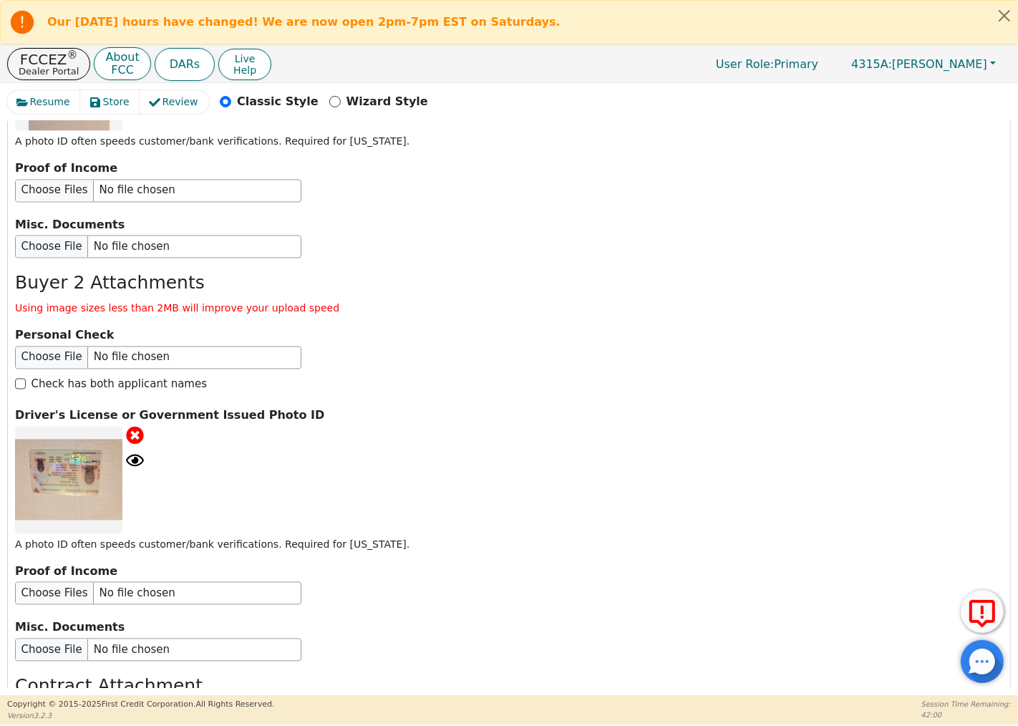
scroll to position [2229, 0]
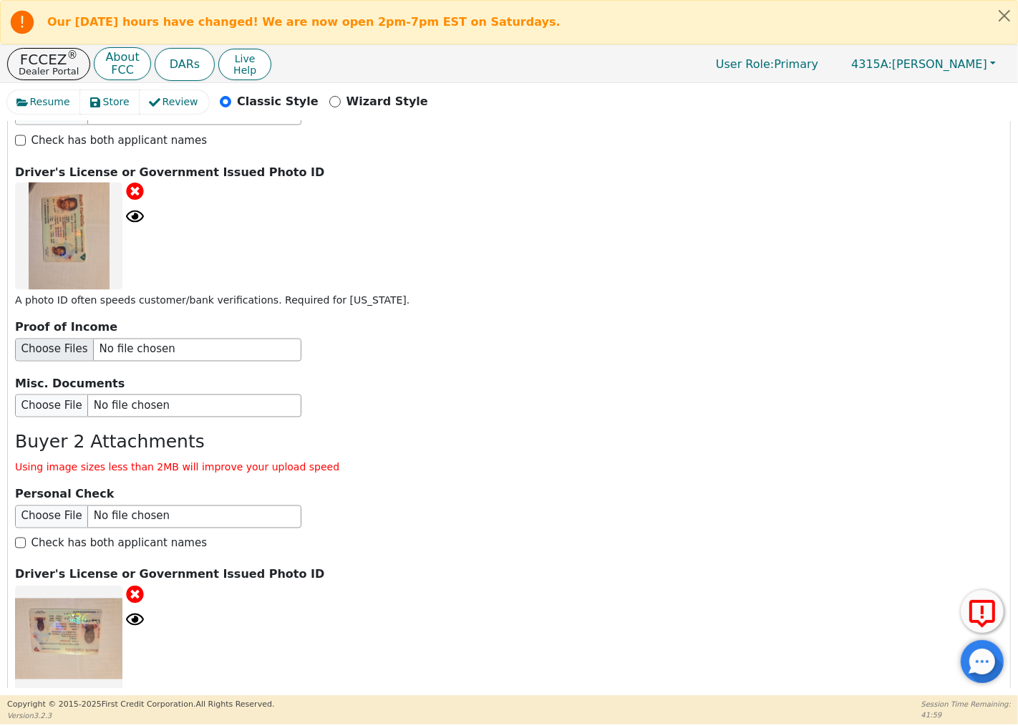
type input "[EMAIL_ADDRESS][DOMAIN_NAME]"
click at [58, 339] on input "file" at bounding box center [158, 350] width 286 height 23
type input "C:\fakepath\NobleRA.jpeg"
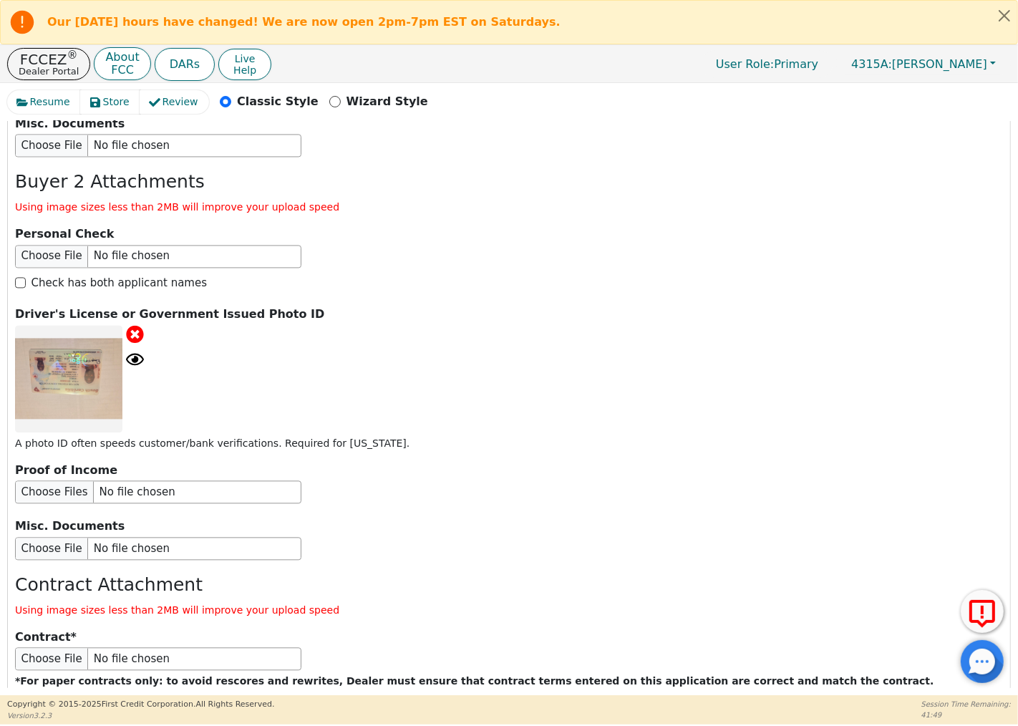
scroll to position [2658, 0]
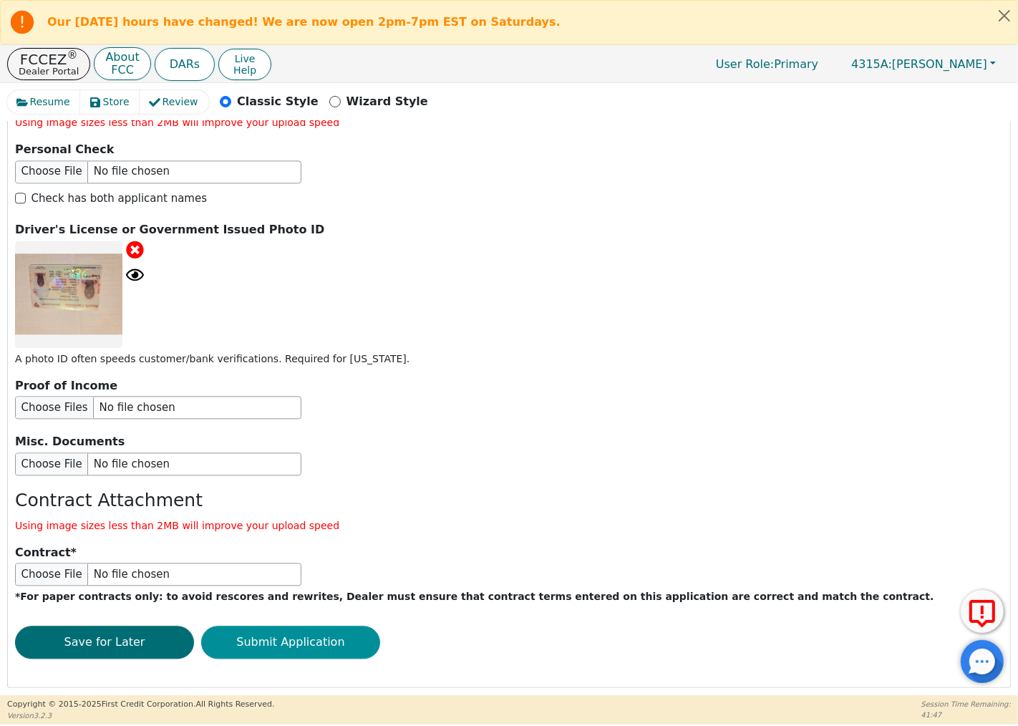
click at [351, 633] on button "Submit Application" at bounding box center [290, 642] width 179 height 33
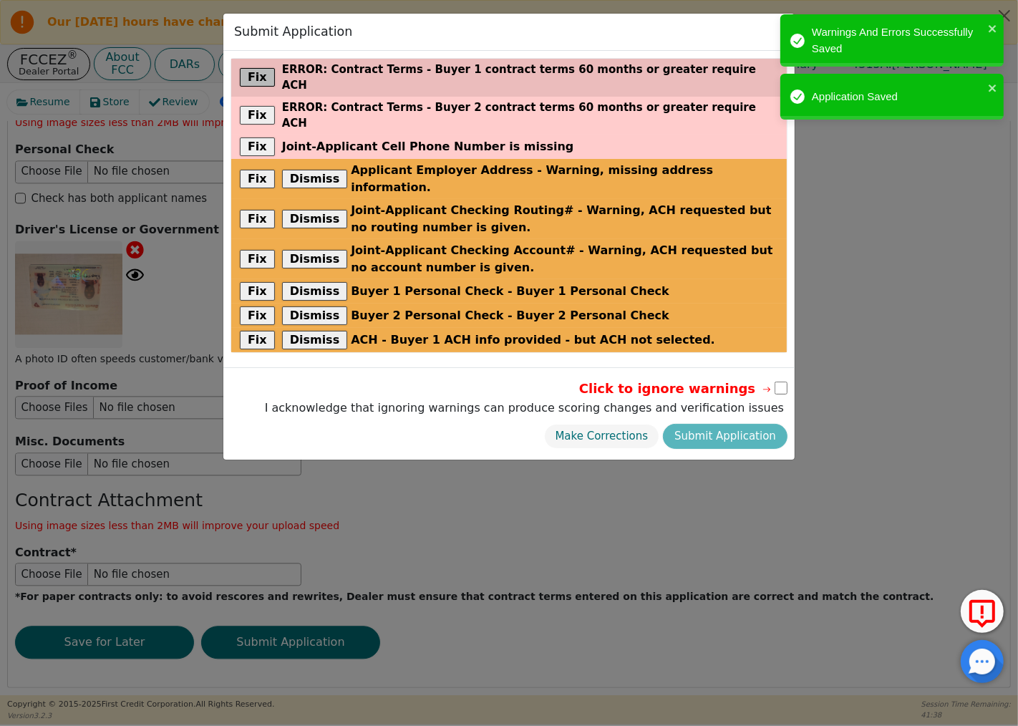
click at [248, 68] on button "Fix" at bounding box center [257, 77] width 35 height 19
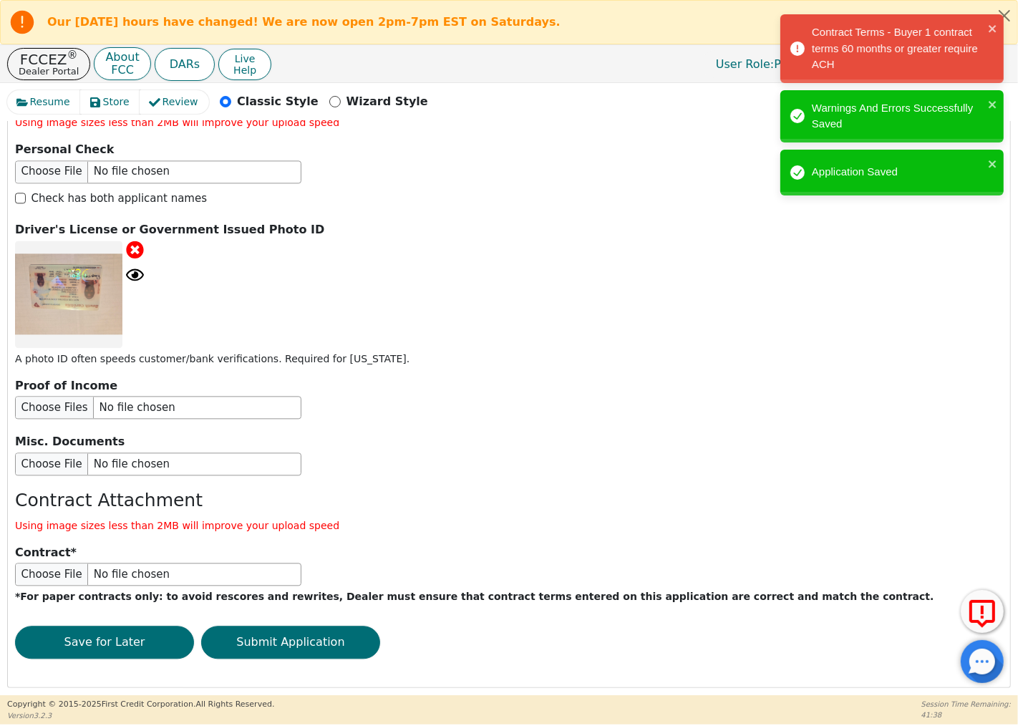
scroll to position [325, 0]
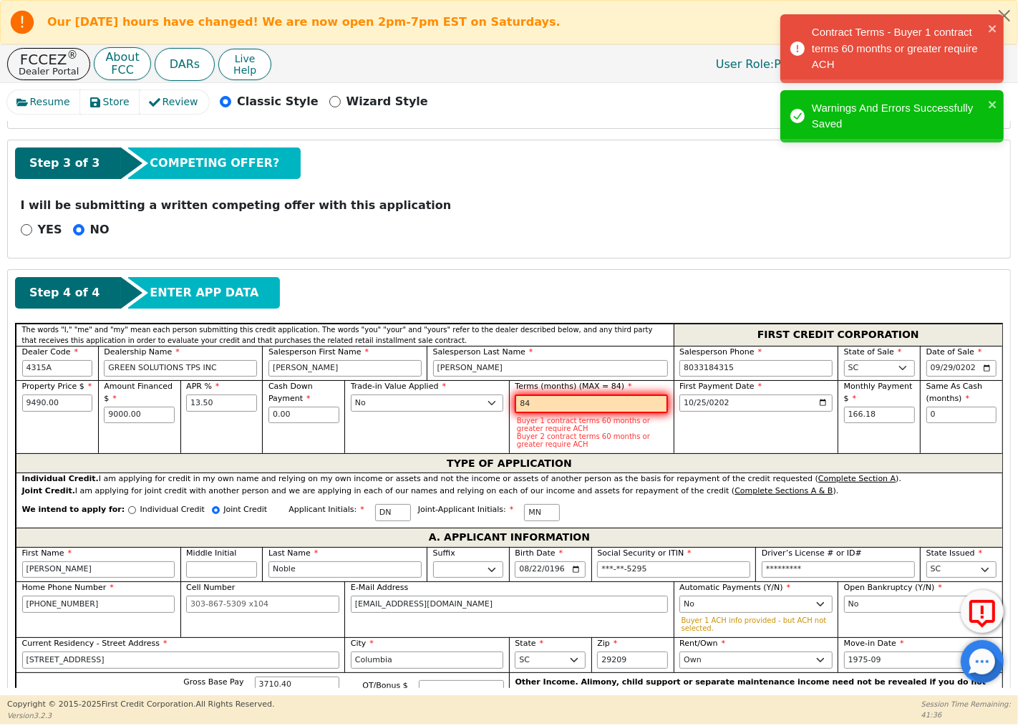
type input "8"
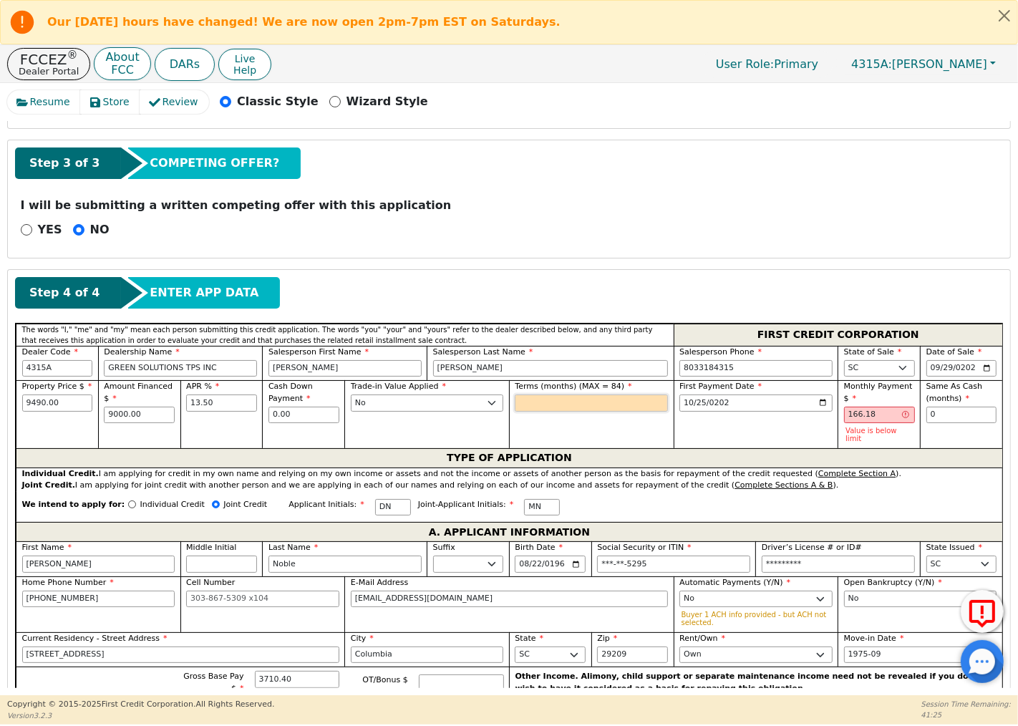
click at [606, 404] on input "text" at bounding box center [591, 402] width 153 height 17
type input "48"
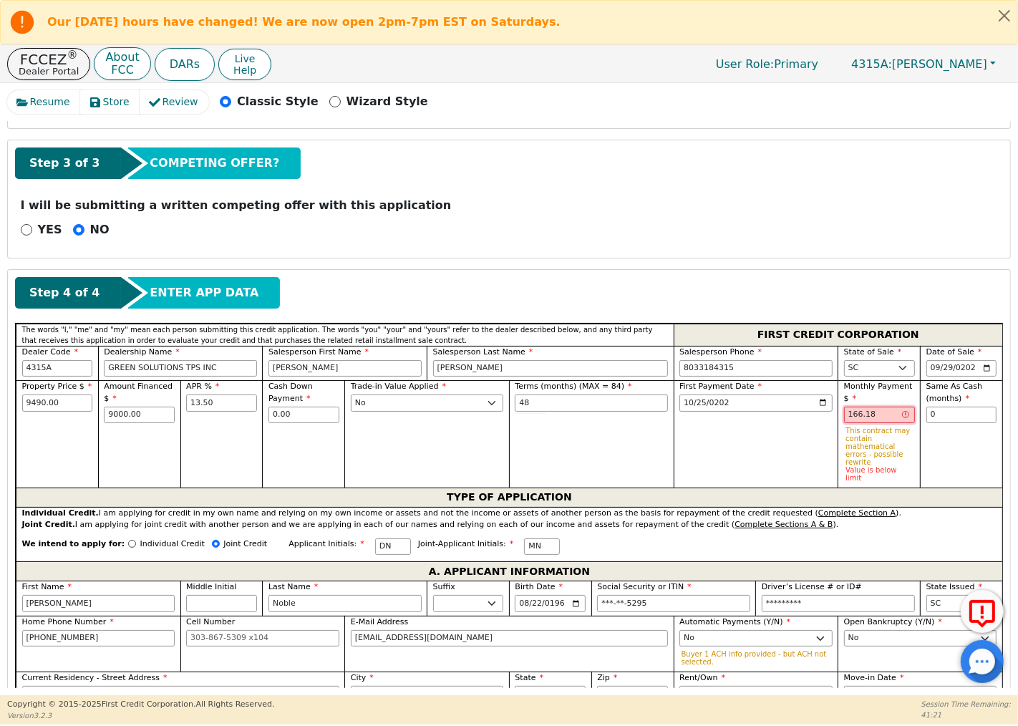
click at [870, 417] on input "166.18" at bounding box center [879, 415] width 71 height 17
type input "1"
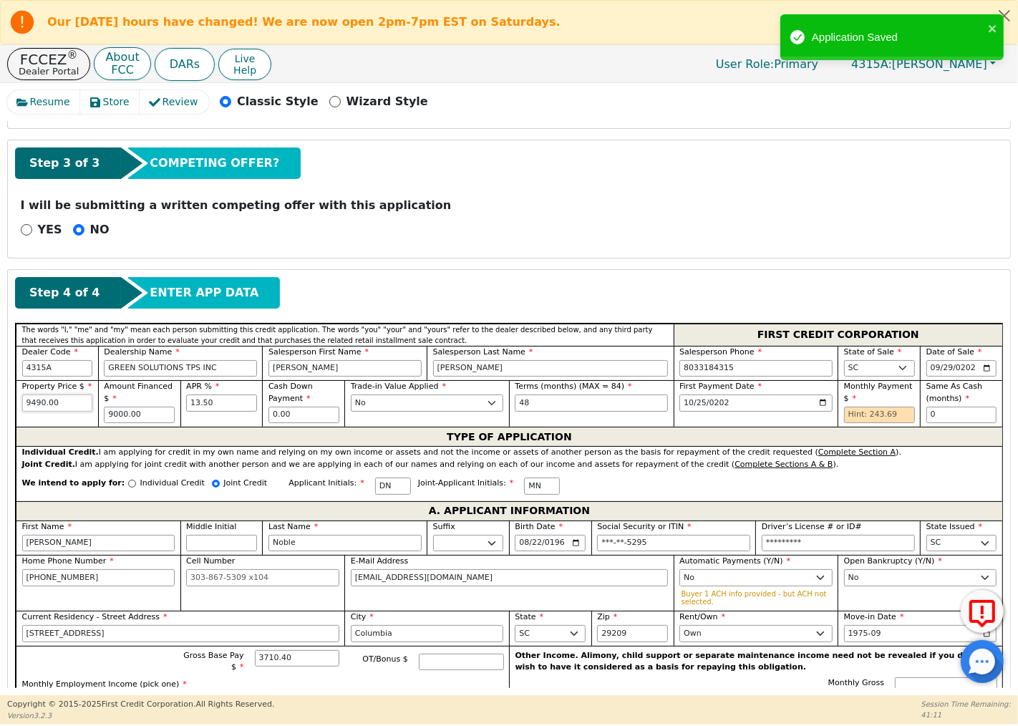
drag, startPoint x: 57, startPoint y: 405, endPoint x: 0, endPoint y: 402, distance: 57.3
click at [0, 402] on div "Resume Store Review Classic Style Wizard Style Back Submit an Application Selec…" at bounding box center [509, 389] width 1018 height 612
click at [368, 420] on div "Trade-in Value Applied Yes No" at bounding box center [426, 403] width 165 height 47
type input "9000.00"
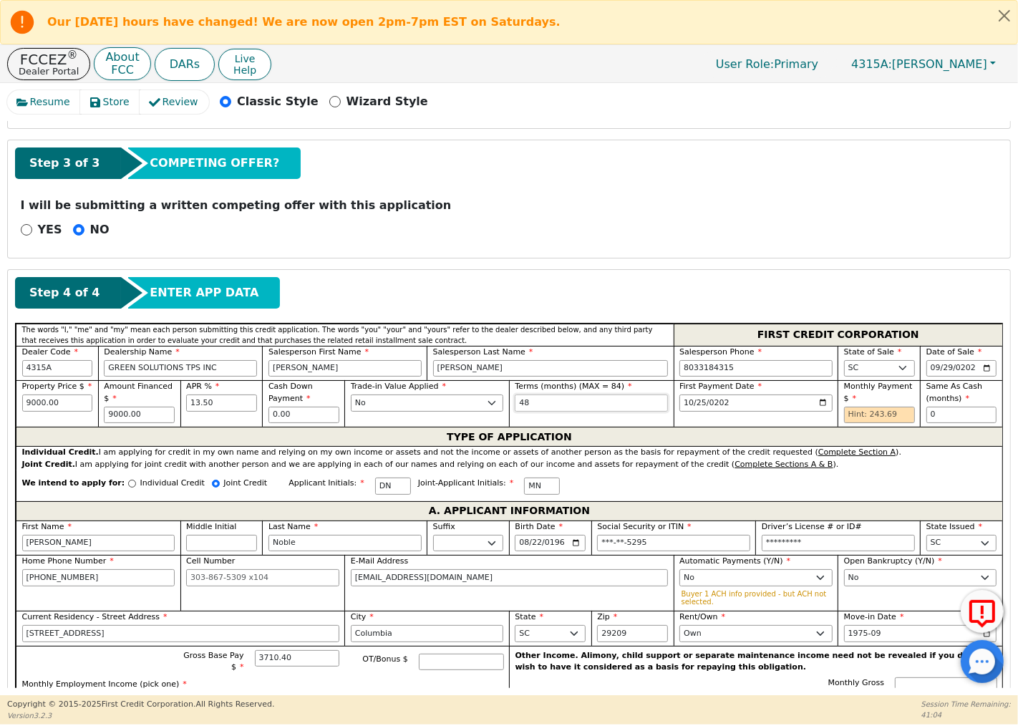
click at [533, 404] on input "48" at bounding box center [591, 402] width 153 height 17
type input "4"
drag, startPoint x: 143, startPoint y: 419, endPoint x: 92, endPoint y: 419, distance: 51.5
click at [92, 419] on div "Property Price $ 9000.00 Amount Financed $ 9000.00 APR % 13.50 Cash Down Paymen…" at bounding box center [509, 403] width 986 height 47
click at [527, 402] on input "text" at bounding box center [591, 402] width 153 height 17
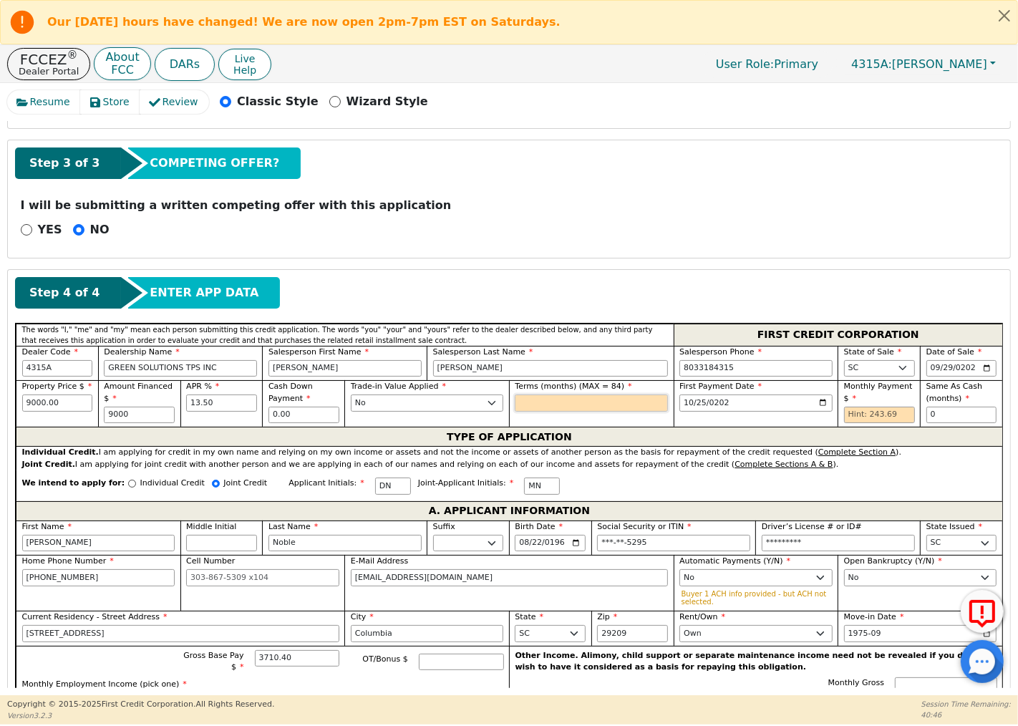
type input "9000.00"
type input "4"
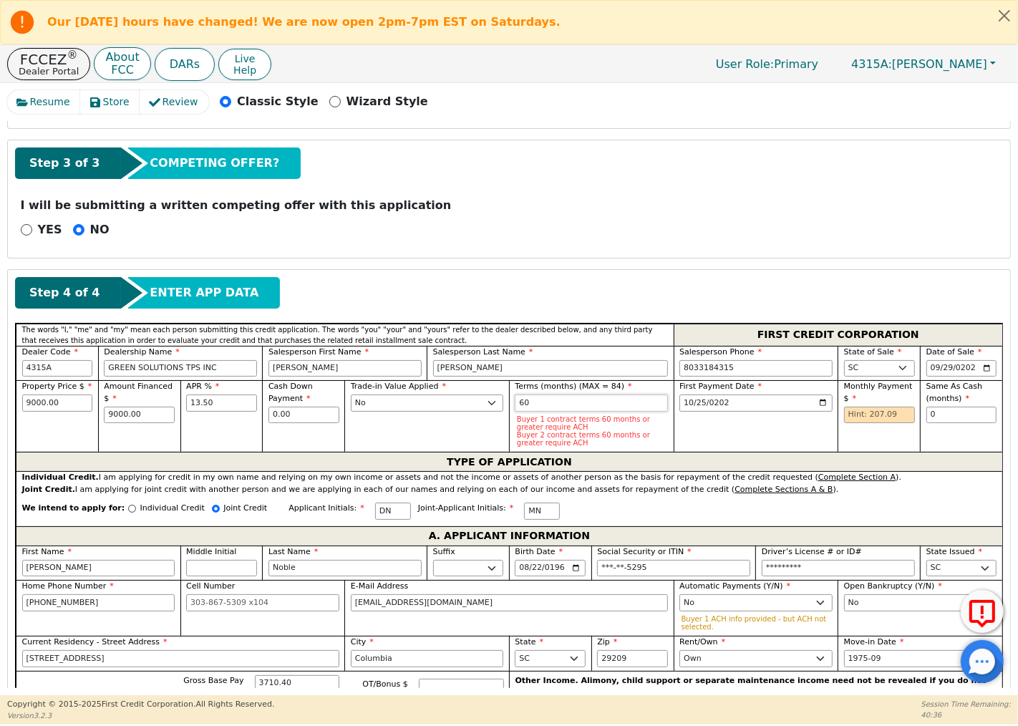
type input "6"
type input "59"
click at [714, 432] on div "First Payment Date [DATE]" at bounding box center [756, 416] width 165 height 72
drag, startPoint x: 540, startPoint y: 399, endPoint x: 492, endPoint y: 402, distance: 48.7
click at [492, 402] on div "Property Price $ 9000.00 Amount Financed $ 9000.00 APR % 13.50 Cash Down Paymen…" at bounding box center [509, 416] width 986 height 72
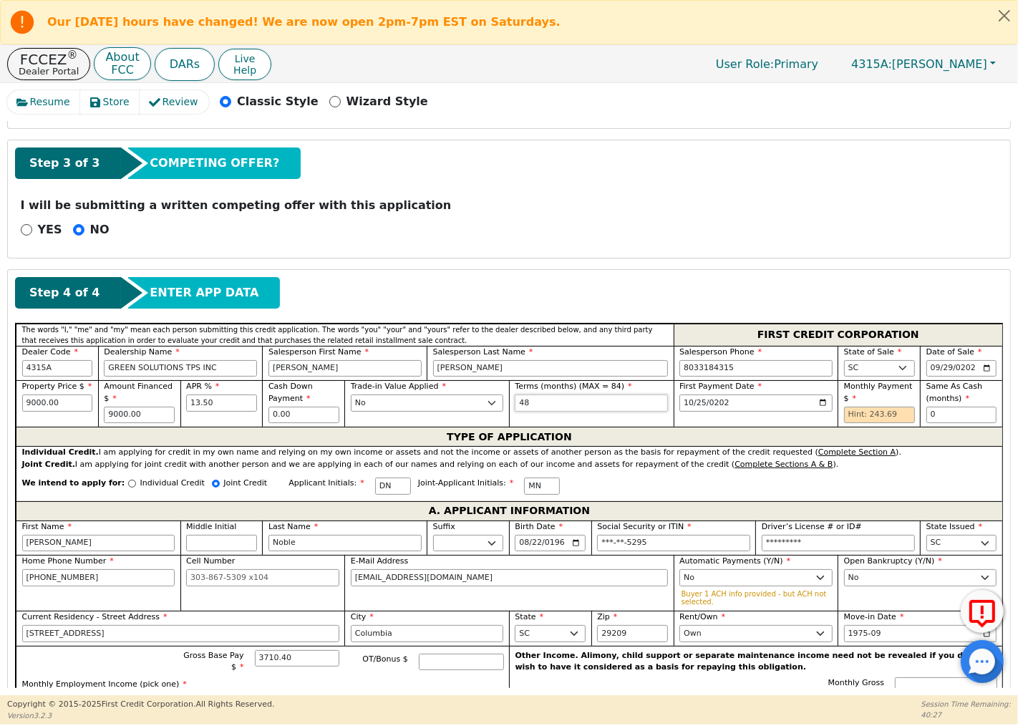
type input "48"
click at [837, 465] on div "Joint Credit. I am applying for joint credit with another person and we are app…" at bounding box center [509, 465] width 975 height 12
click at [136, 417] on input "9000.00" at bounding box center [139, 415] width 71 height 17
drag, startPoint x: 192, startPoint y: 402, endPoint x: 176, endPoint y: 399, distance: 16.0
click at [176, 399] on div "Property Price $ 9000.00 Amount Financed $ 9000.00 APR % 13.50 Cash Down Paymen…" at bounding box center [509, 403] width 986 height 47
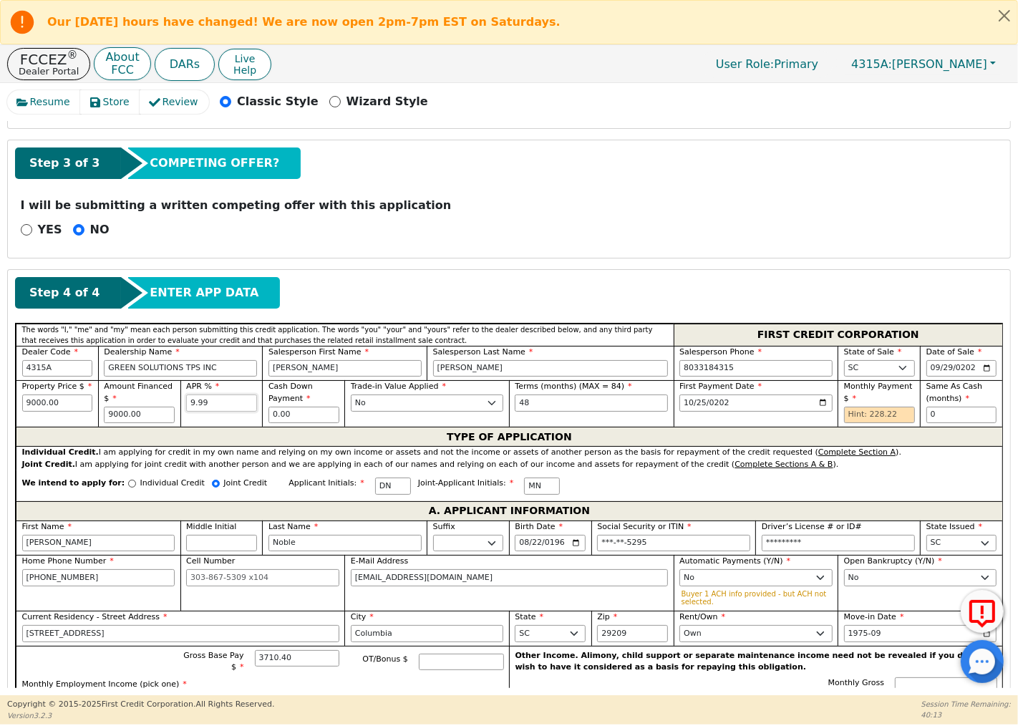
type input "9.99"
click at [389, 432] on div "TYPE OF APPLICATION" at bounding box center [509, 436] width 986 height 19
click at [396, 417] on div "Trade-in Value Applied Yes No" at bounding box center [426, 403] width 165 height 47
click at [290, 411] on input "0.00" at bounding box center [303, 415] width 71 height 17
drag, startPoint x: 208, startPoint y: 402, endPoint x: 186, endPoint y: 402, distance: 22.2
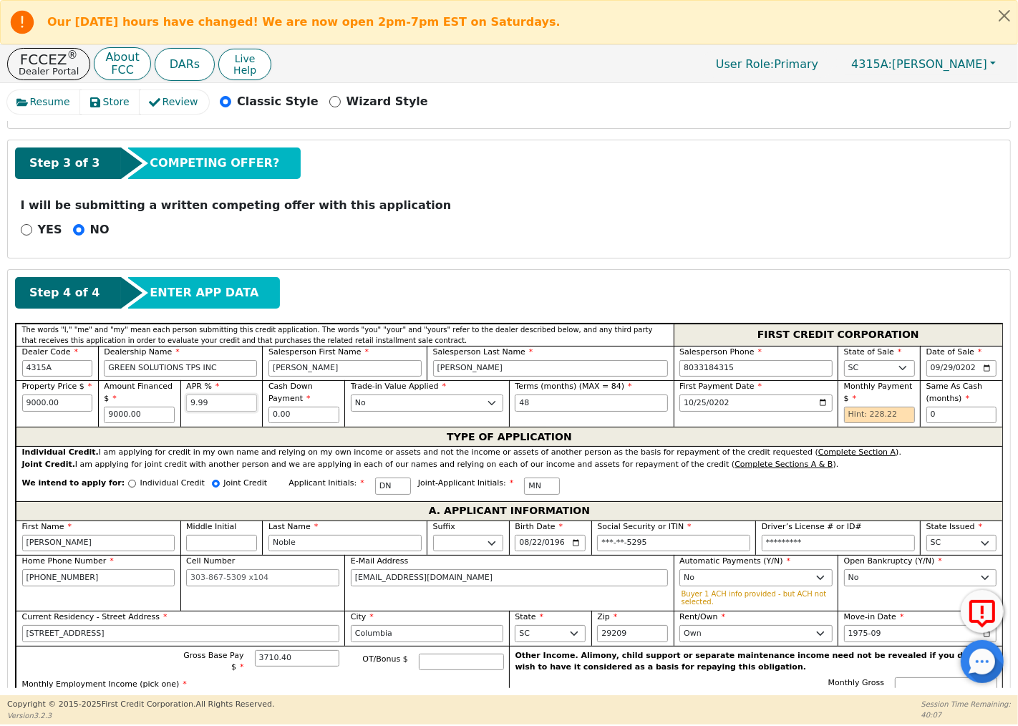
click at [186, 402] on input "9.99" at bounding box center [221, 402] width 71 height 17
drag, startPoint x: 139, startPoint y: 416, endPoint x: 94, endPoint y: 416, distance: 45.1
click at [94, 416] on div "Property Price $ 9000.00 Amount Financed $ 9000.00 APR % Cash Down Payment 0.00…" at bounding box center [509, 403] width 986 height 47
type input "8750.00"
type input "13.50"
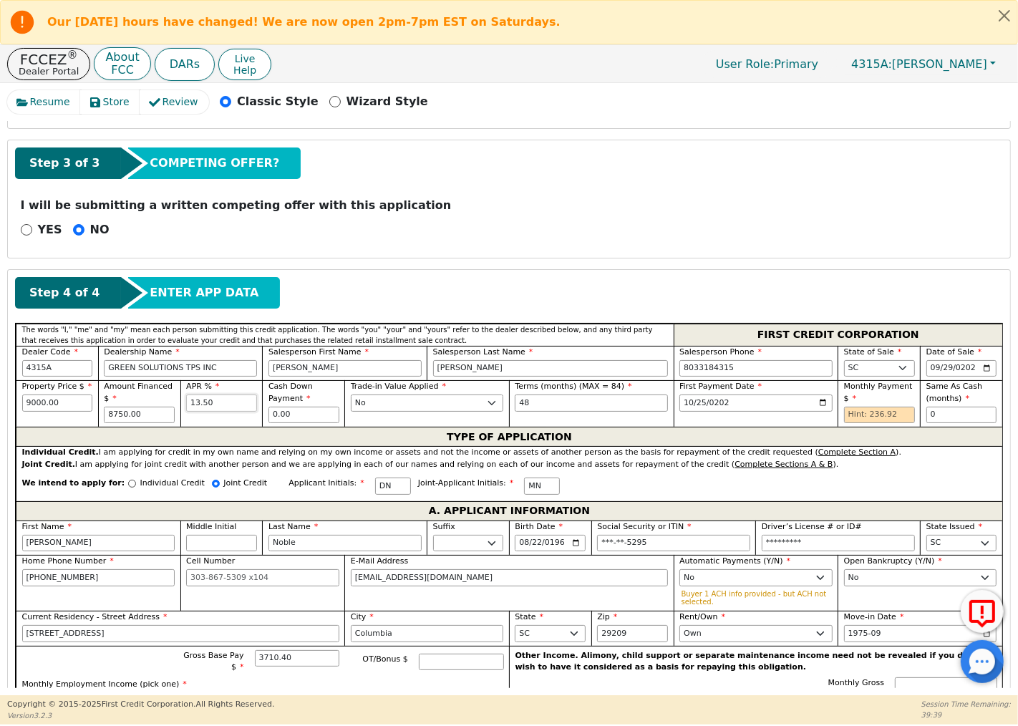
drag, startPoint x: 215, startPoint y: 405, endPoint x: 176, endPoint y: 403, distance: 38.7
click at [176, 403] on div "Property Price $ 9000.00 Amount Financed $ 8750.00 APR % 13.50 Cash Down Paymen…" at bounding box center [509, 403] width 986 height 47
click at [195, 404] on input "text" at bounding box center [221, 402] width 71 height 17
type input "19.99"
click at [687, 437] on div "TYPE OF APPLICATION" at bounding box center [509, 436] width 986 height 19
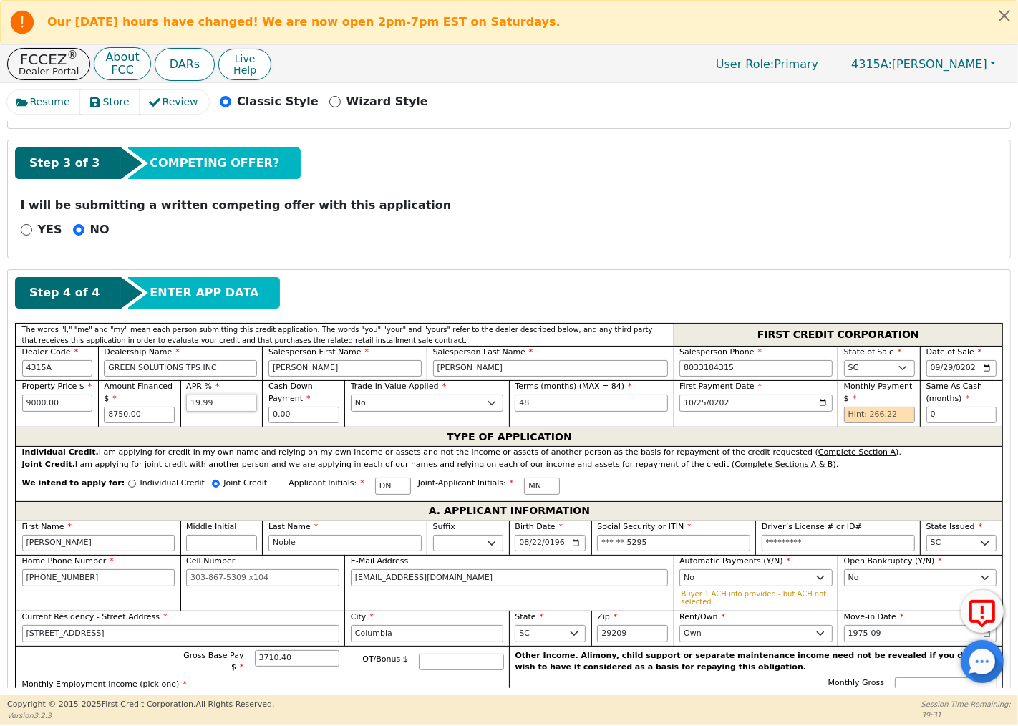
drag, startPoint x: 190, startPoint y: 402, endPoint x: 160, endPoint y: 402, distance: 30.1
click at [160, 402] on div "Property Price $ 9000.00 Amount Financed $ 8750.00 APR % 19.99 Cash Down Paymen…" at bounding box center [509, 403] width 986 height 47
click at [215, 405] on input "text" at bounding box center [221, 402] width 71 height 17
type input "17.90"
drag, startPoint x: 215, startPoint y: 404, endPoint x: 177, endPoint y: 404, distance: 37.9
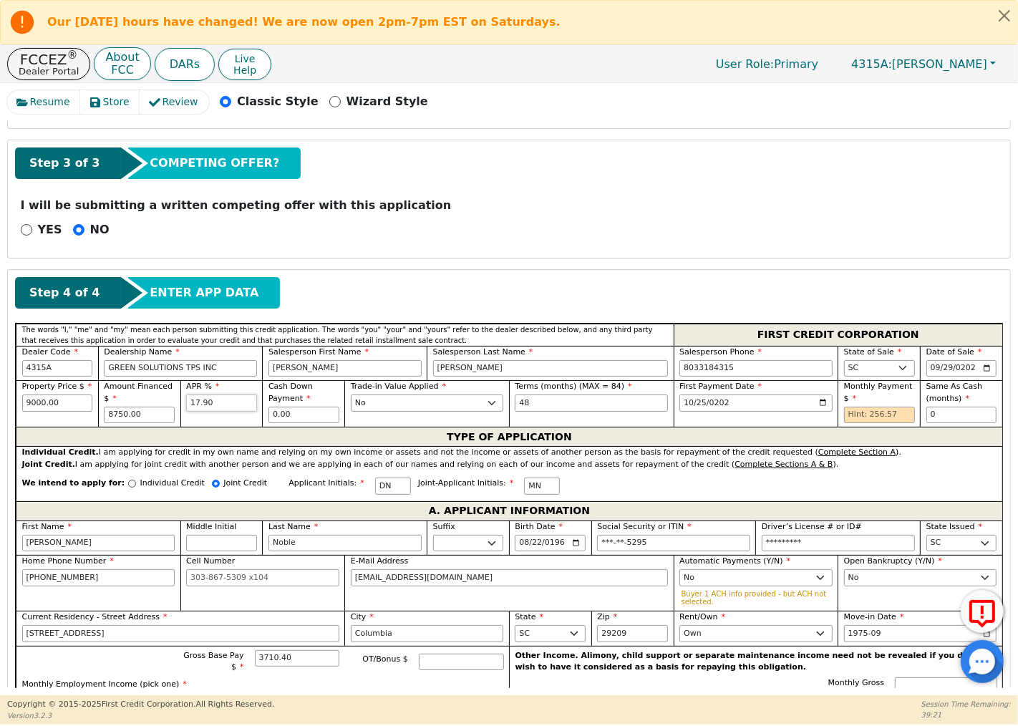
click at [177, 404] on div "Property Price $ 9000.00 Amount Financed $ 8750.00 APR % 17.90 Cash Down Paymen…" at bounding box center [509, 403] width 986 height 47
type input "35.00"
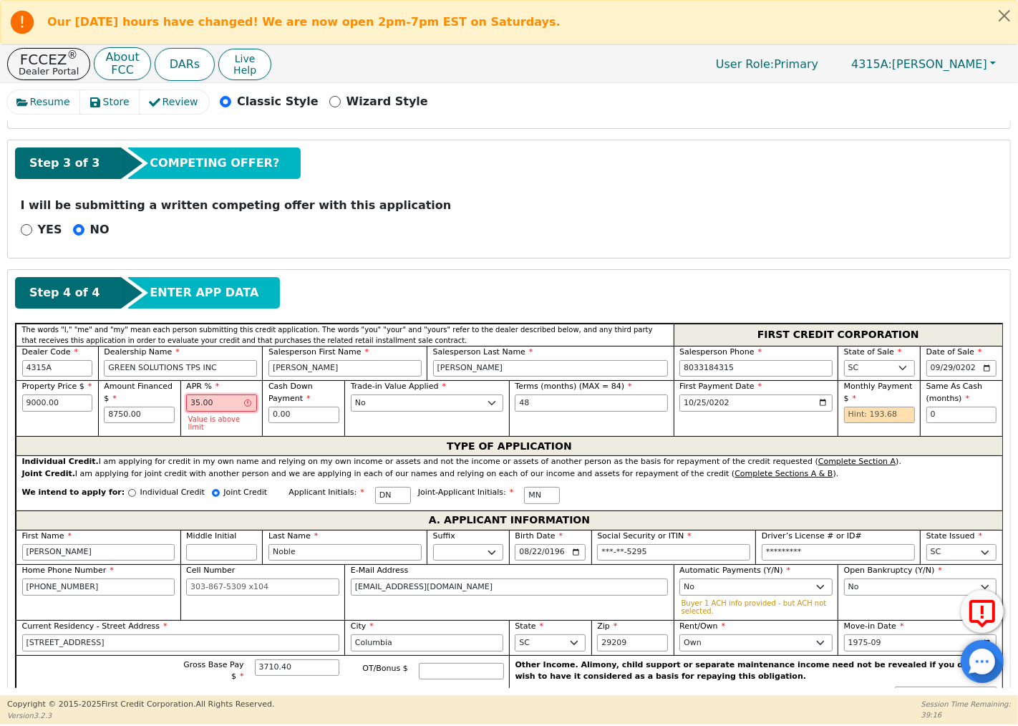
drag, startPoint x: 213, startPoint y: 405, endPoint x: 185, endPoint y: 404, distance: 28.7
click at [186, 404] on input "35.00" at bounding box center [221, 402] width 71 height 17
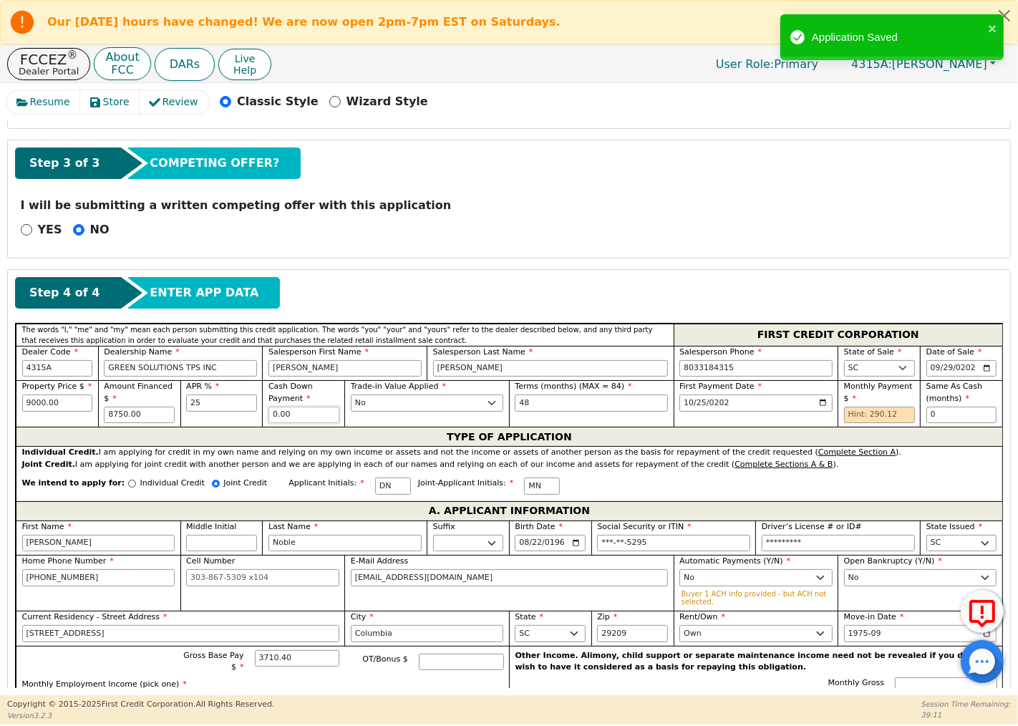
type input "25.00"
drag, startPoint x: 213, startPoint y: 404, endPoint x: 183, endPoint y: 399, distance: 30.4
click at [183, 399] on div "APR % 25.00" at bounding box center [221, 403] width 82 height 47
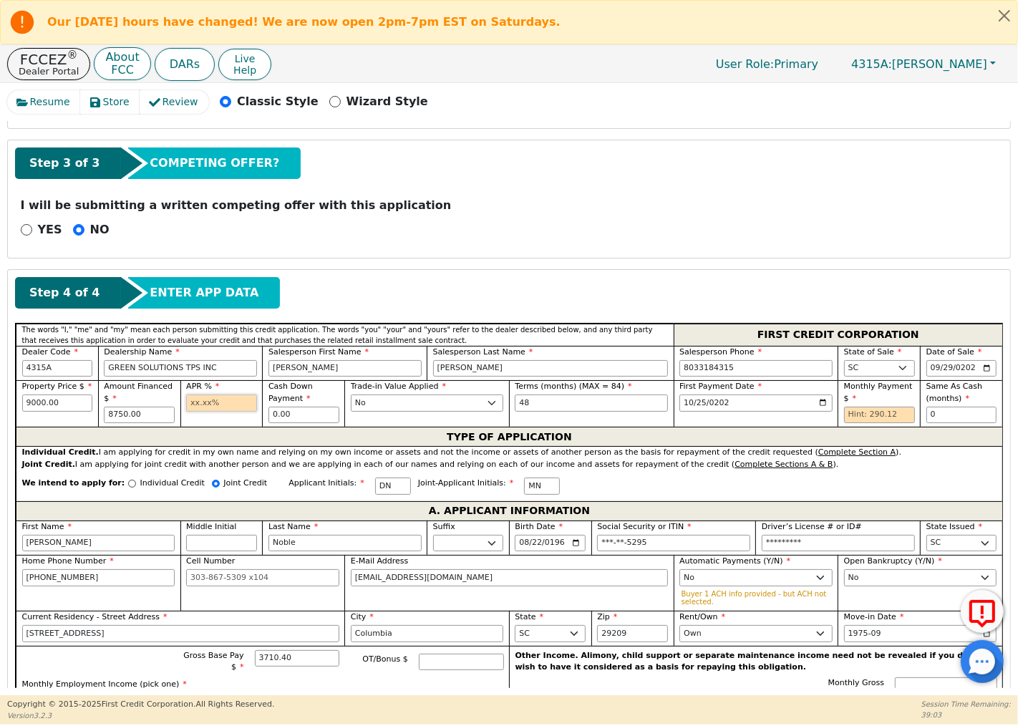
click at [228, 399] on input "text" at bounding box center [221, 402] width 71 height 17
type input "17.90"
click at [618, 433] on div "TYPE OF APPLICATION" at bounding box center [509, 436] width 986 height 19
click at [874, 419] on input "text" at bounding box center [879, 415] width 71 height 17
drag, startPoint x: 218, startPoint y: 407, endPoint x: 175, endPoint y: 404, distance: 43.0
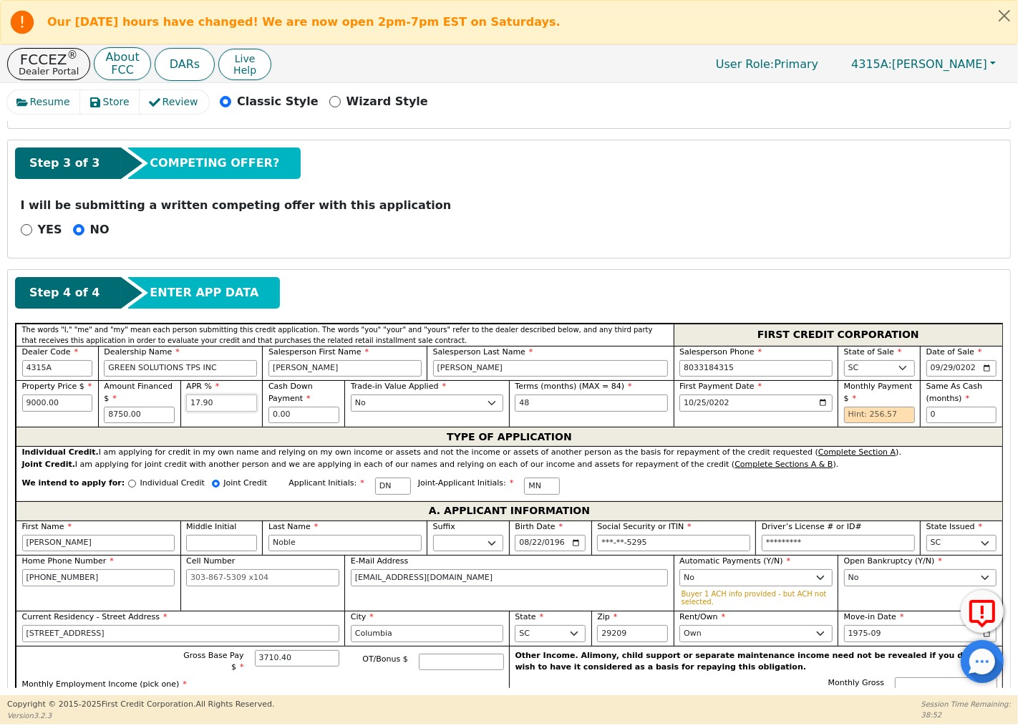
click at [175, 404] on div "Property Price $ 9000.00 Amount Financed $ 8750.00 APR % 17.90 Cash Down Paymen…" at bounding box center [509, 403] width 986 height 47
type input "1"
type input "8.00"
drag, startPoint x: 216, startPoint y: 402, endPoint x: 180, endPoint y: 402, distance: 35.8
click at [180, 402] on div "APR % 8.00" at bounding box center [221, 403] width 82 height 47
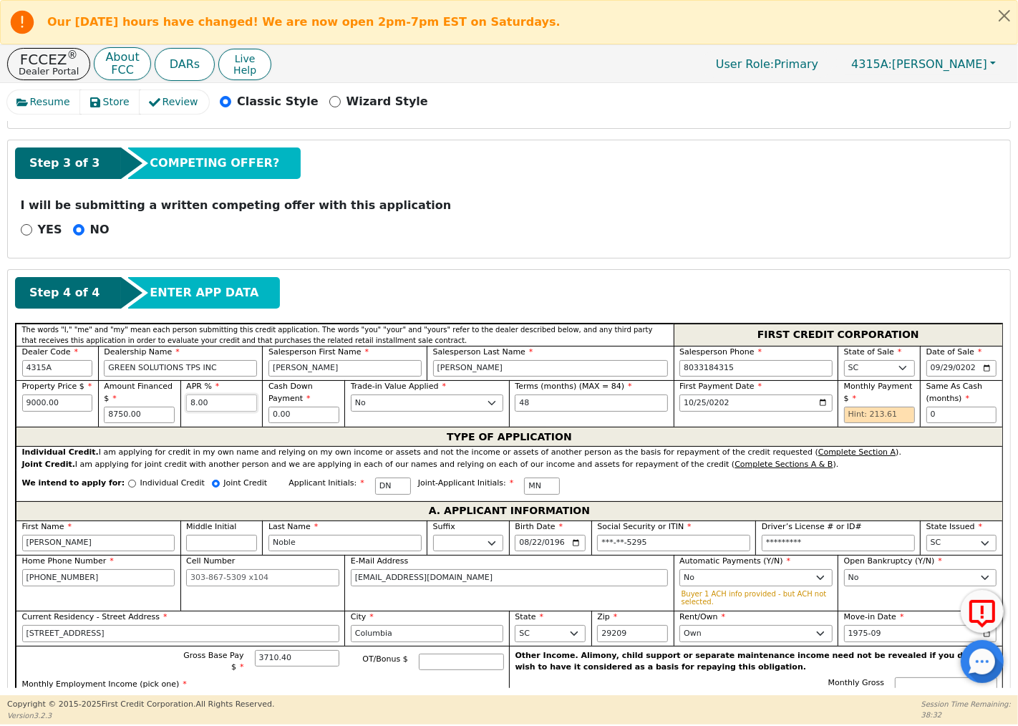
drag, startPoint x: 210, startPoint y: 404, endPoint x: 188, endPoint y: 401, distance: 22.5
click at [188, 401] on input "8.00" at bounding box center [221, 402] width 71 height 17
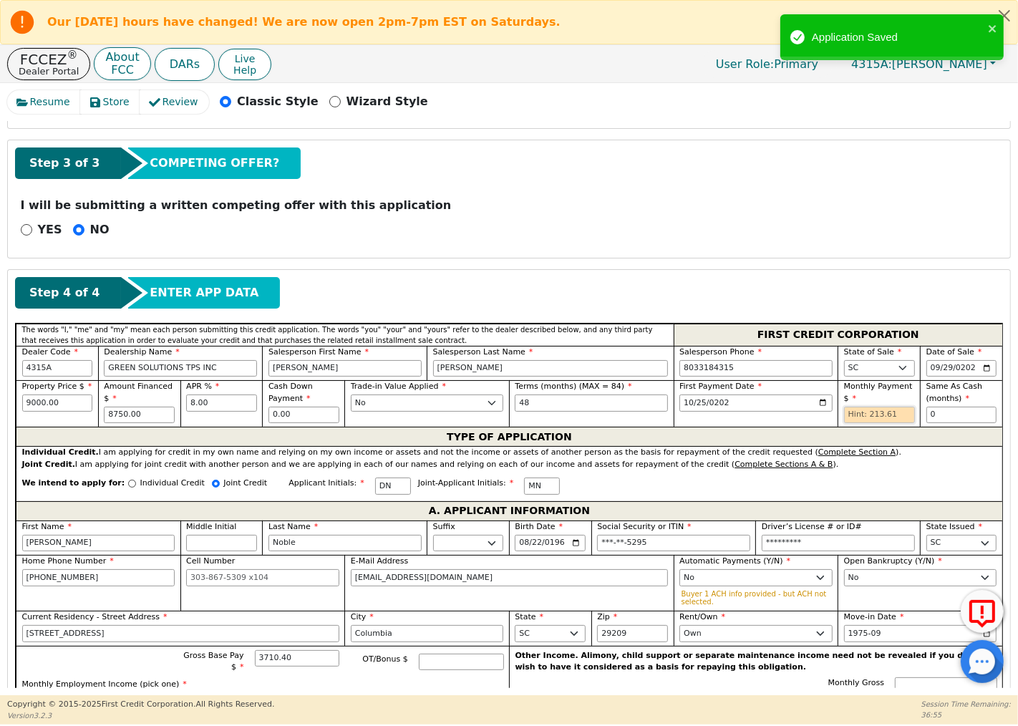
click at [865, 418] on input "text" at bounding box center [879, 415] width 71 height 17
type input "213.61"
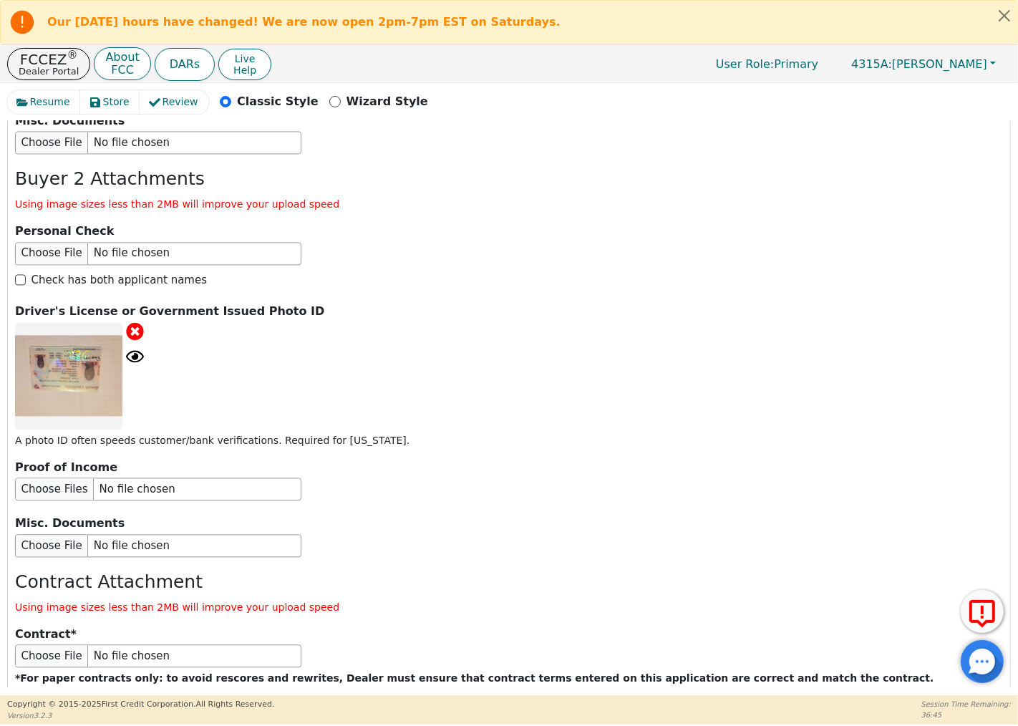
scroll to position [2634, 0]
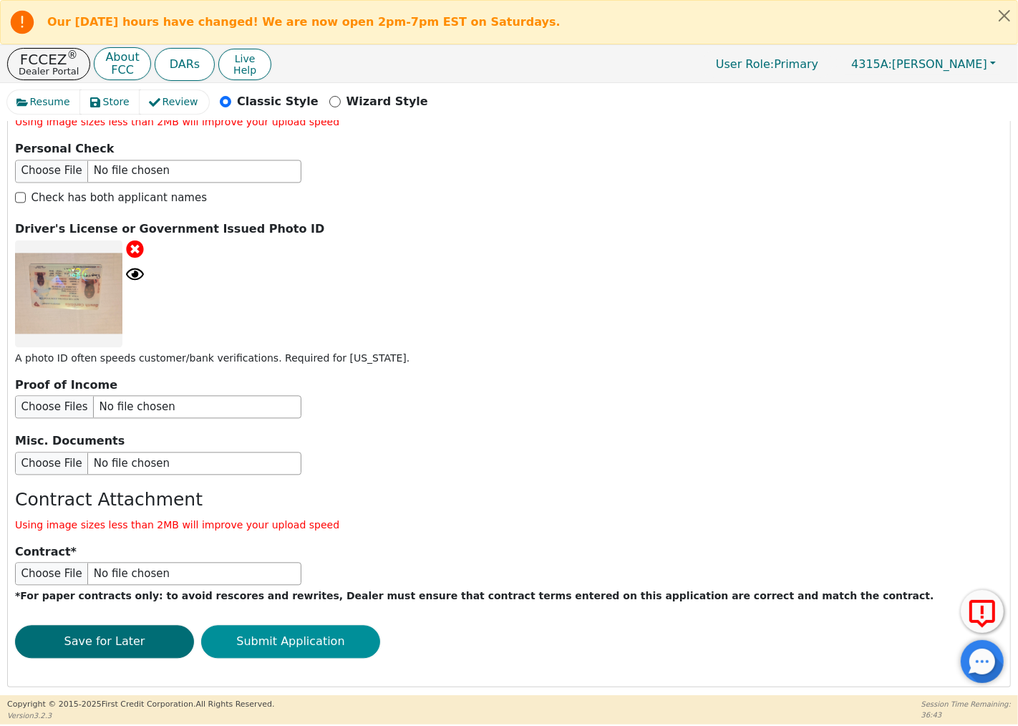
click at [354, 633] on button "Submit Application" at bounding box center [290, 641] width 179 height 33
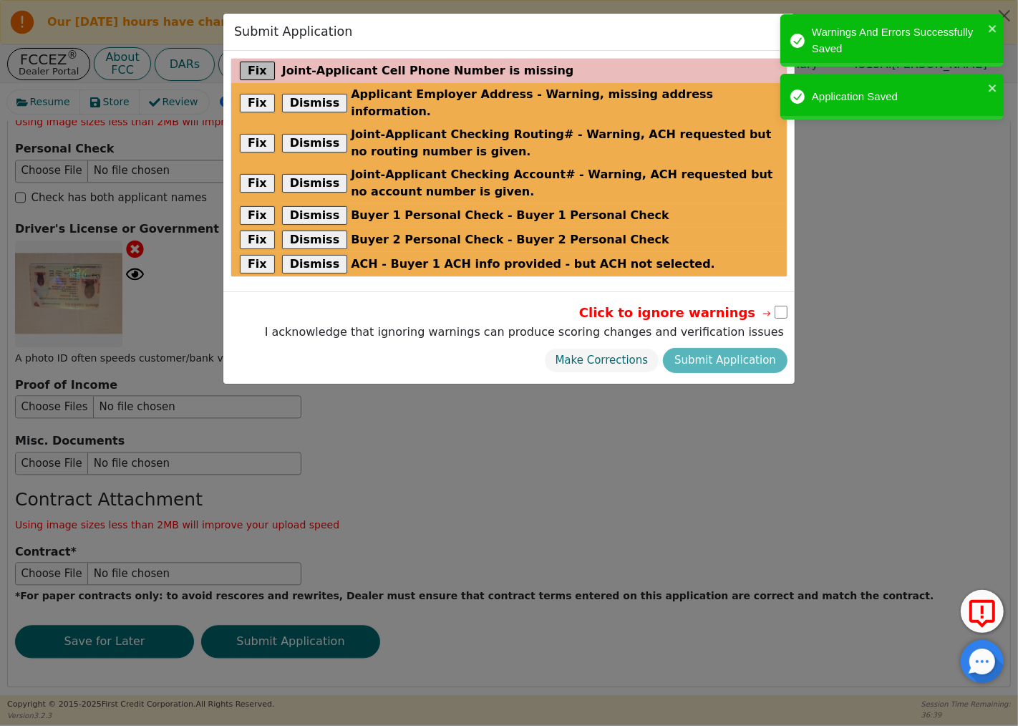
click at [254, 69] on button "Fix" at bounding box center [257, 71] width 35 height 19
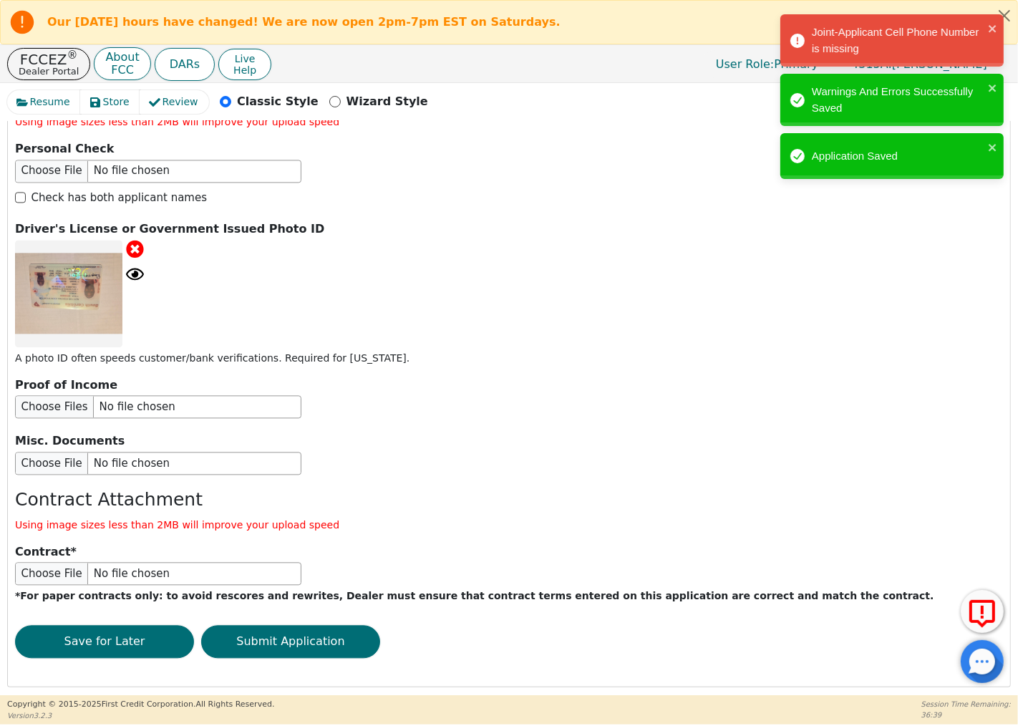
scroll to position [949, 0]
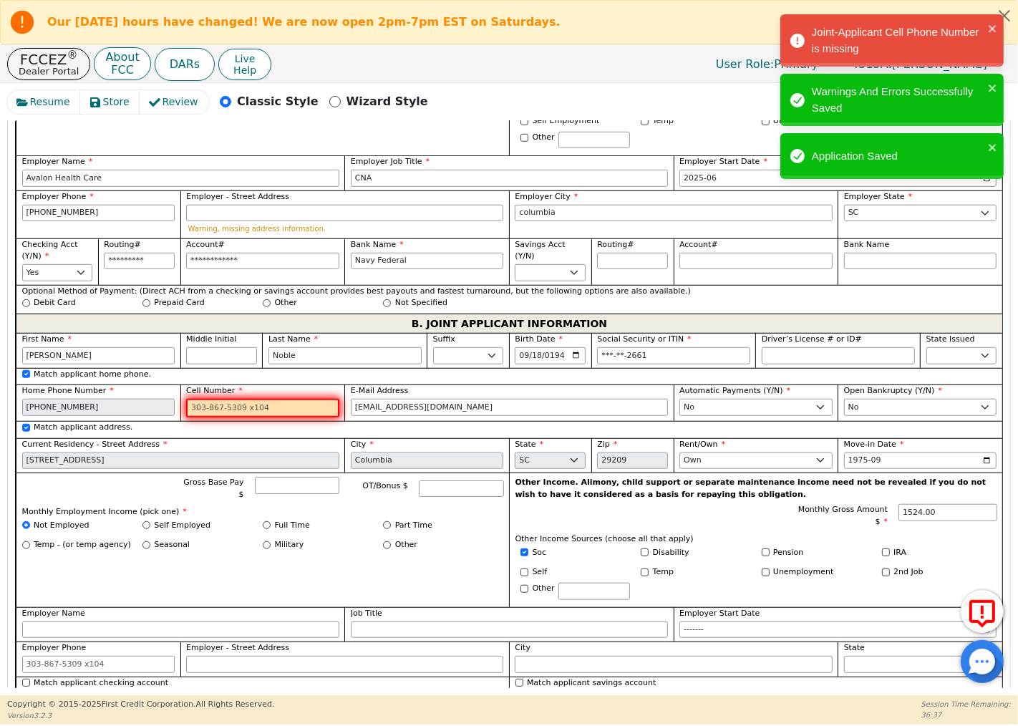
click at [272, 404] on input "Cell Number" at bounding box center [262, 408] width 153 height 19
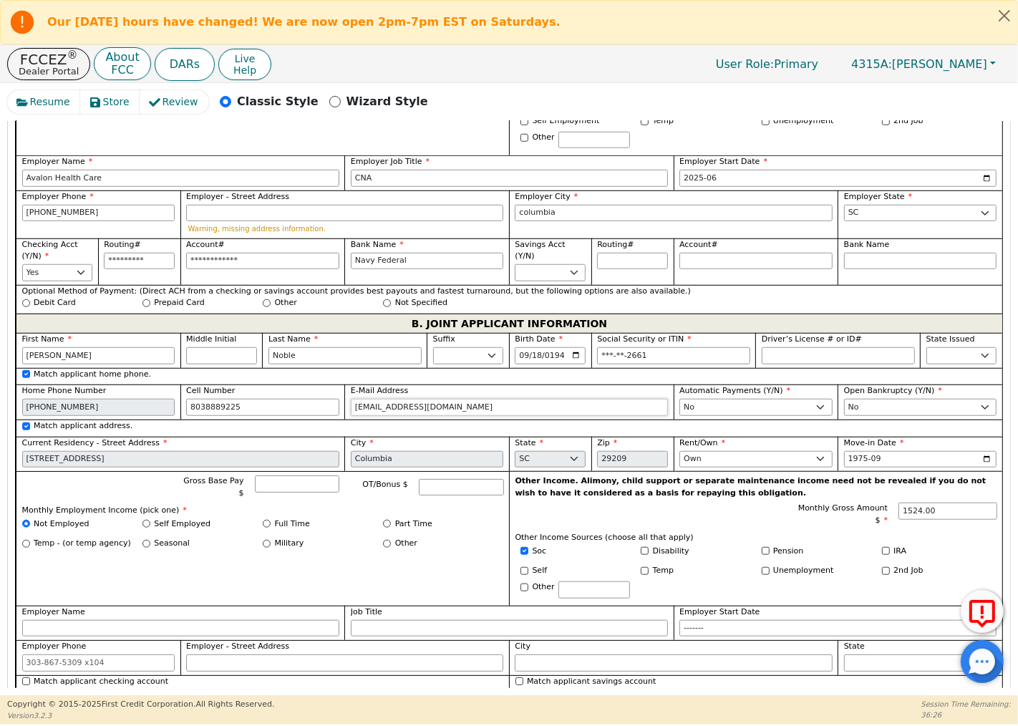
type input "[PHONE_NUMBER]"
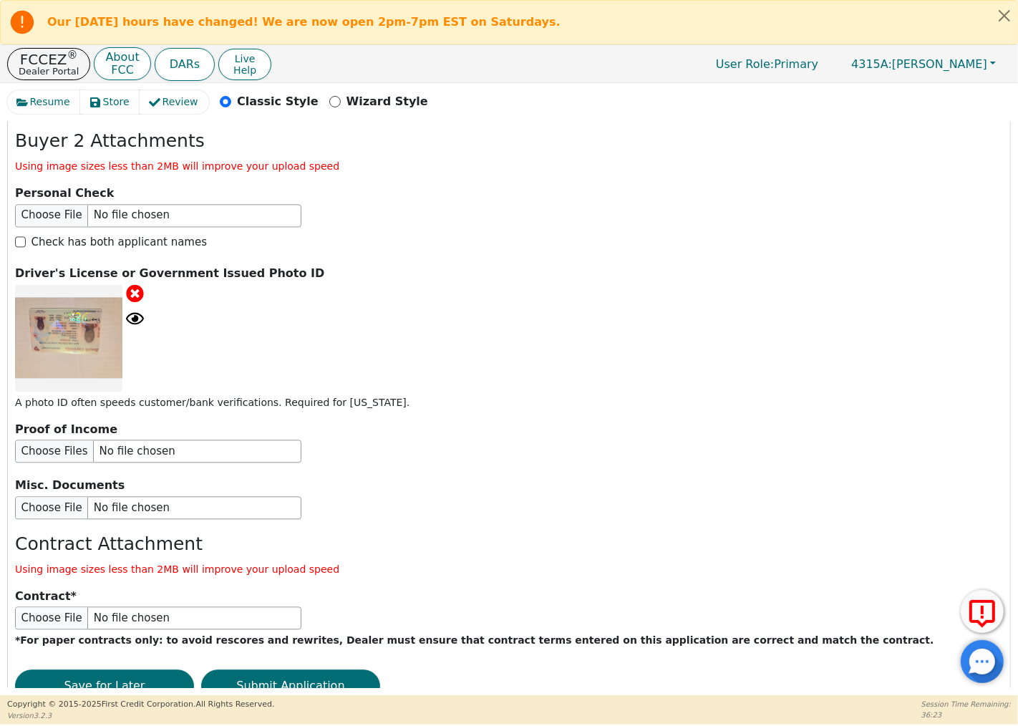
scroll to position [2634, 0]
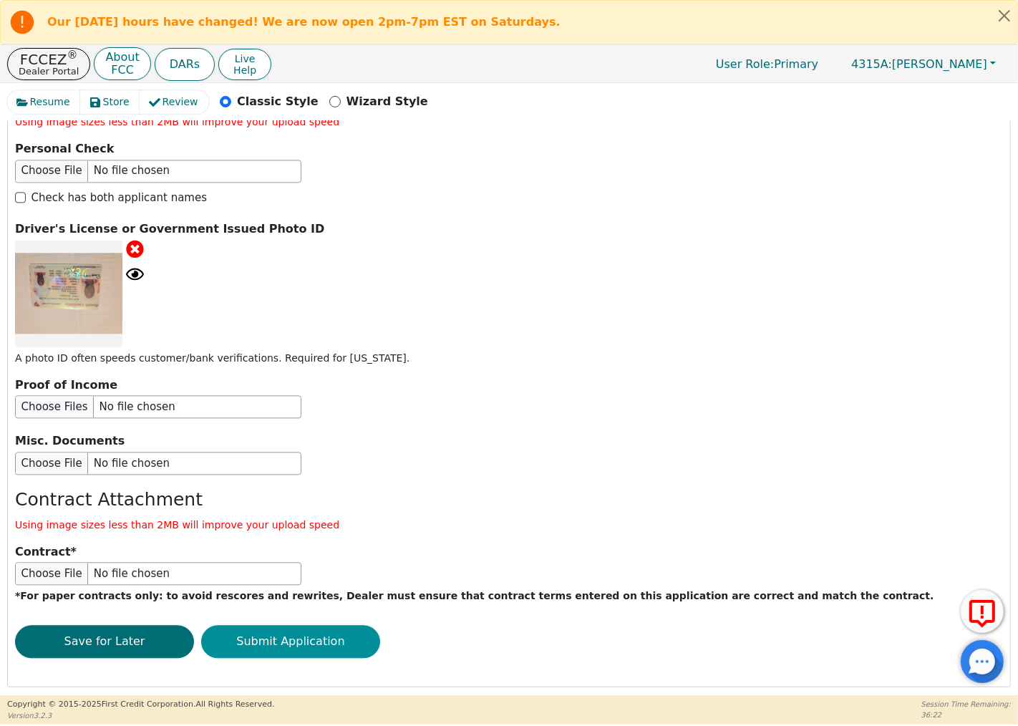
click at [334, 625] on button "Submit Application" at bounding box center [290, 641] width 179 height 33
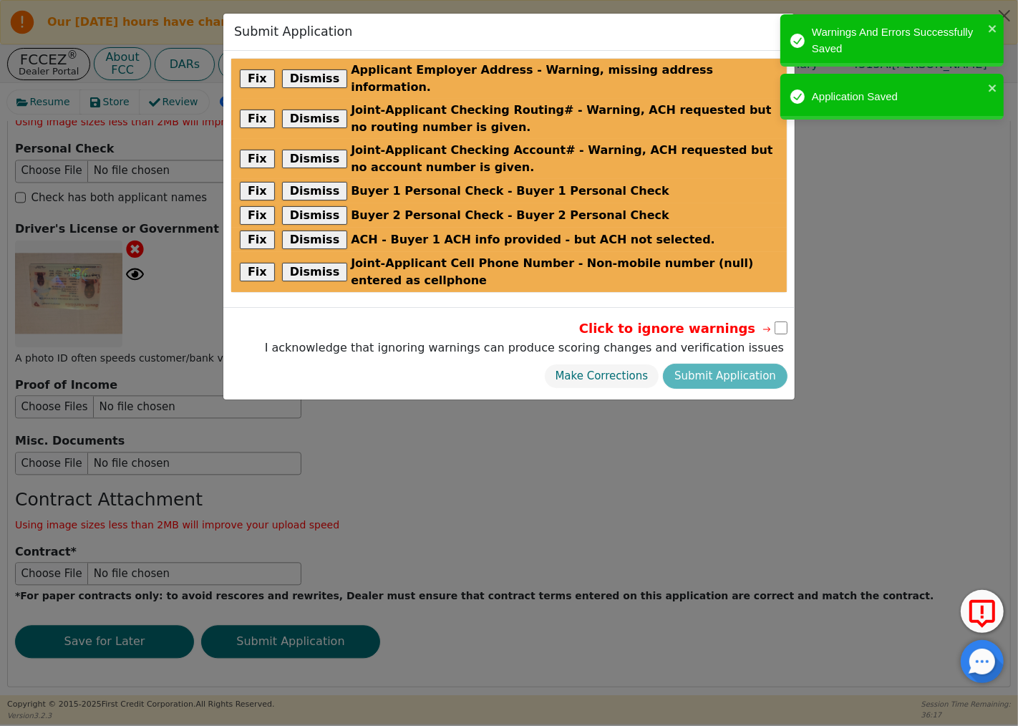
click at [783, 321] on input "checkbox" at bounding box center [780, 327] width 13 height 13
checkbox input "true"
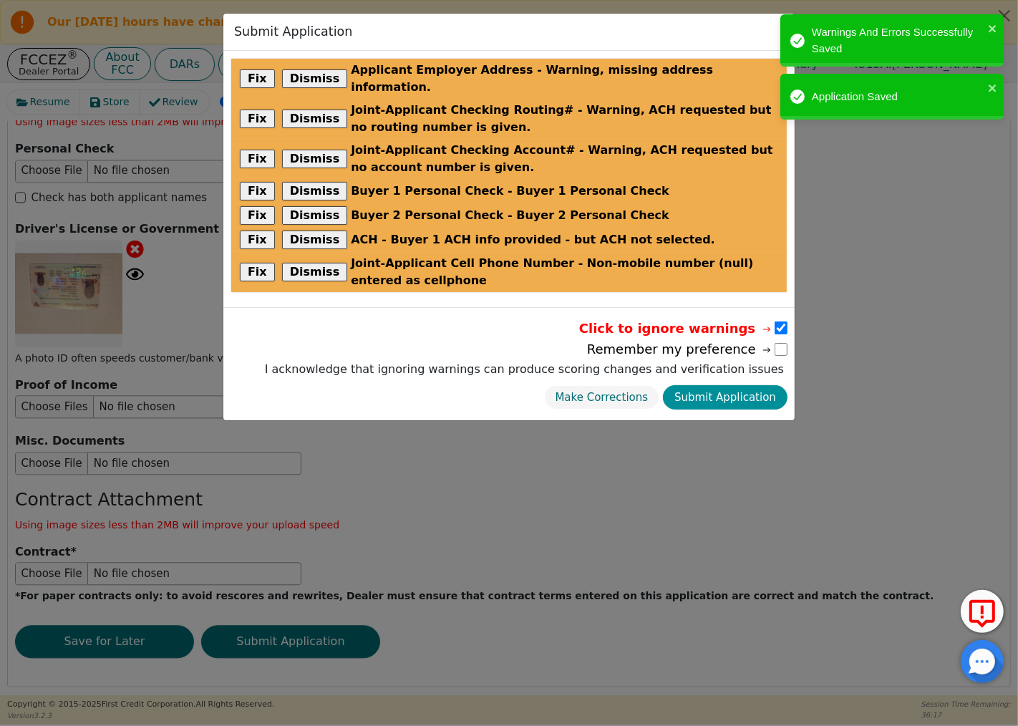
click at [766, 385] on button "Submit Application" at bounding box center [725, 397] width 125 height 25
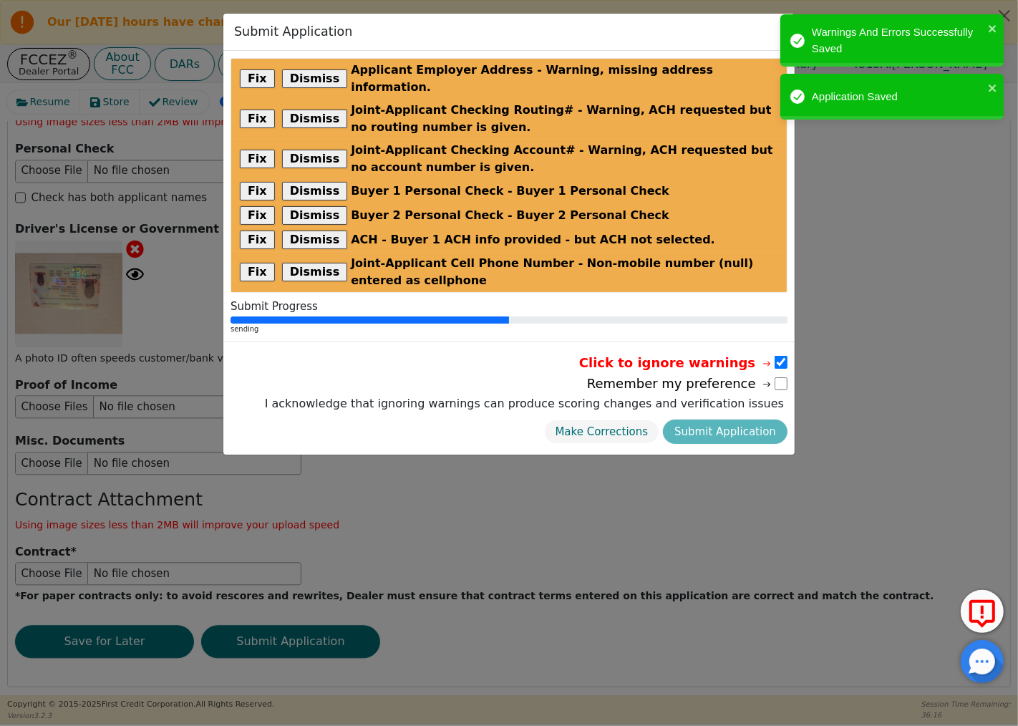
radio input "false"
checkbox input "false"
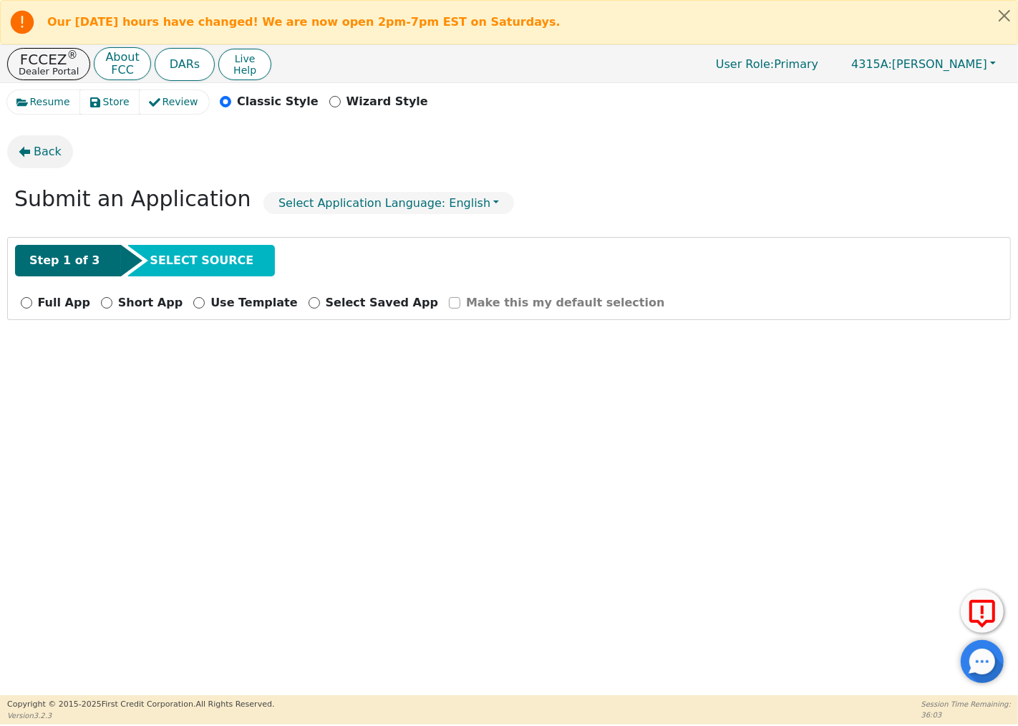
click at [31, 152] on button "Back" at bounding box center [40, 151] width 66 height 33
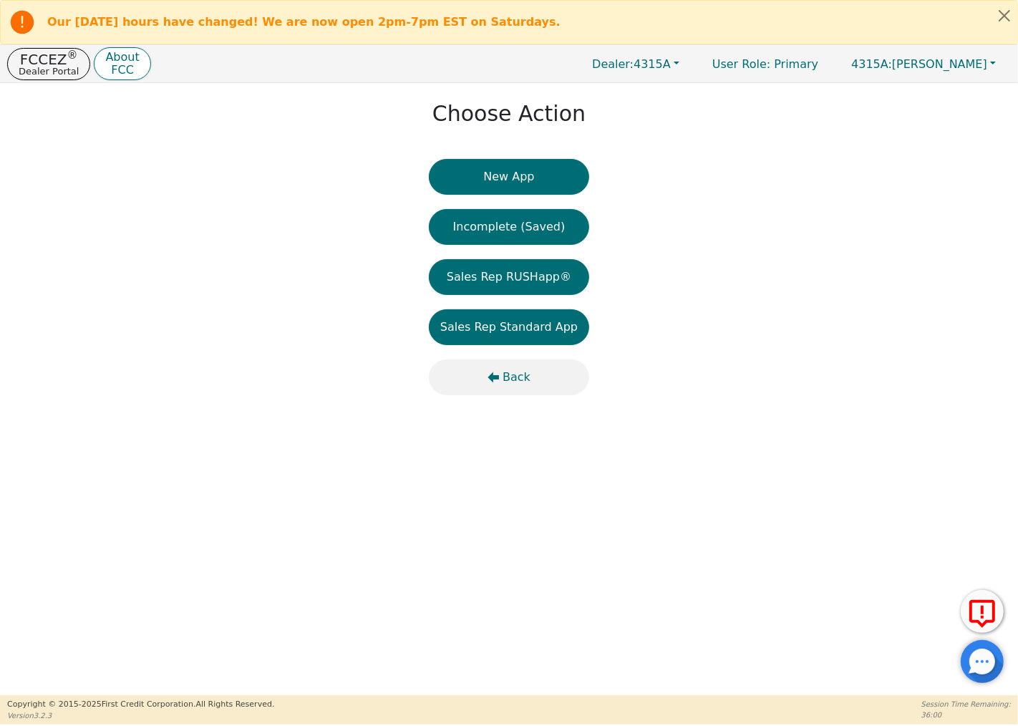
click at [514, 376] on span "Back" at bounding box center [516, 377] width 28 height 17
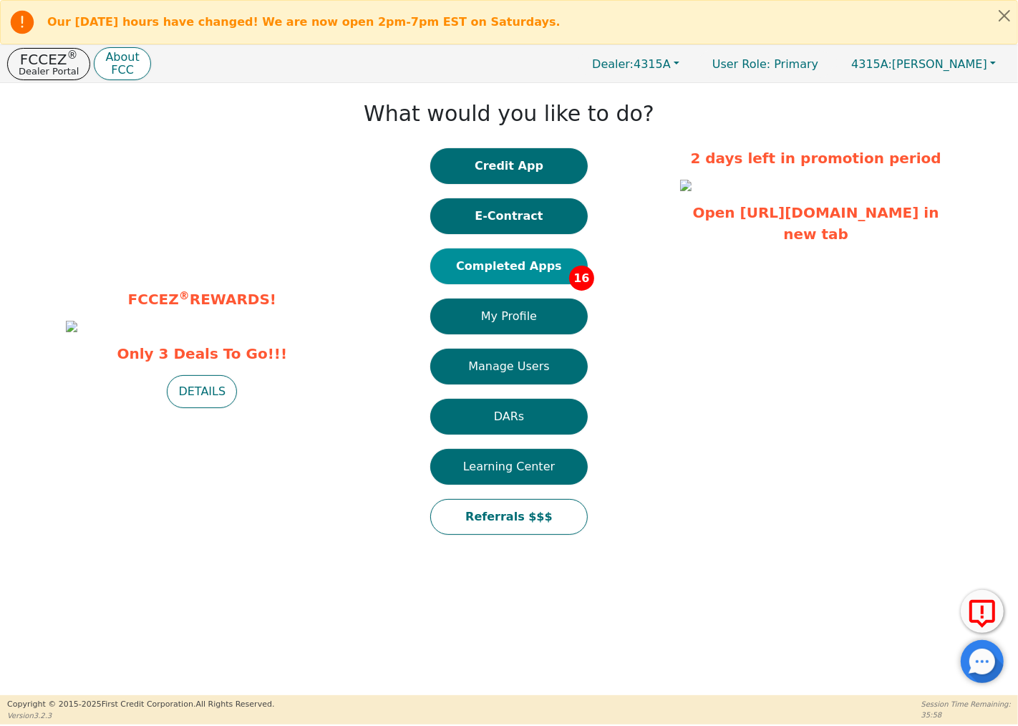
click at [560, 262] on button "Completed Apps 16" at bounding box center [508, 266] width 157 height 36
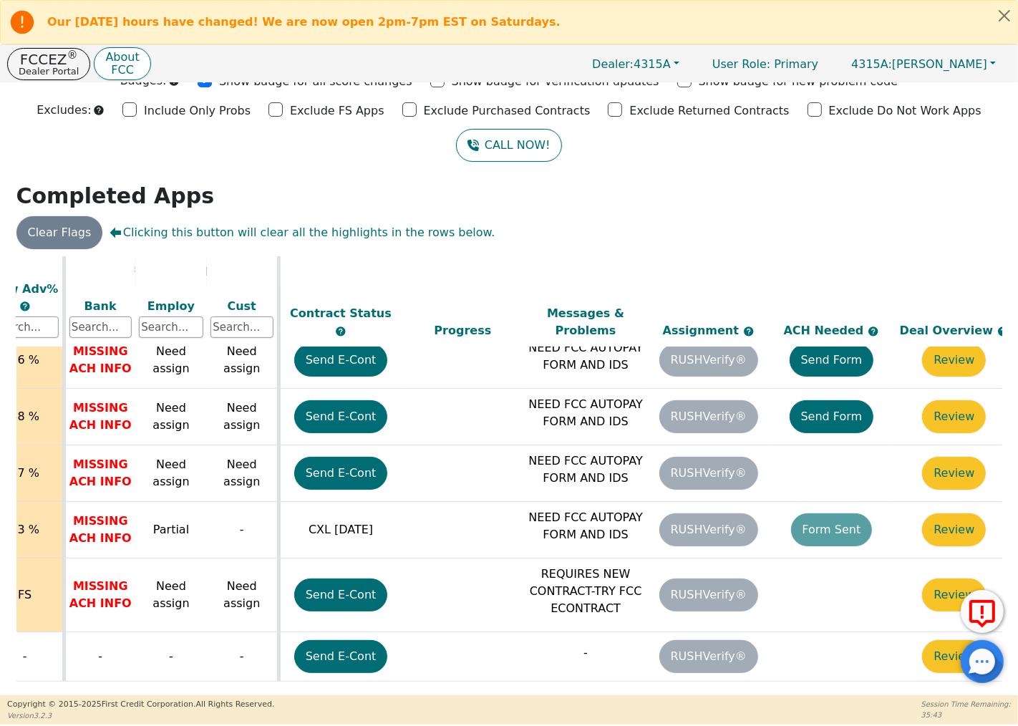
scroll to position [634, 583]
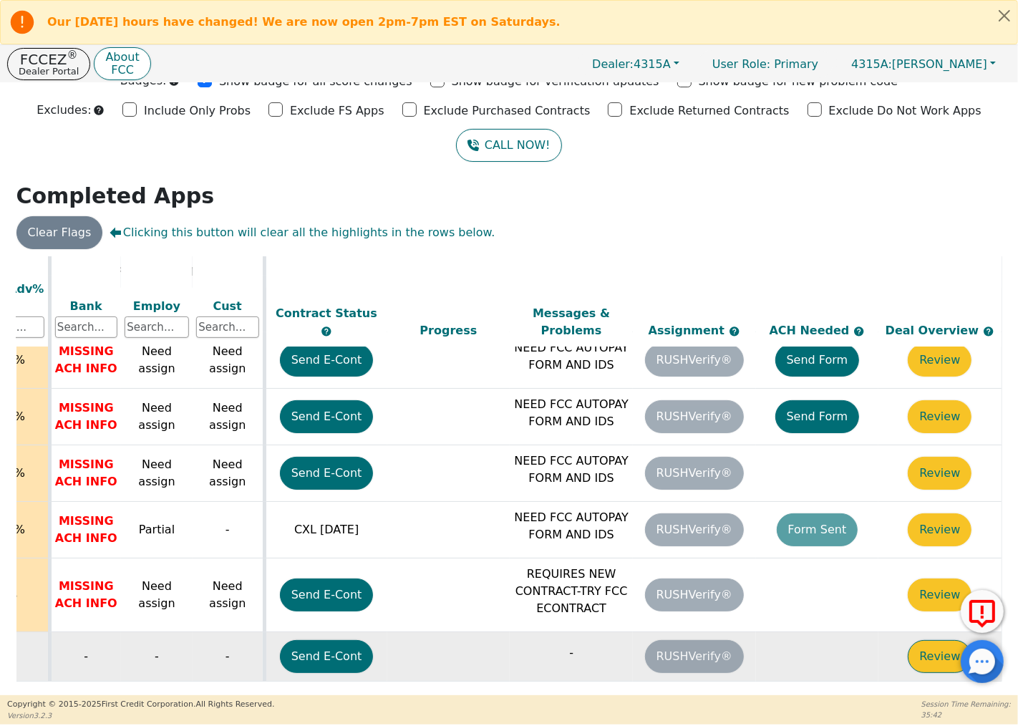
click at [938, 640] on button "Review" at bounding box center [940, 656] width 64 height 33
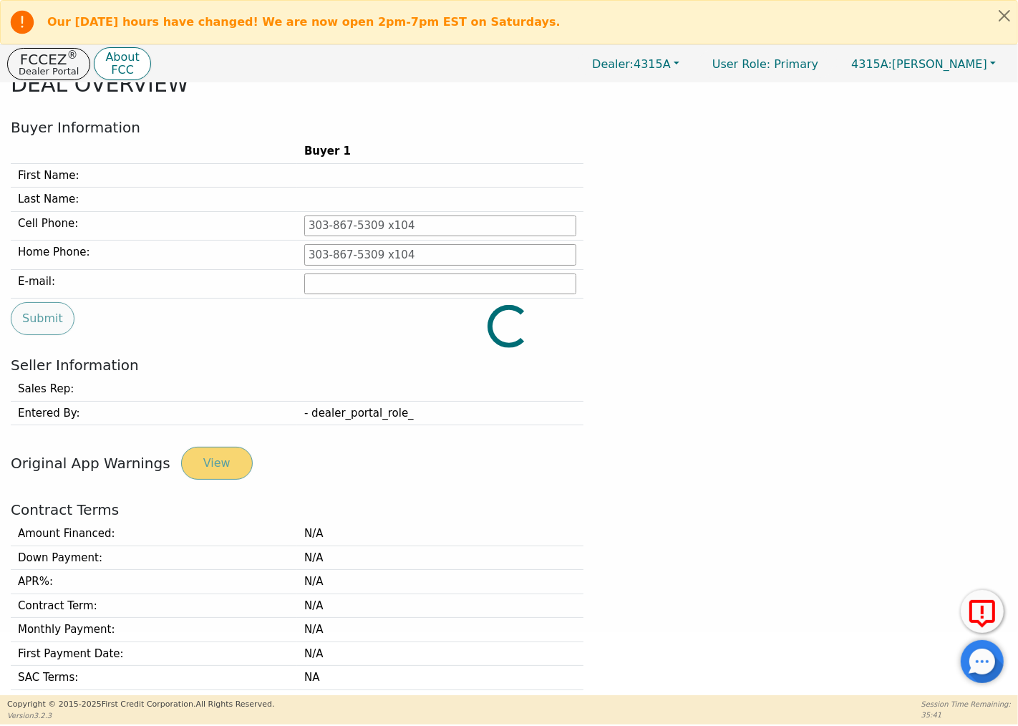
type input "[PHONE_NUMBER]"
type input "[EMAIL_ADDRESS][DOMAIN_NAME]"
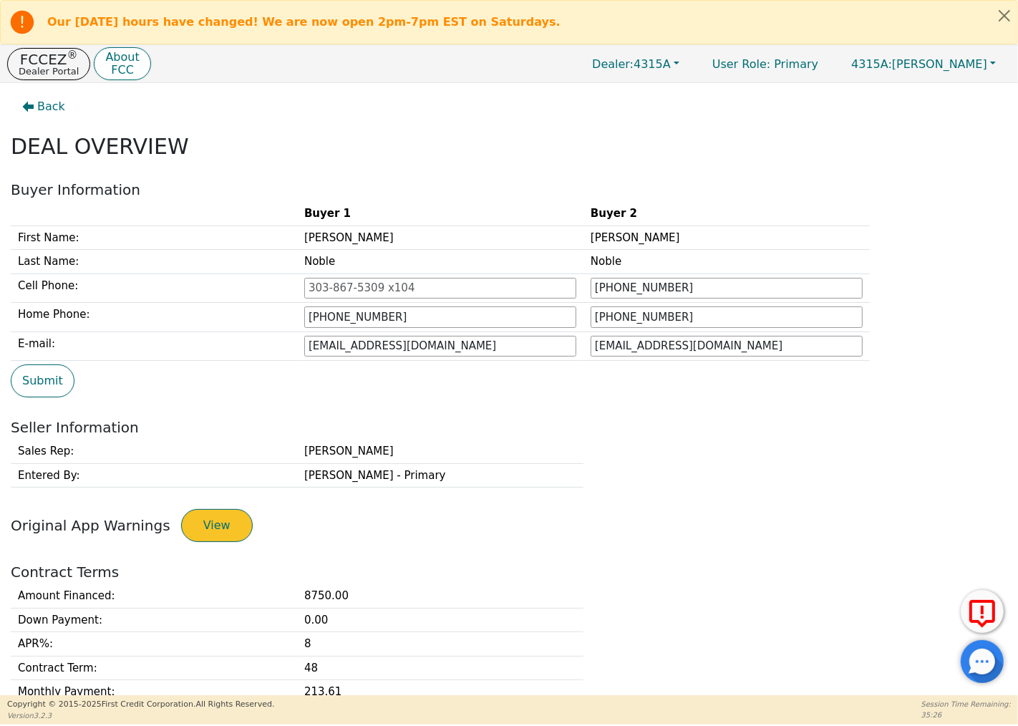
click at [210, 526] on button "View" at bounding box center [217, 525] width 72 height 33
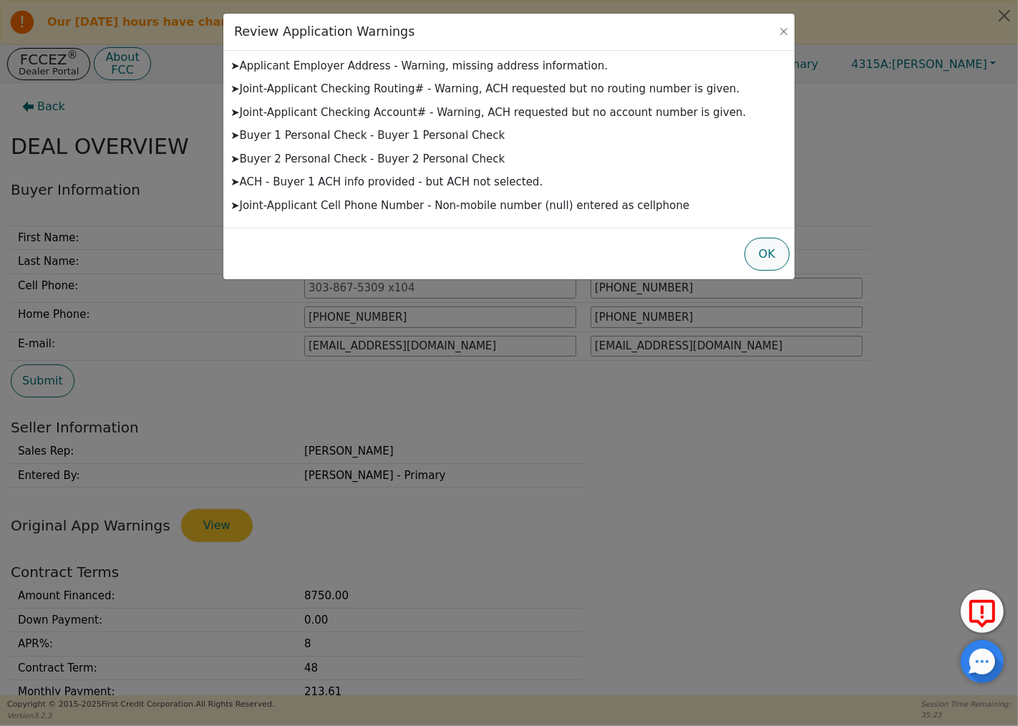
click at [756, 247] on button "OK" at bounding box center [766, 254] width 45 height 33
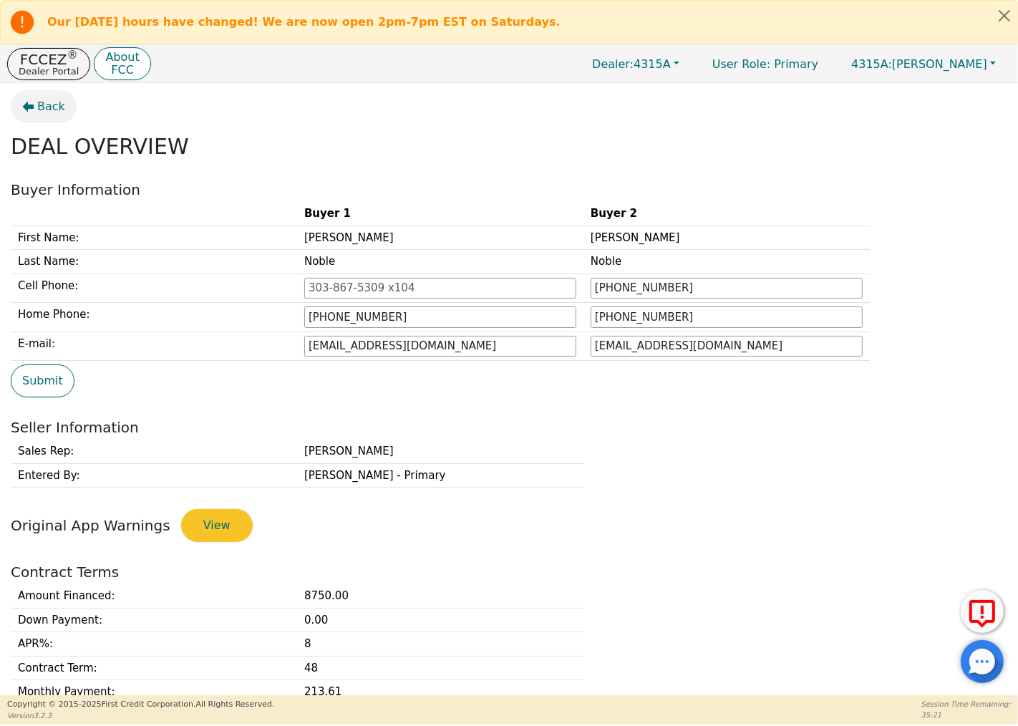
click at [33, 102] on icon "button" at bounding box center [27, 106] width 11 height 11
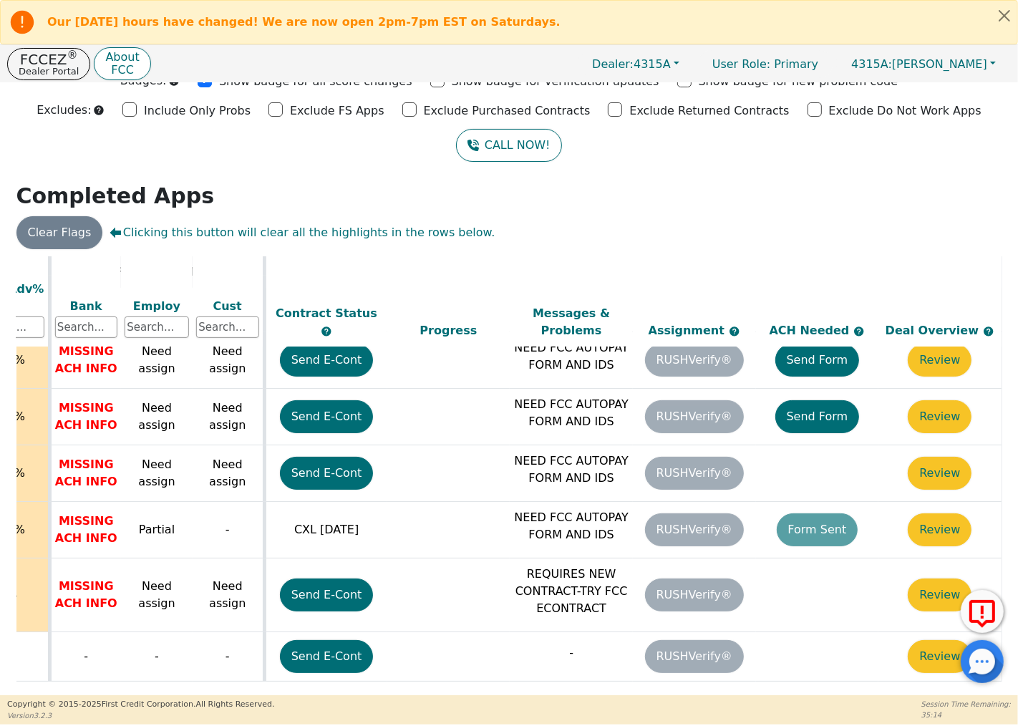
scroll to position [634, 583]
